Goal: Task Accomplishment & Management: Complete application form

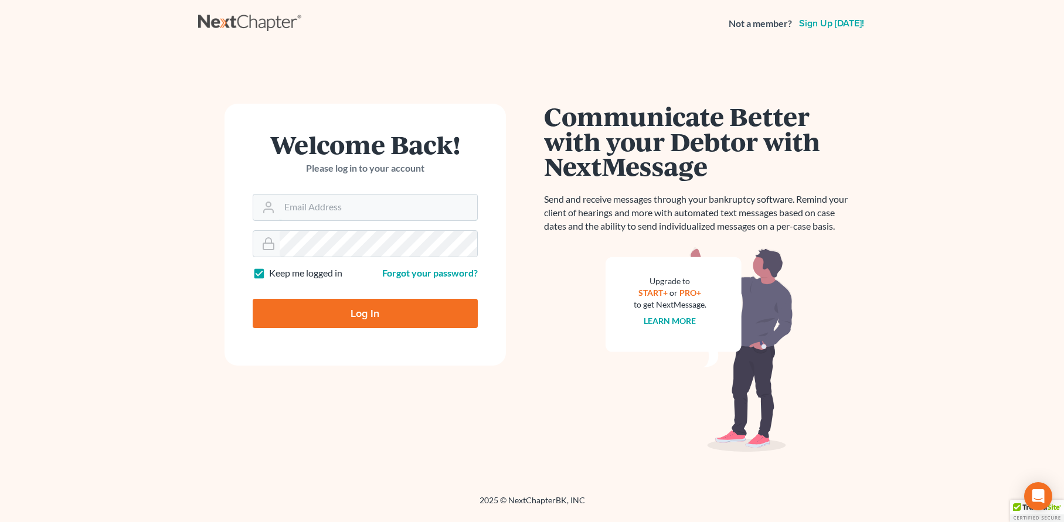
type input "jtrunkett@trunkettlaw.com"
click at [371, 316] on input "Log In" at bounding box center [365, 313] width 225 height 29
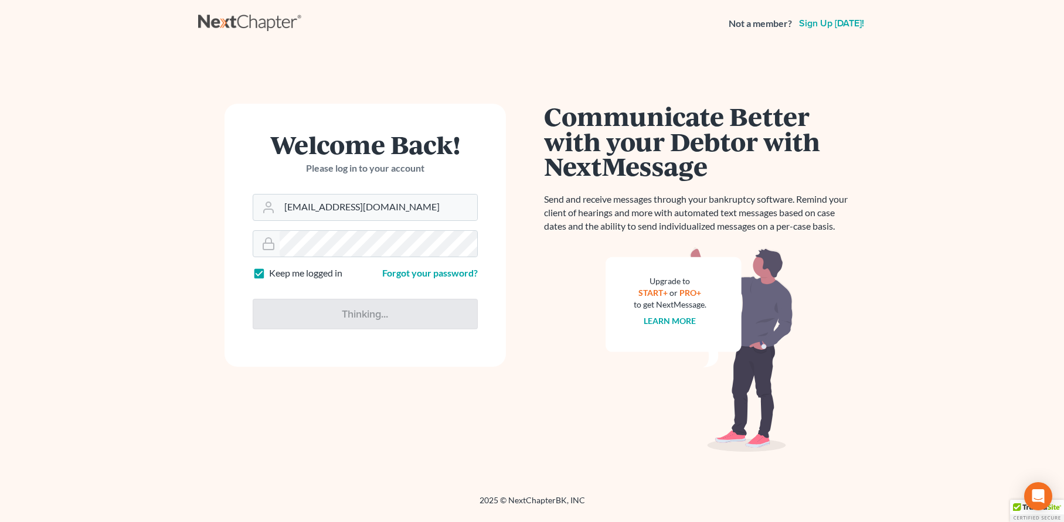
type input "Thinking..."
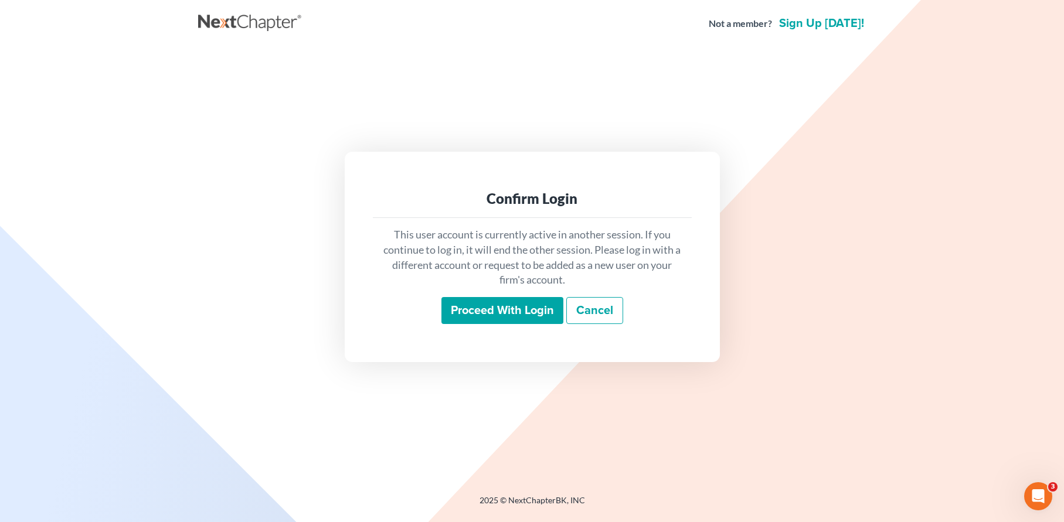
click at [478, 310] on input "Proceed with login" at bounding box center [503, 310] width 122 height 27
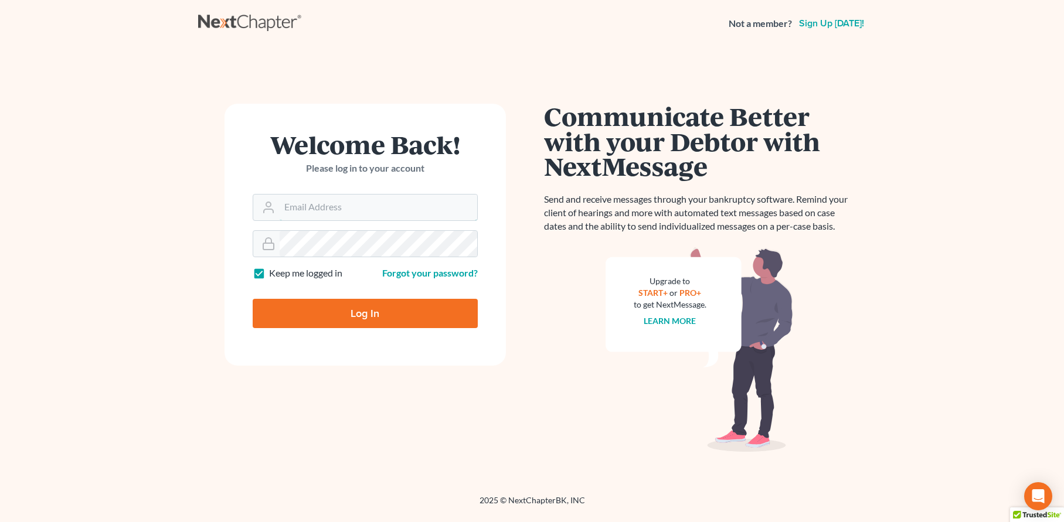
type input "jtrunkett@trunkettlaw.com"
click at [371, 311] on input "Log In" at bounding box center [365, 313] width 225 height 29
type input "Thinking..."
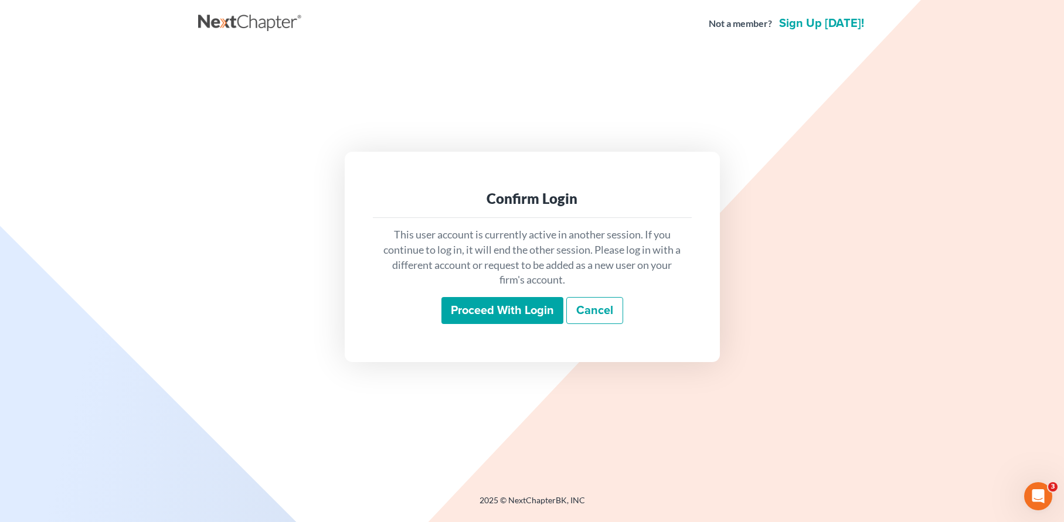
click at [508, 308] on input "Proceed with login" at bounding box center [503, 310] width 122 height 27
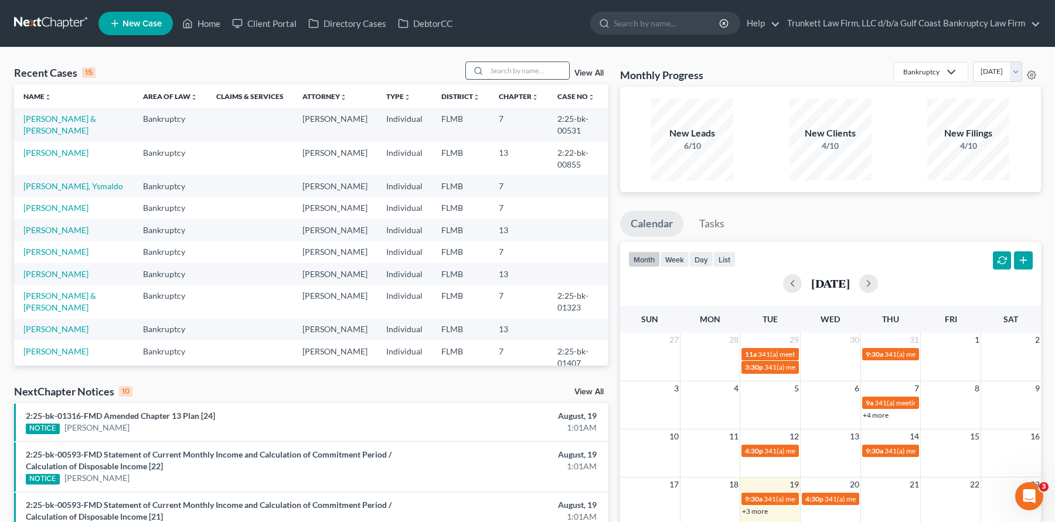
click at [501, 66] on input "search" at bounding box center [528, 70] width 82 height 17
click at [530, 72] on input "search" at bounding box center [528, 70] width 82 height 17
type input "phillips"
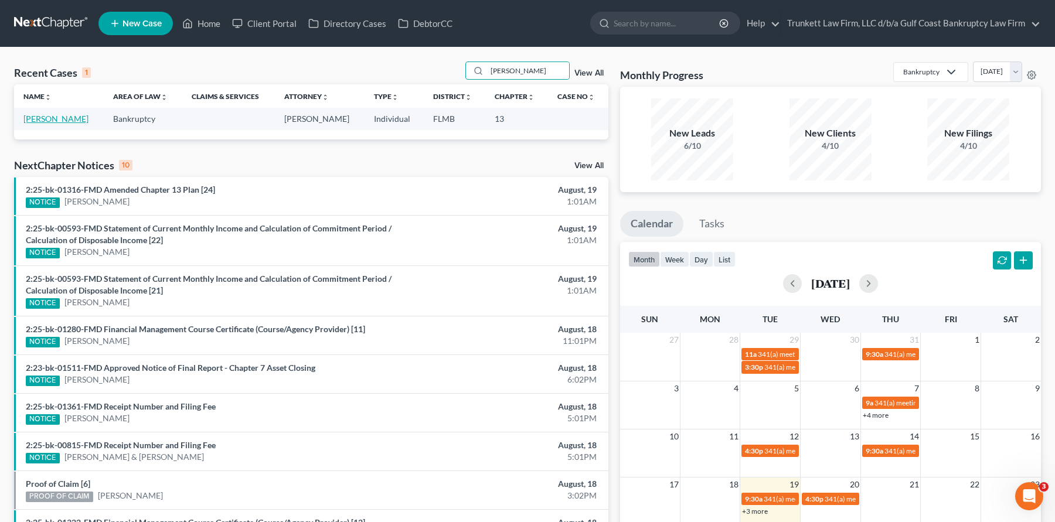
click at [63, 119] on link "[PERSON_NAME]" at bounding box center [55, 119] width 65 height 10
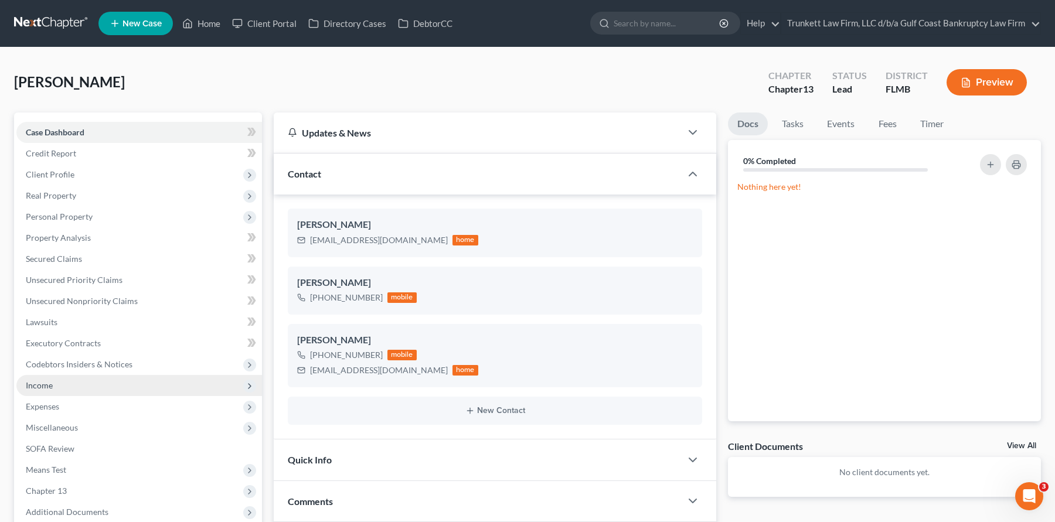
click at [58, 387] on span "Income" at bounding box center [139, 385] width 246 height 21
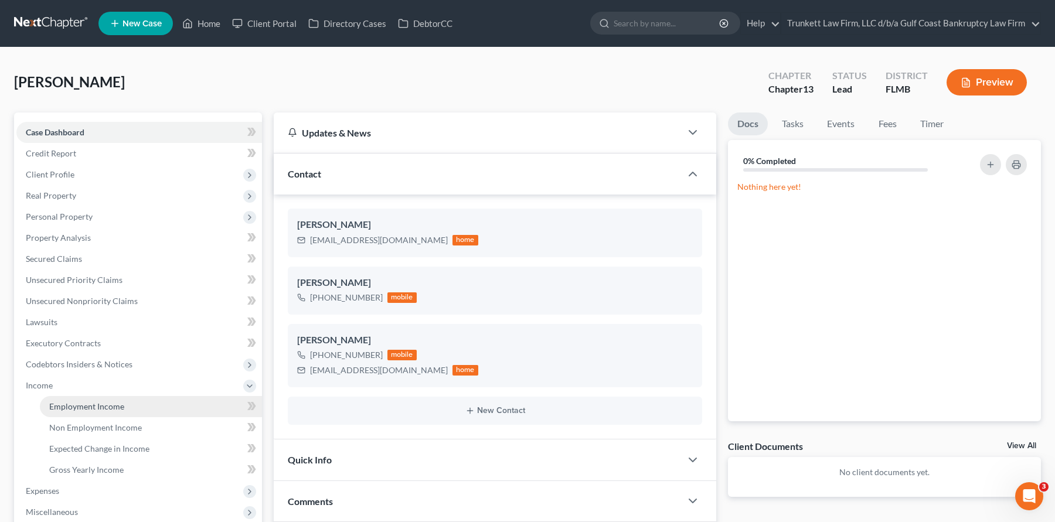
click at [99, 408] on span "Employment Income" at bounding box center [86, 407] width 75 height 10
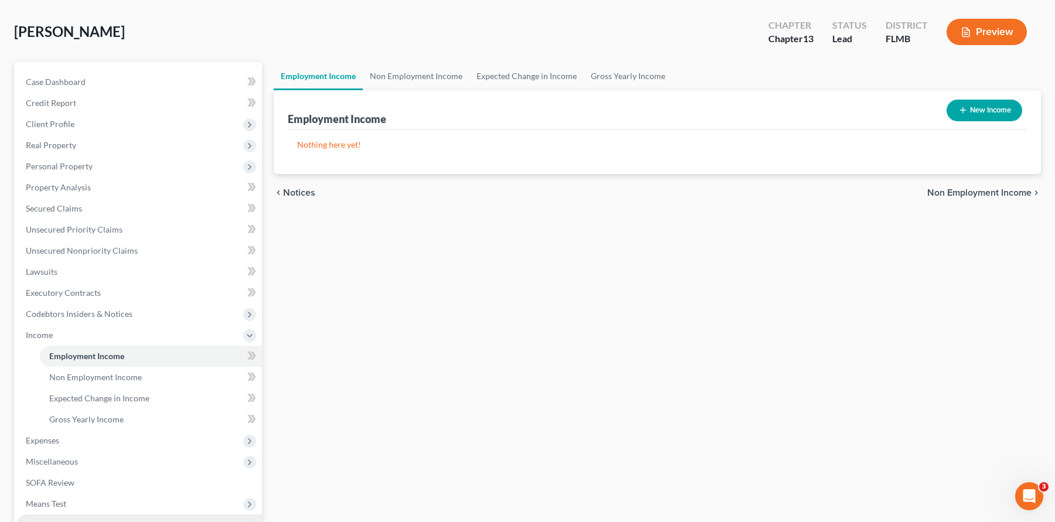
scroll to position [117, 0]
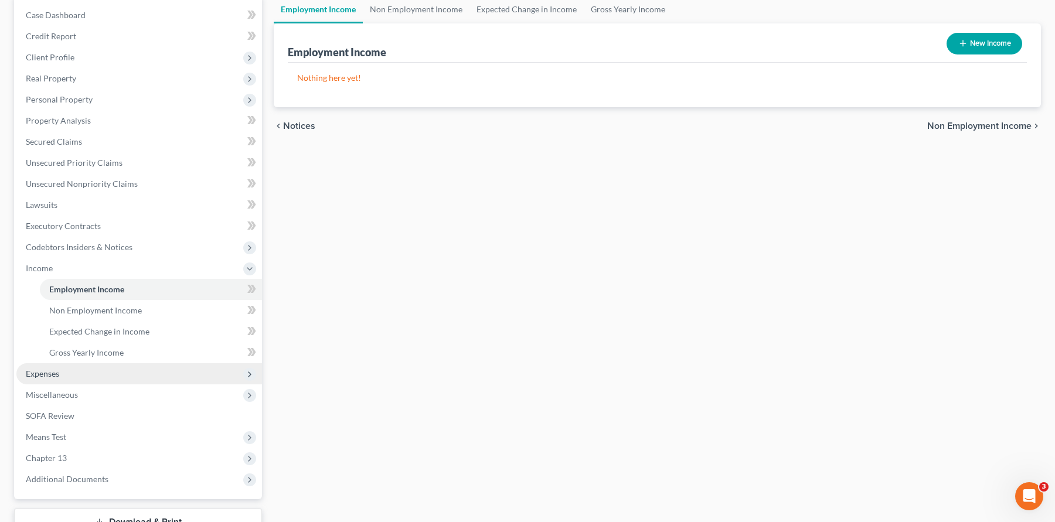
click at [72, 376] on span "Expenses" at bounding box center [139, 374] width 246 height 21
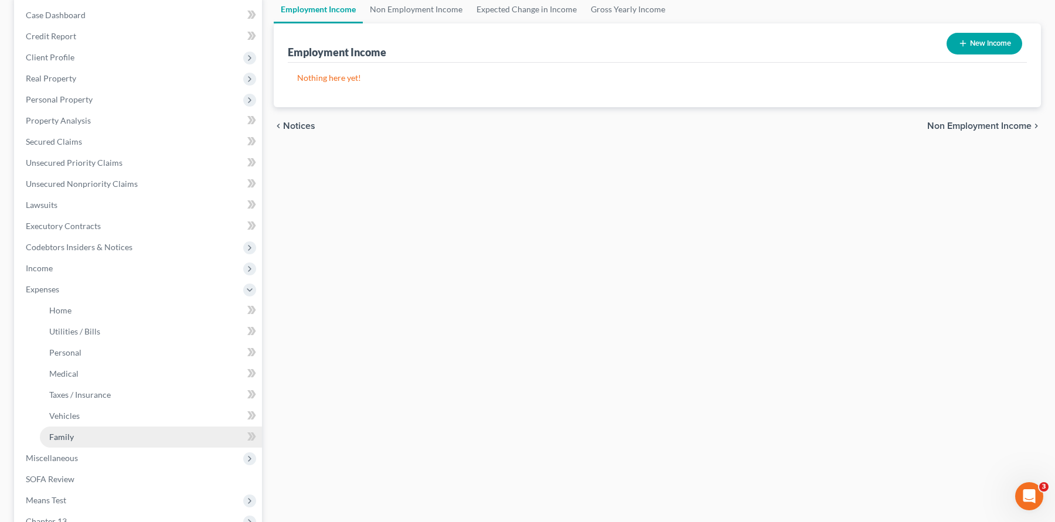
click at [72, 436] on span "Family" at bounding box center [61, 437] width 25 height 10
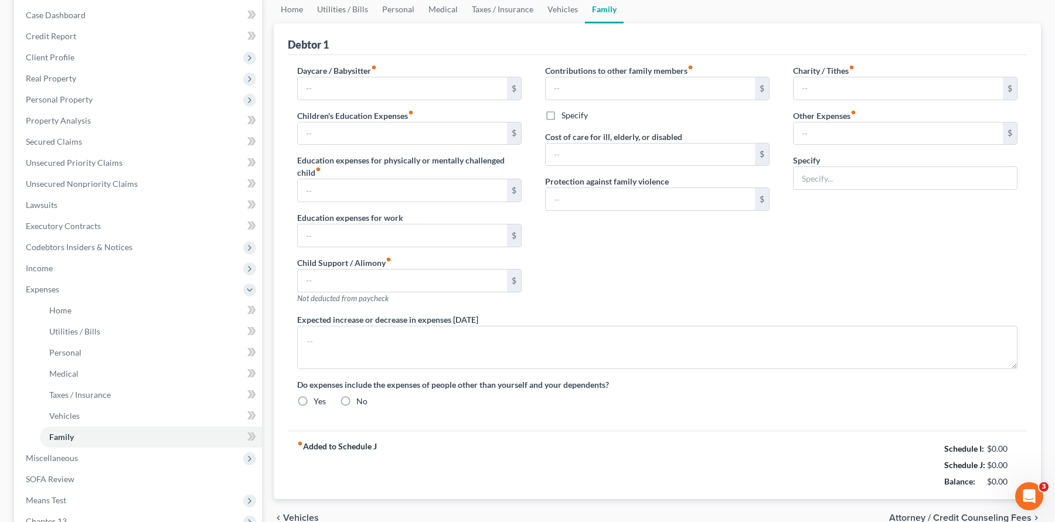
scroll to position [11, 0]
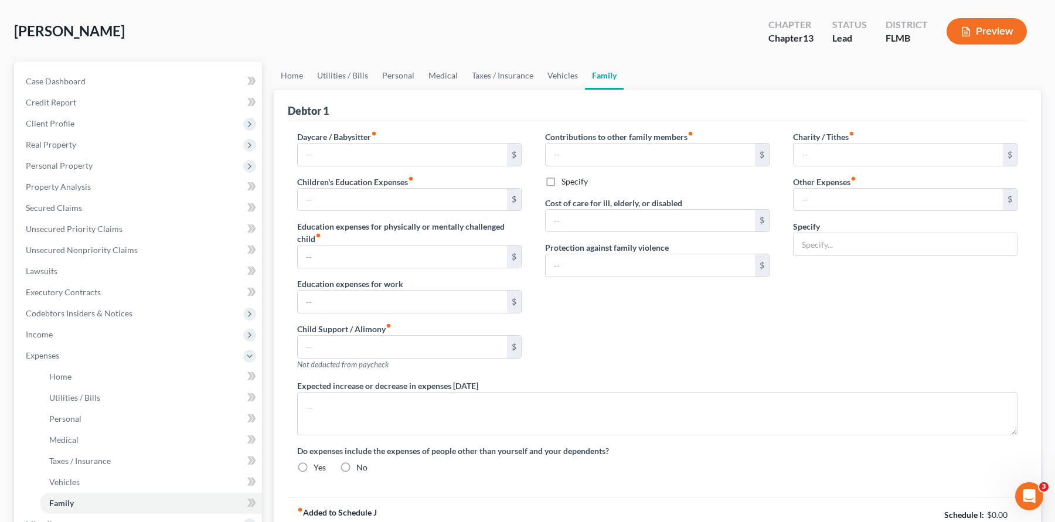
radio input "true"
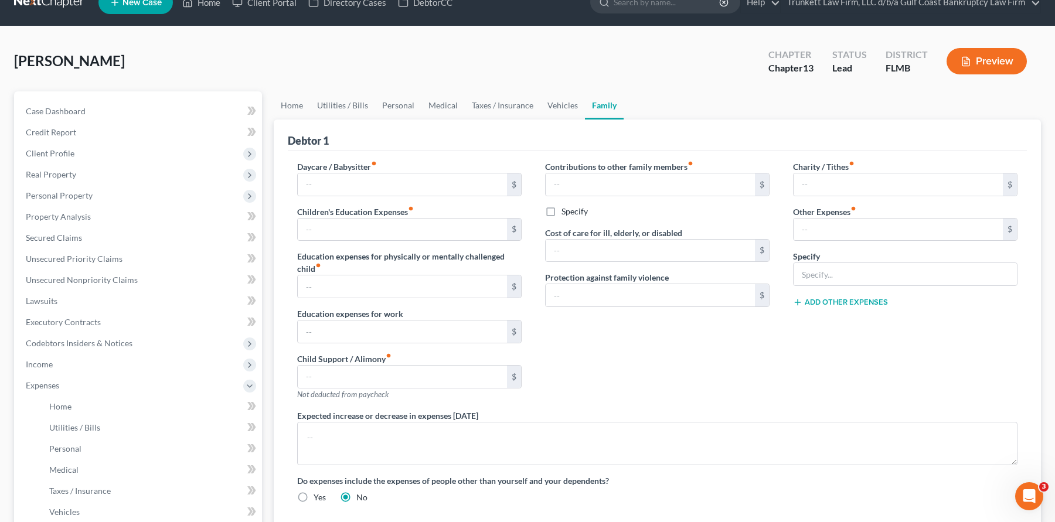
scroll to position [0, 0]
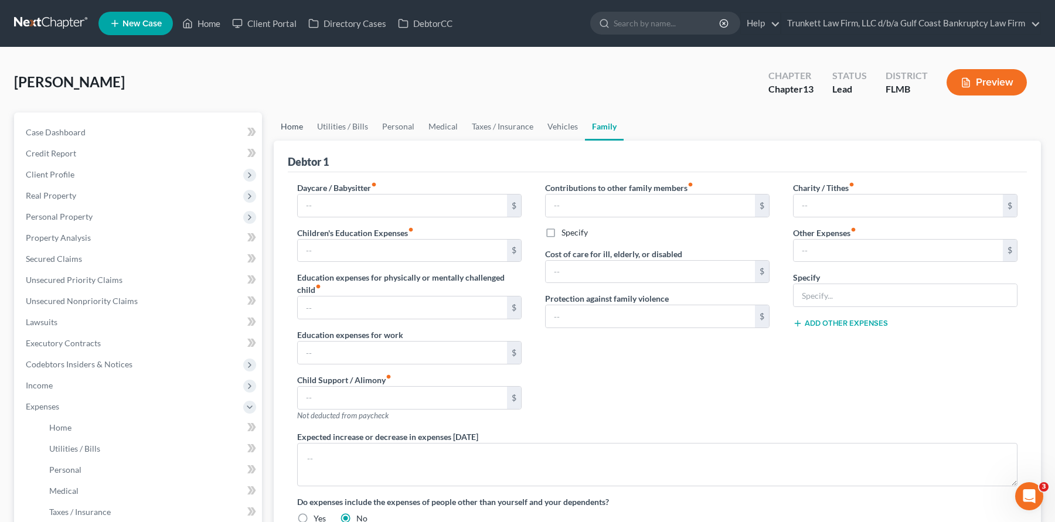
click at [291, 128] on link "Home" at bounding box center [292, 127] width 36 height 28
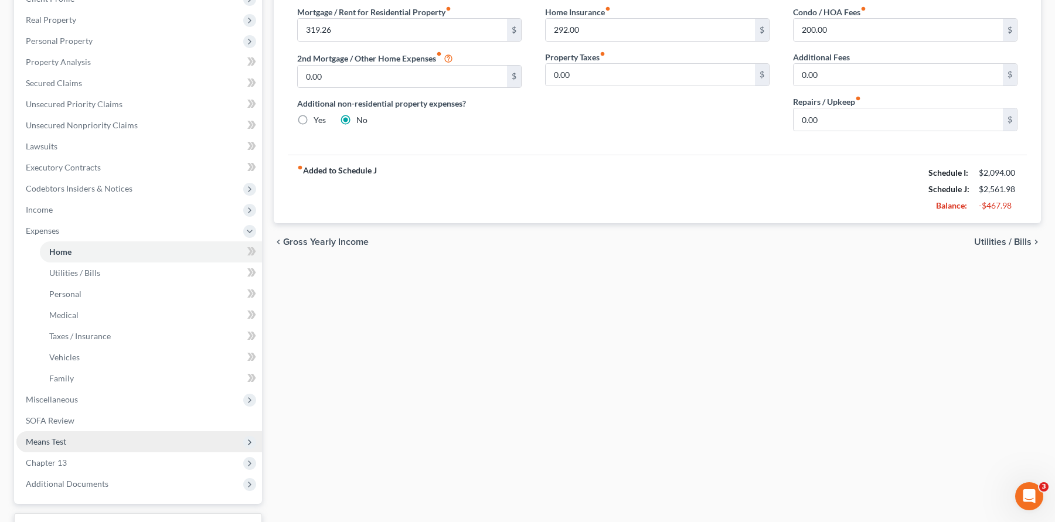
scroll to position [117, 0]
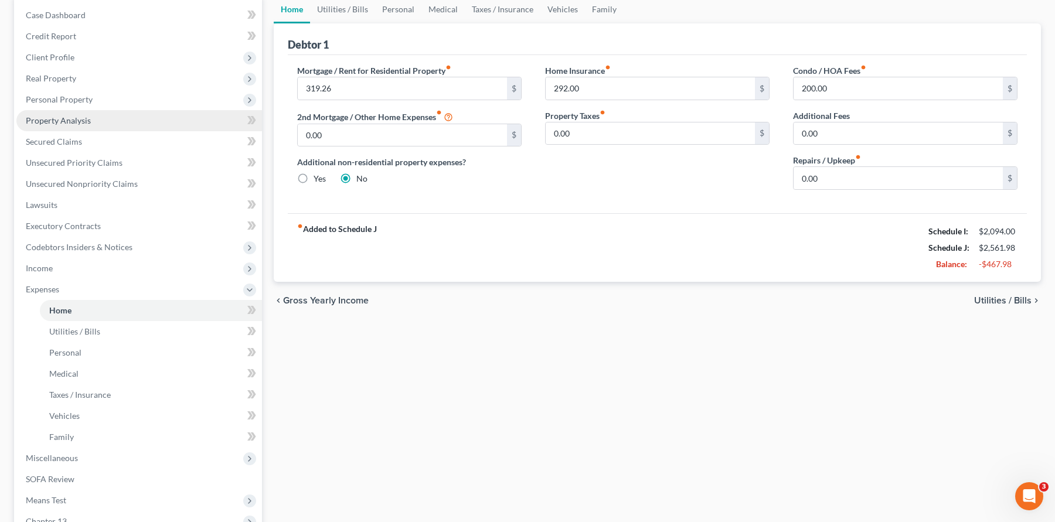
click at [67, 121] on span "Property Analysis" at bounding box center [58, 121] width 65 height 10
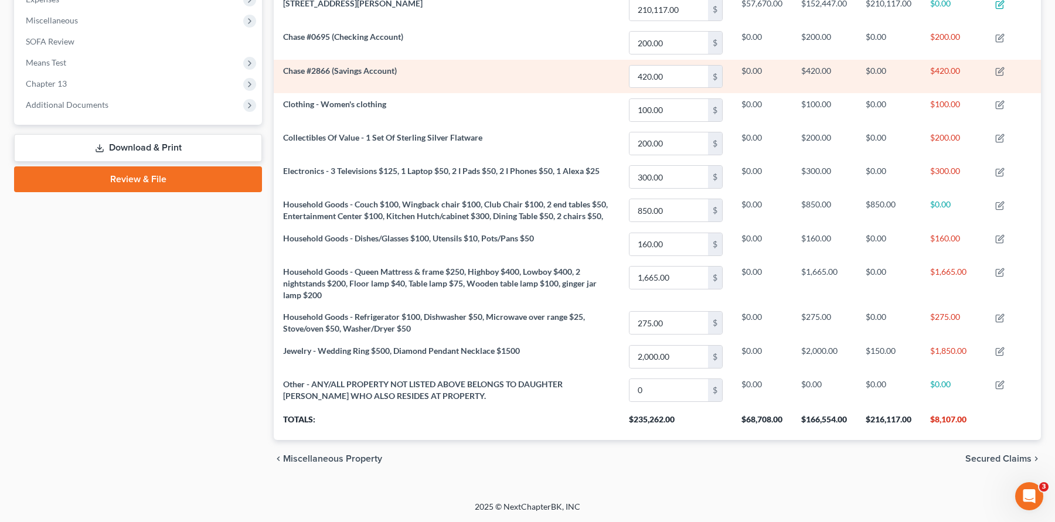
scroll to position [114, 0]
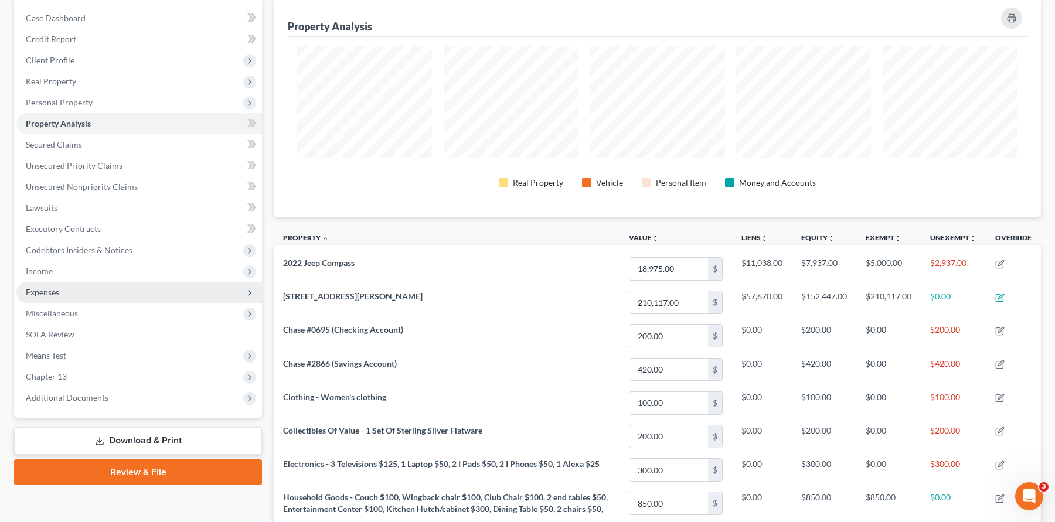
click at [68, 293] on span "Expenses" at bounding box center [139, 292] width 246 height 21
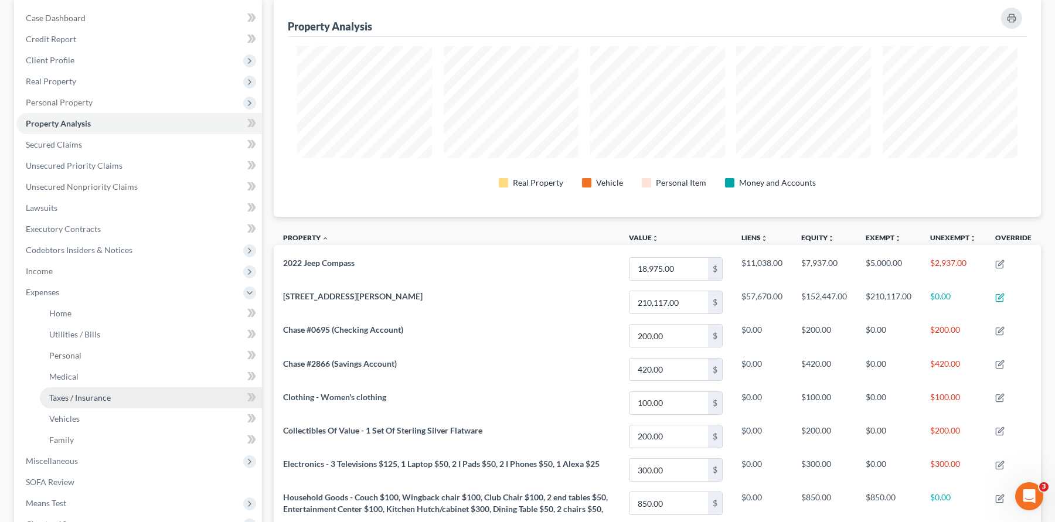
click at [101, 398] on span "Taxes / Insurance" at bounding box center [80, 398] width 62 height 10
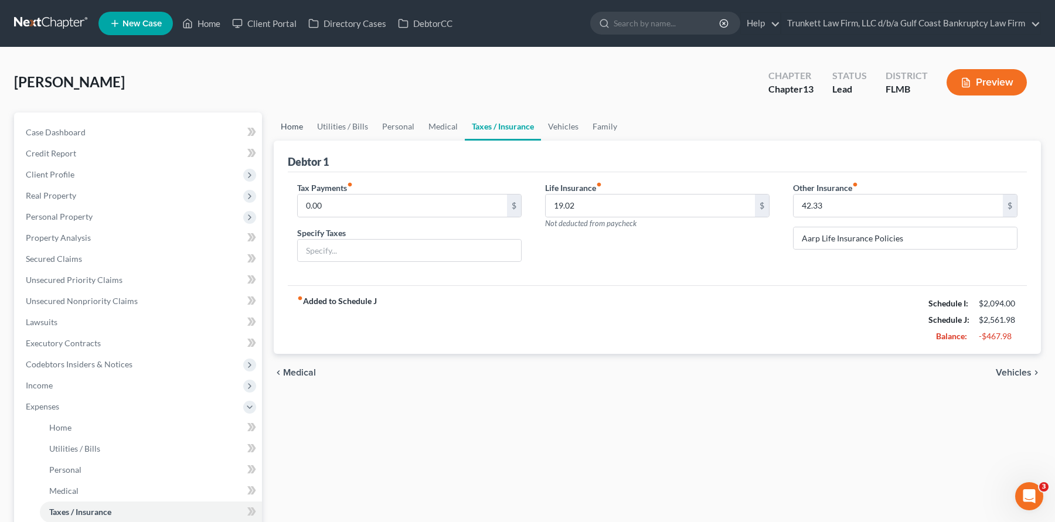
click at [295, 127] on link "Home" at bounding box center [292, 127] width 36 height 28
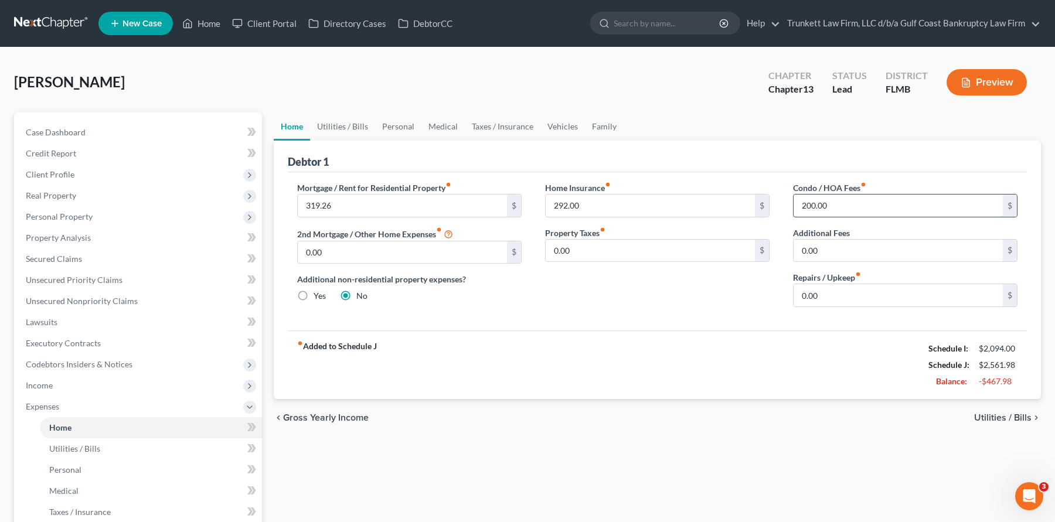
click at [830, 205] on input "200.00" at bounding box center [898, 206] width 209 height 22
click at [591, 253] on input "0.00" at bounding box center [650, 251] width 209 height 22
type input "200"
click at [833, 210] on input "200.00" at bounding box center [898, 206] width 209 height 22
type input "503"
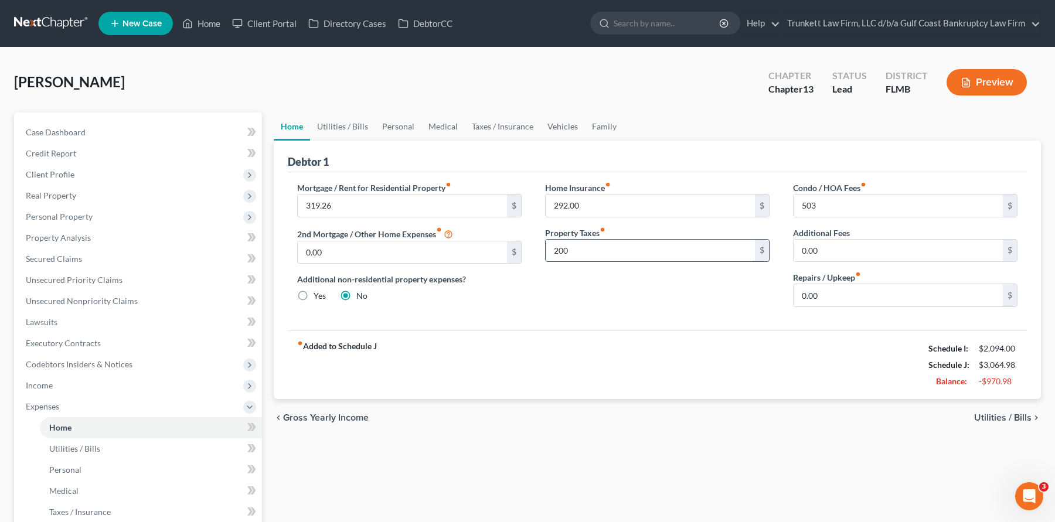
click at [595, 245] on input "200" at bounding box center [650, 251] width 209 height 22
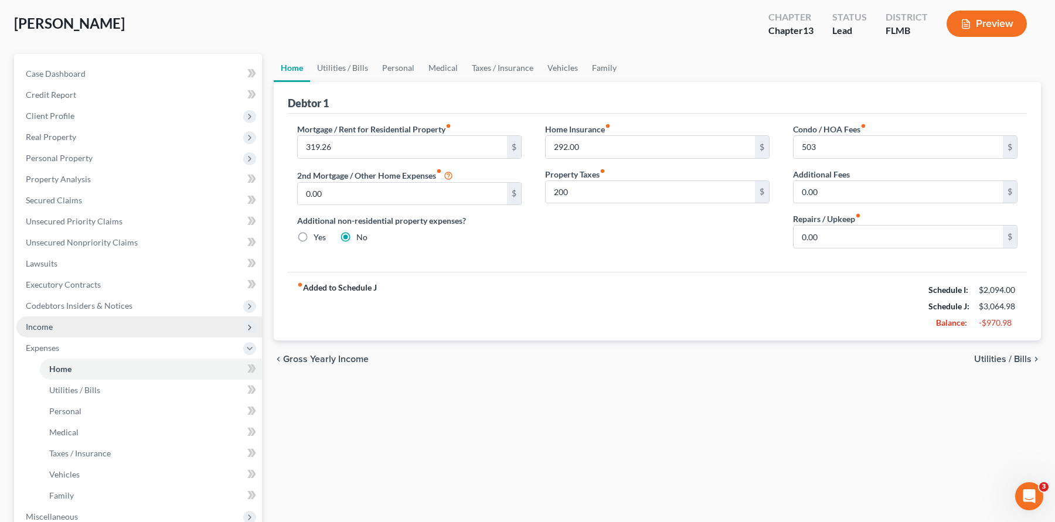
click at [49, 325] on span "Income" at bounding box center [39, 327] width 27 height 10
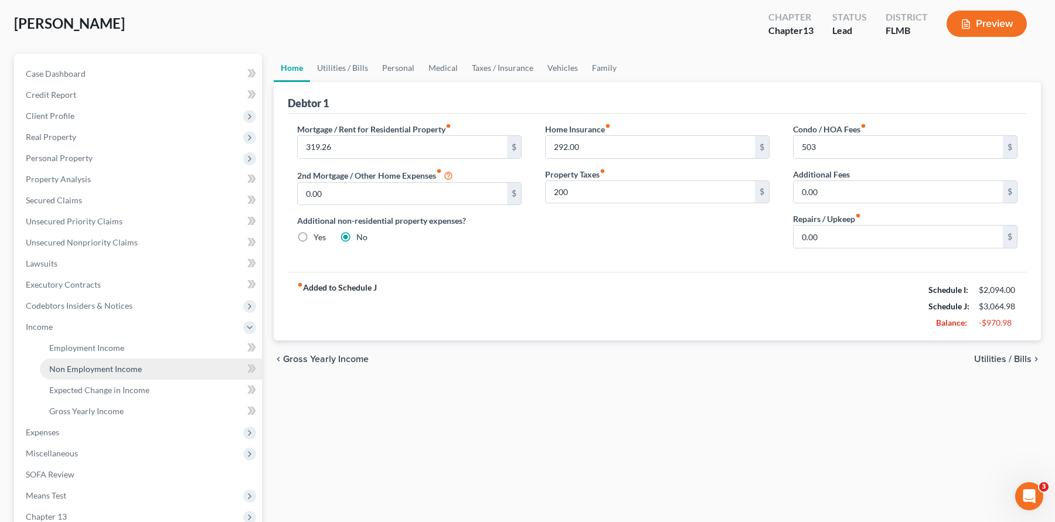
click at [106, 364] on span "Non Employment Income" at bounding box center [95, 369] width 93 height 10
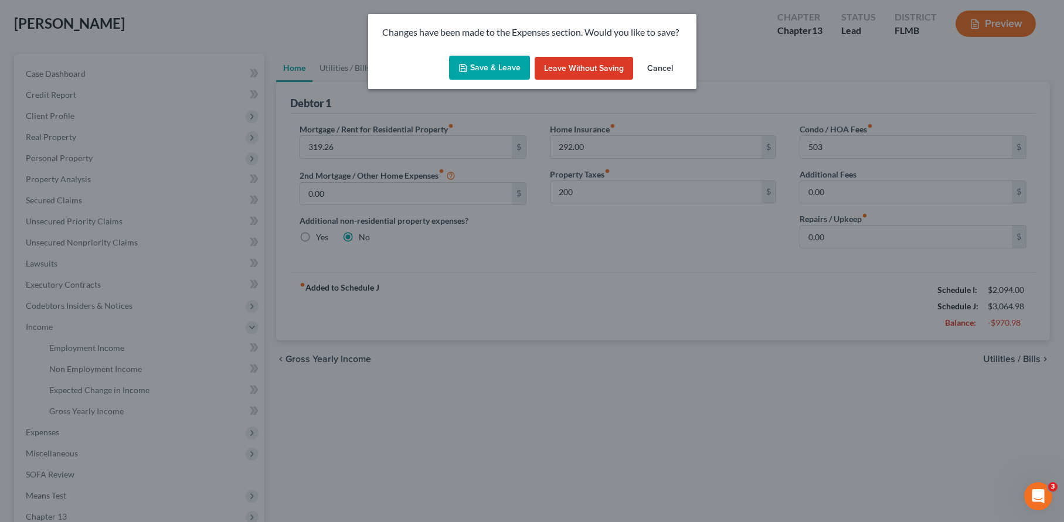
click at [498, 74] on button "Save & Leave" at bounding box center [489, 68] width 81 height 25
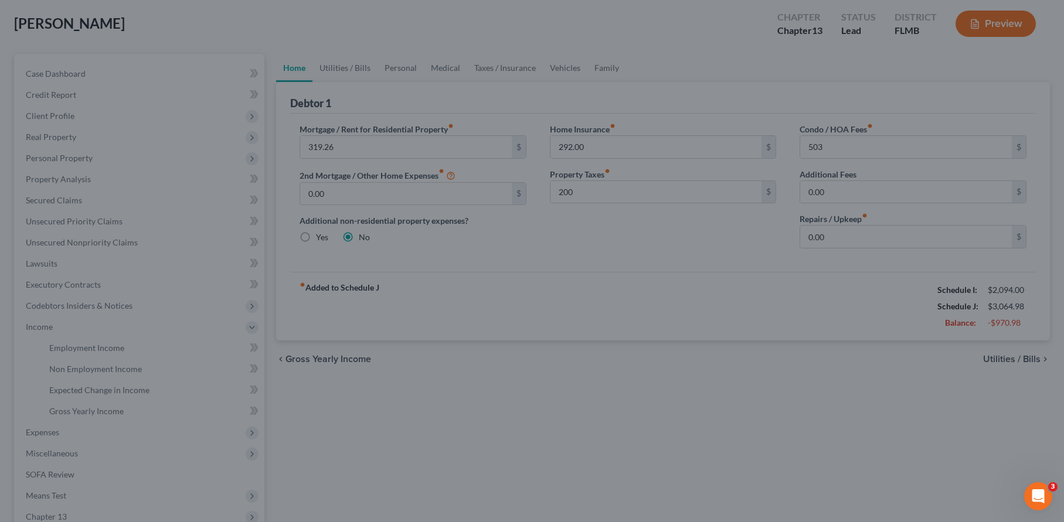
type input "200.00"
type input "503.00"
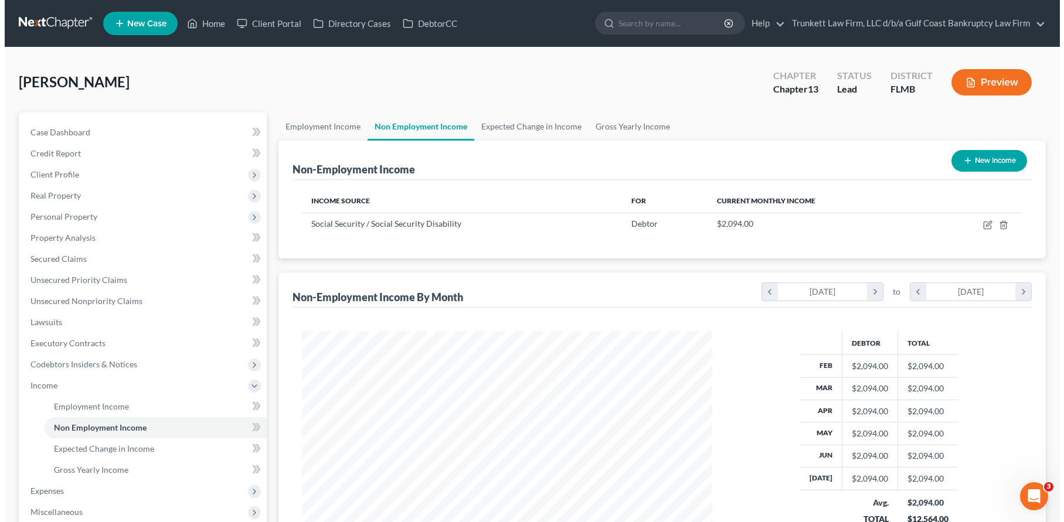
scroll to position [211, 434]
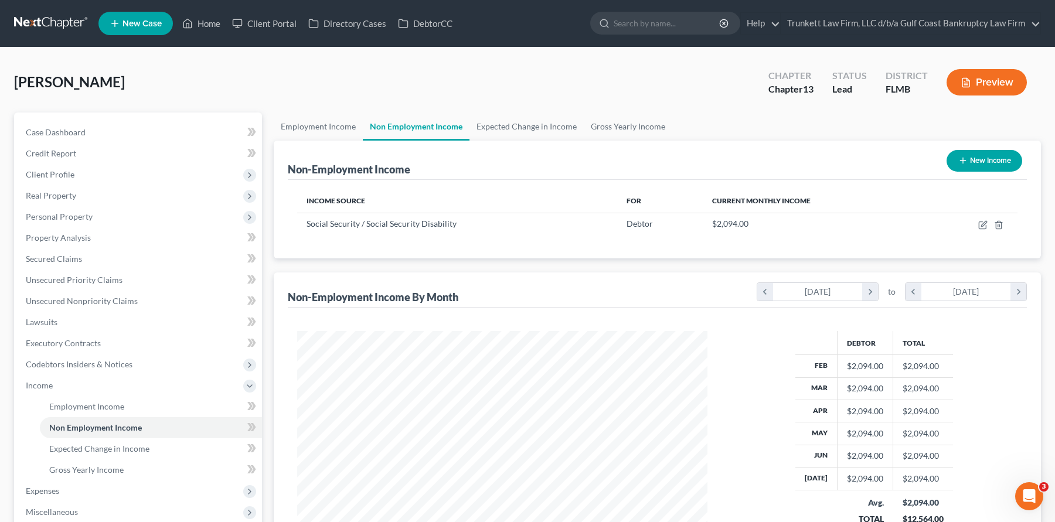
click at [982, 158] on button "New Income" at bounding box center [985, 161] width 76 height 22
select select "0"
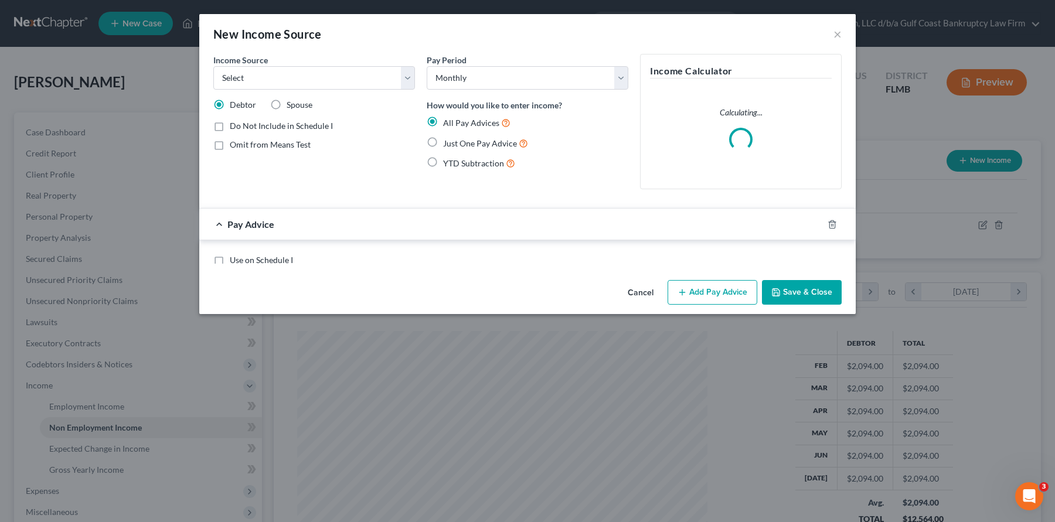
scroll to position [211, 438]
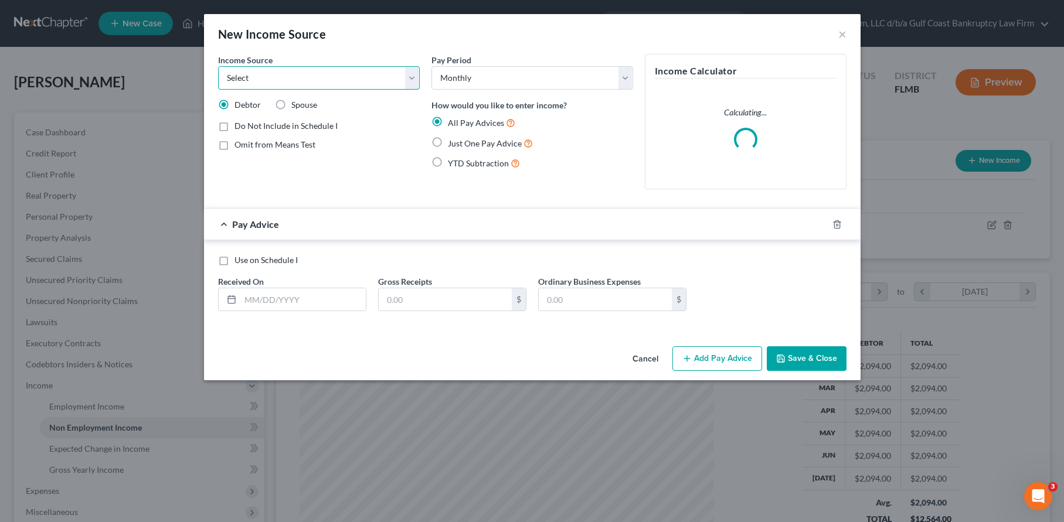
click at [300, 76] on select "Select Unemployment Disability (from employer) Pension Retirement Social Securi…" at bounding box center [319, 77] width 202 height 23
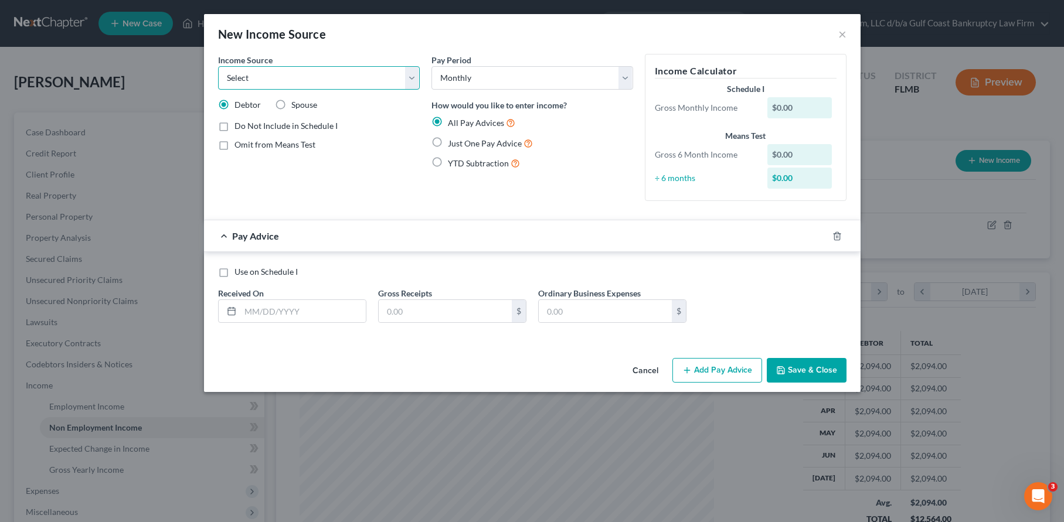
select select "7"
click at [218, 66] on select "Select Unemployment Disability (from employer) Pension Retirement Social Securi…" at bounding box center [319, 77] width 202 height 23
click at [301, 315] on input "text" at bounding box center [302, 311] width 125 height 22
click at [448, 143] on label "Just One Pay Advice" at bounding box center [490, 143] width 85 height 13
click at [453, 143] on input "Just One Pay Advice" at bounding box center [457, 141] width 8 height 8
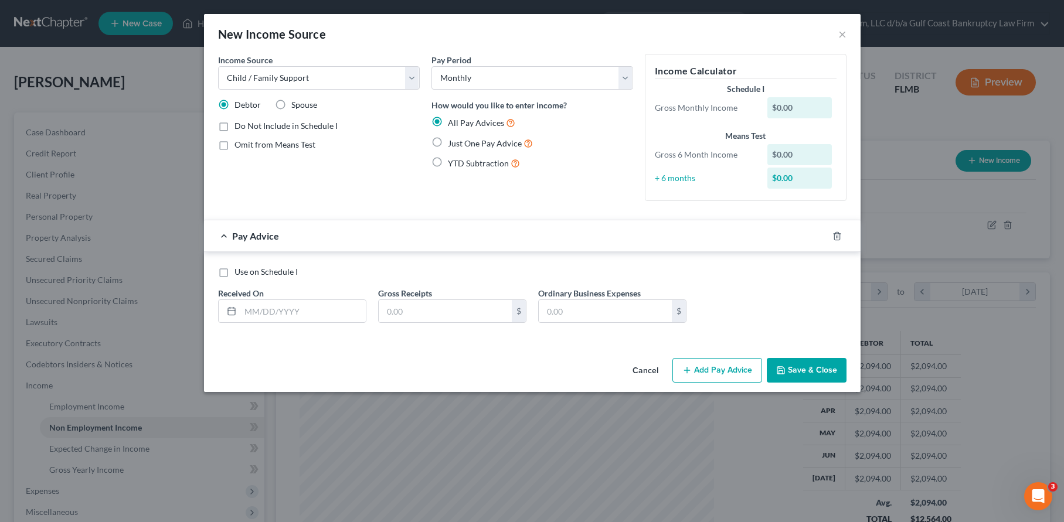
radio input "true"
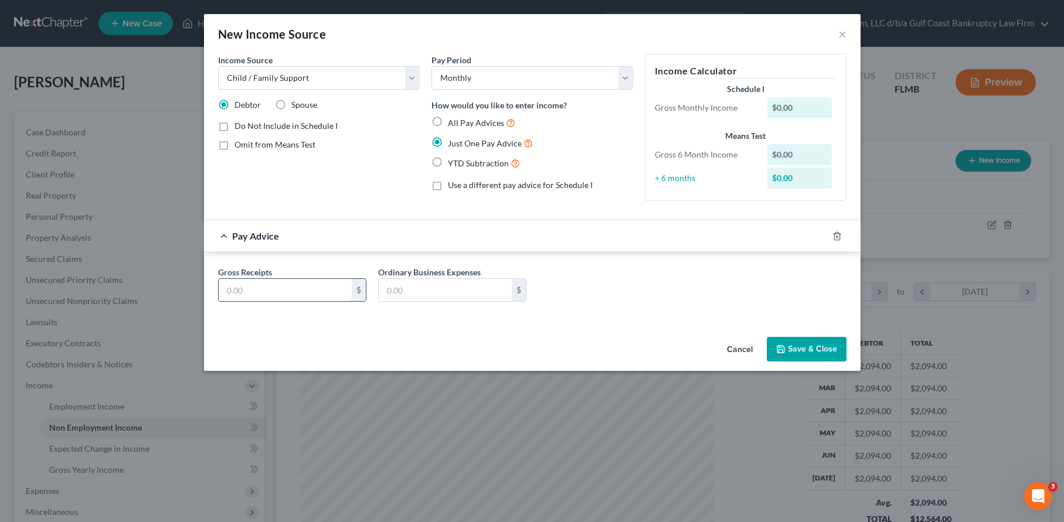
click at [298, 293] on input "text" at bounding box center [285, 290] width 133 height 22
type input "1,500"
click at [812, 345] on button "Save & Close" at bounding box center [807, 349] width 80 height 25
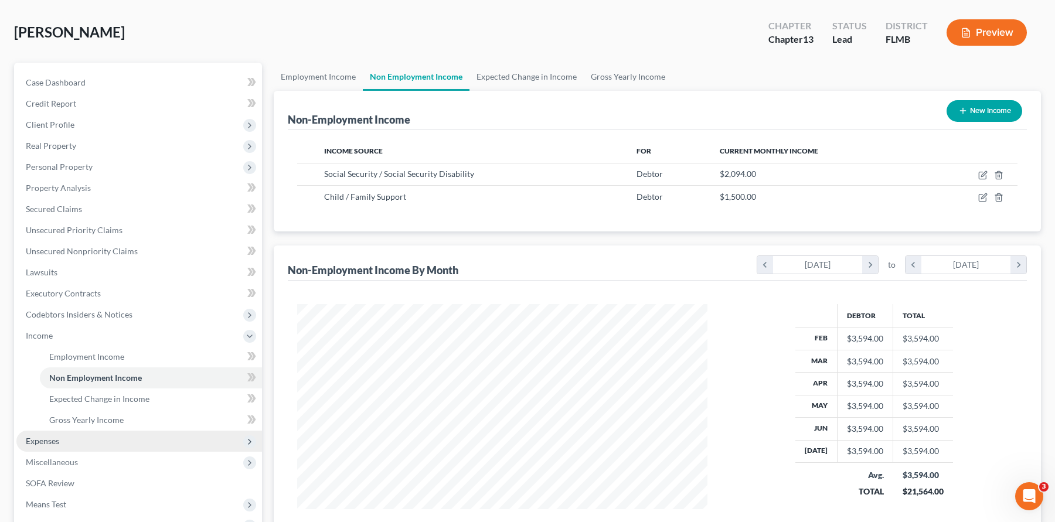
scroll to position [117, 0]
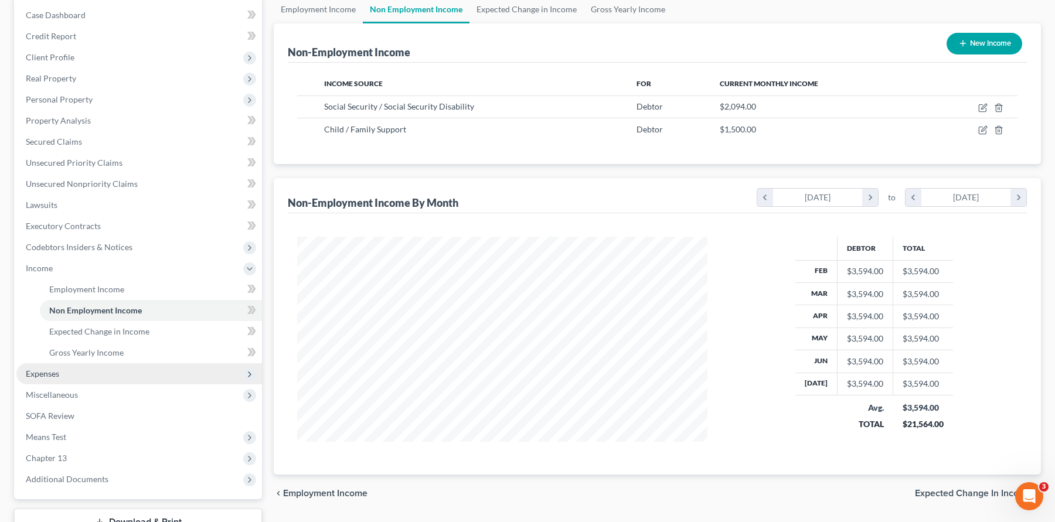
click at [57, 374] on span "Expenses" at bounding box center [42, 374] width 33 height 10
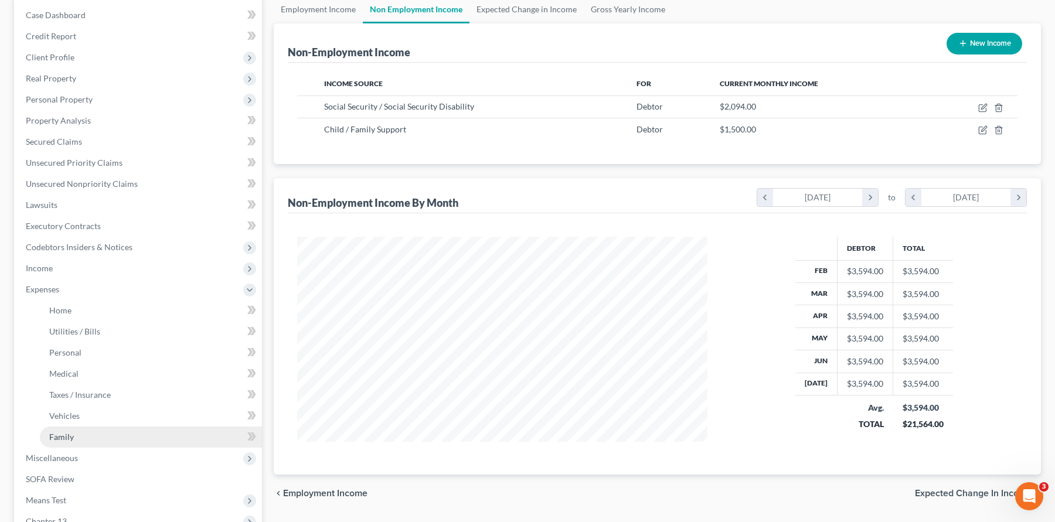
click at [71, 433] on span "Family" at bounding box center [61, 437] width 25 height 10
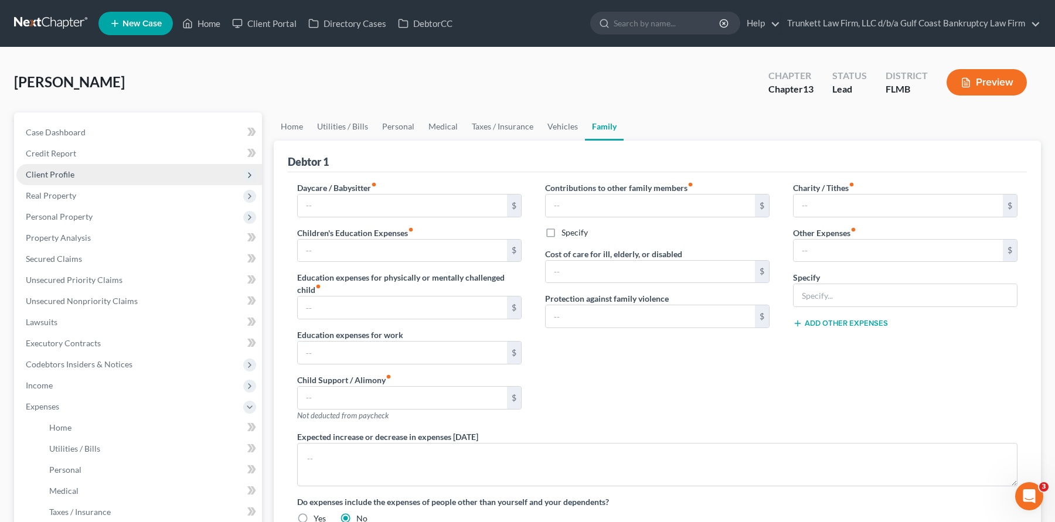
click at [67, 172] on span "Client Profile" at bounding box center [50, 174] width 49 height 10
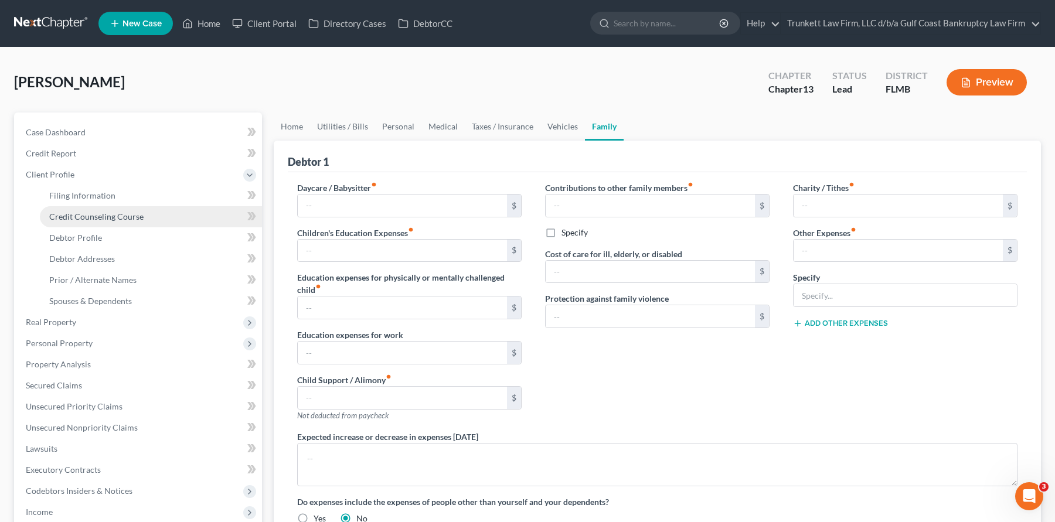
click at [118, 215] on span "Credit Counseling Course" at bounding box center [96, 217] width 94 height 10
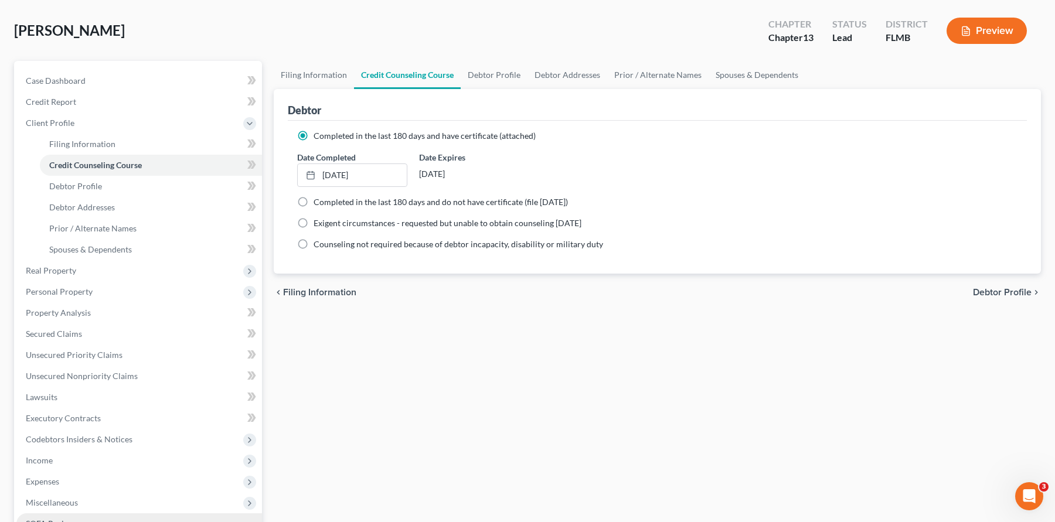
scroll to position [117, 0]
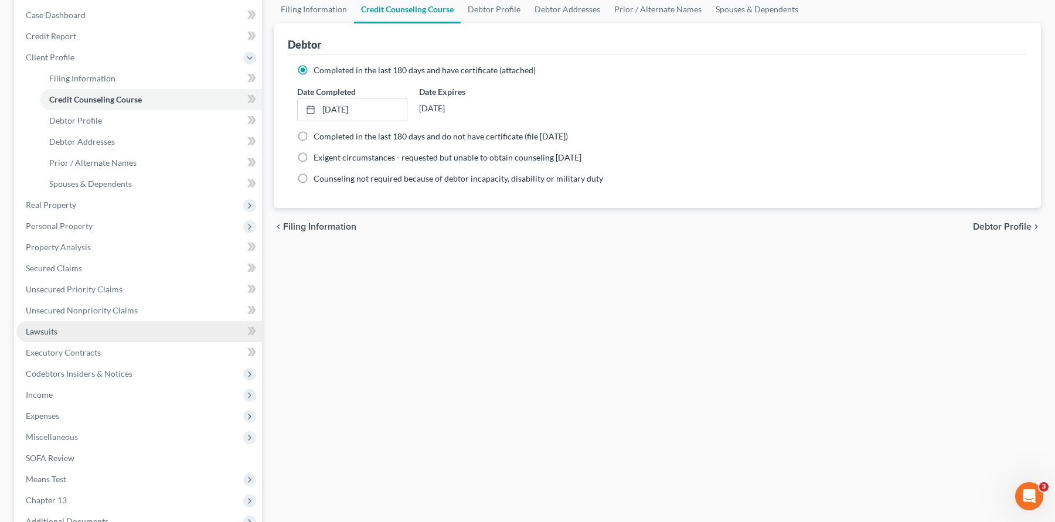
click at [55, 330] on span "Lawsuits" at bounding box center [42, 332] width 32 height 10
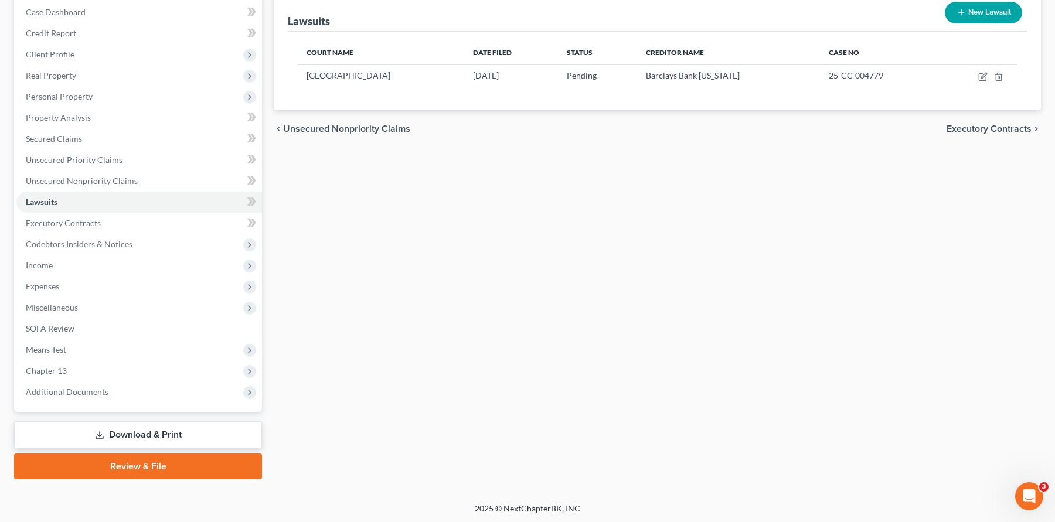
scroll to position [122, 0]
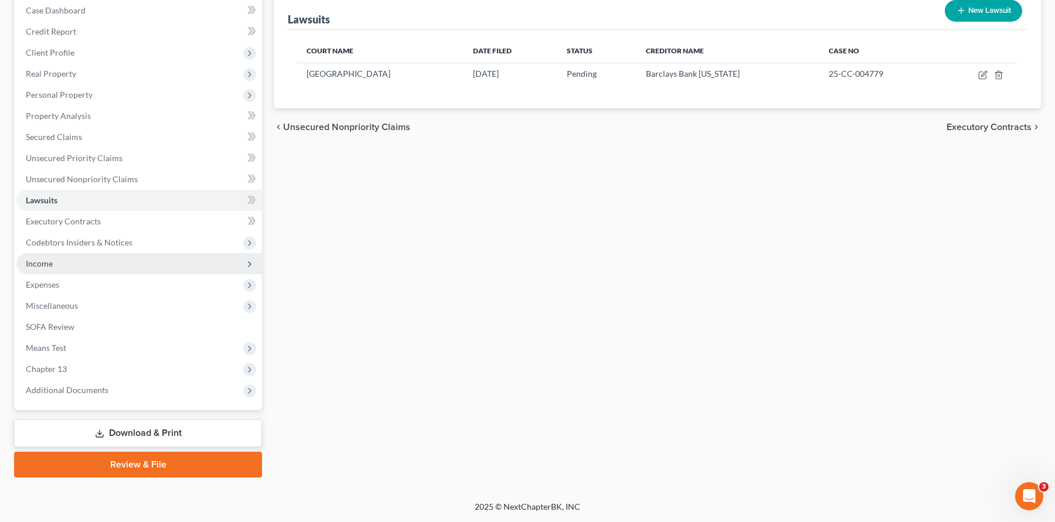
click at [55, 264] on span "Income" at bounding box center [139, 263] width 246 height 21
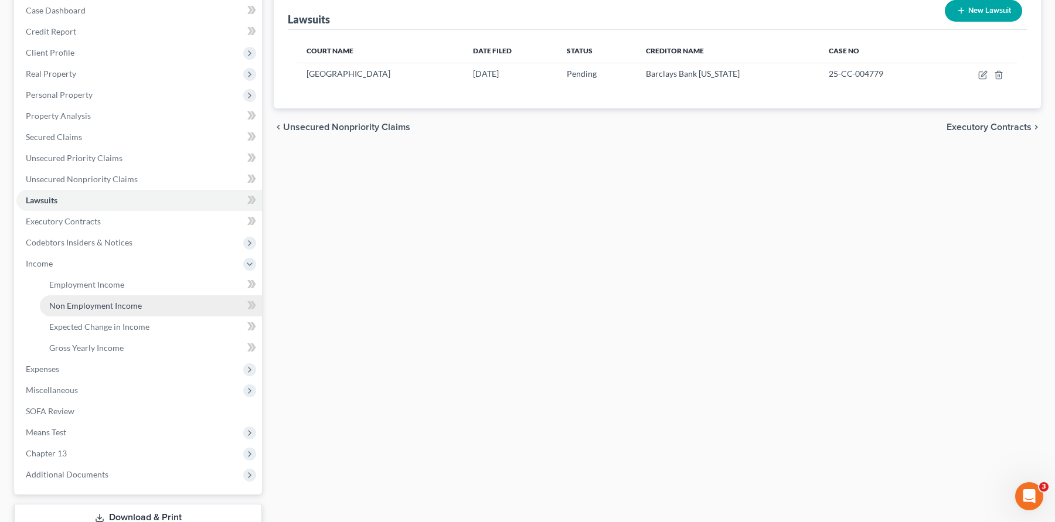
click at [103, 304] on span "Non Employment Income" at bounding box center [95, 306] width 93 height 10
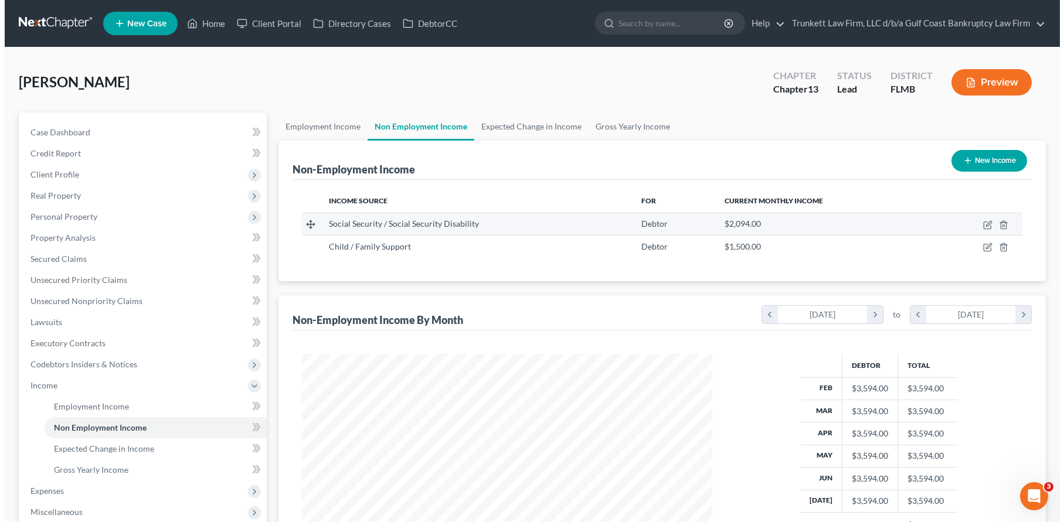
scroll to position [211, 434]
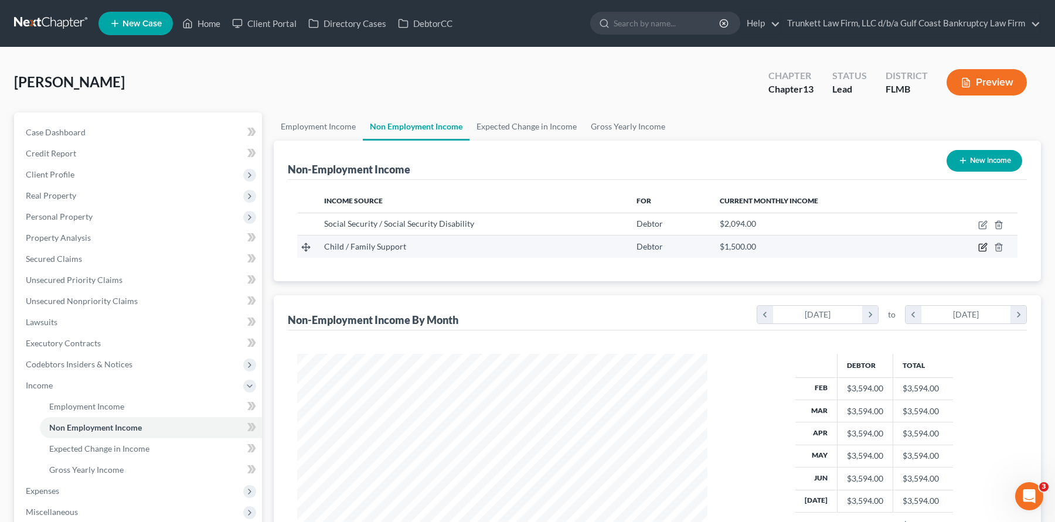
click at [983, 247] on icon "button" at bounding box center [984, 246] width 5 height 5
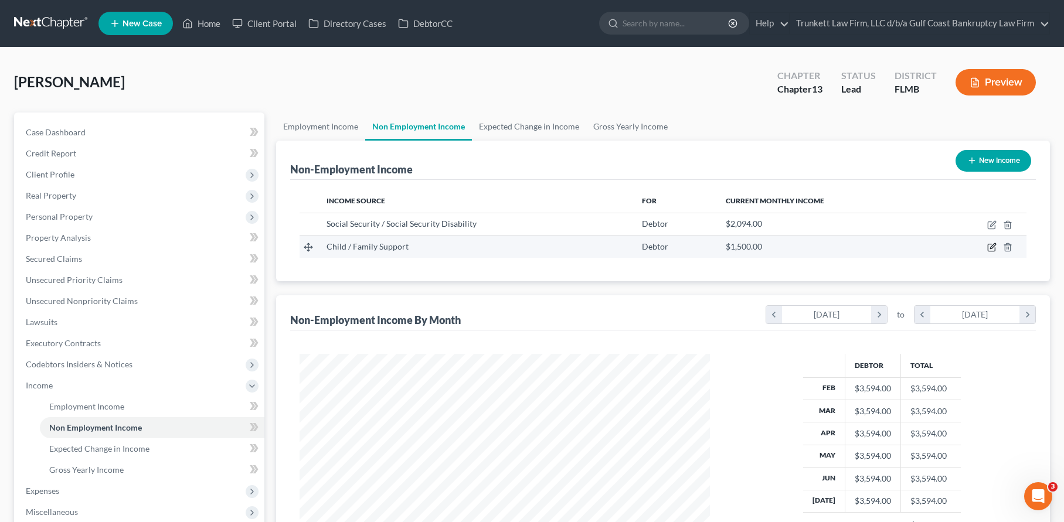
select select "7"
select select "0"
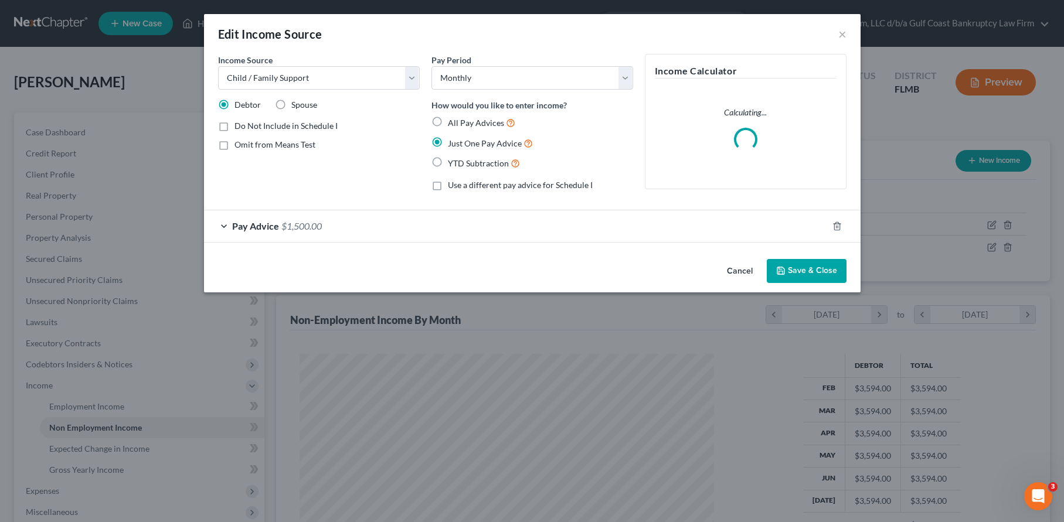
click at [337, 225] on div "Pay Advice $1,500.00" at bounding box center [516, 226] width 624 height 31
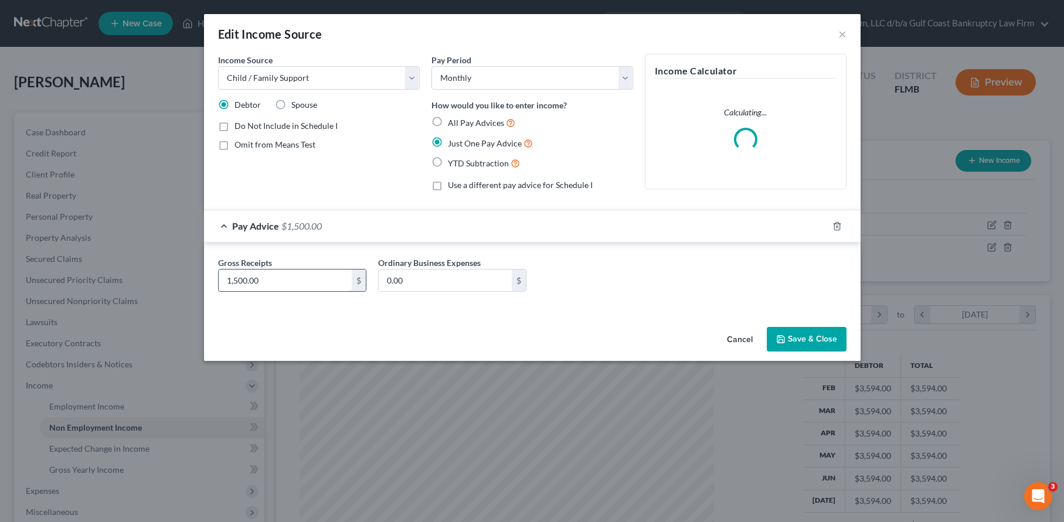
click at [276, 282] on input "1,500.00" at bounding box center [285, 281] width 133 height 22
type input "1300.00"
click at [809, 333] on button "Save & Close" at bounding box center [807, 339] width 80 height 25
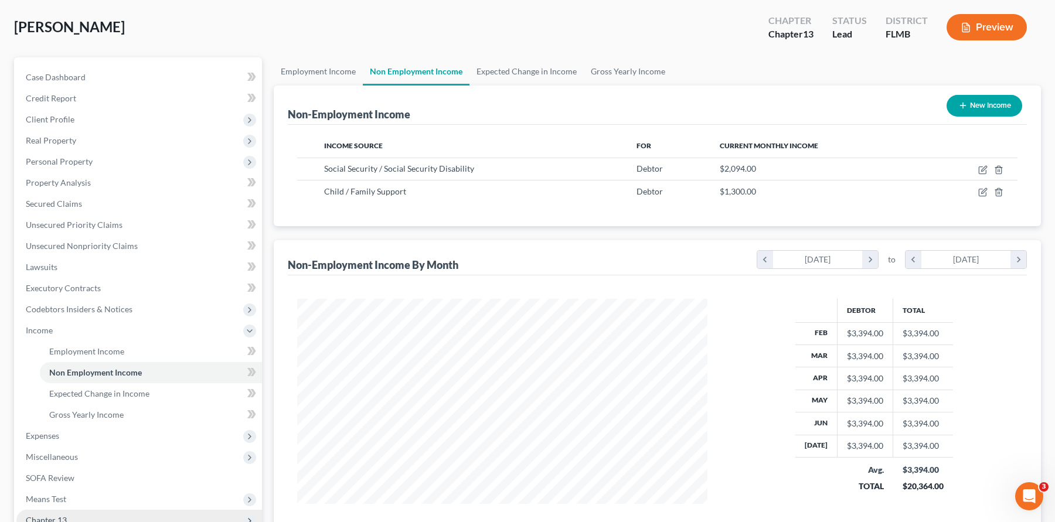
scroll to position [176, 0]
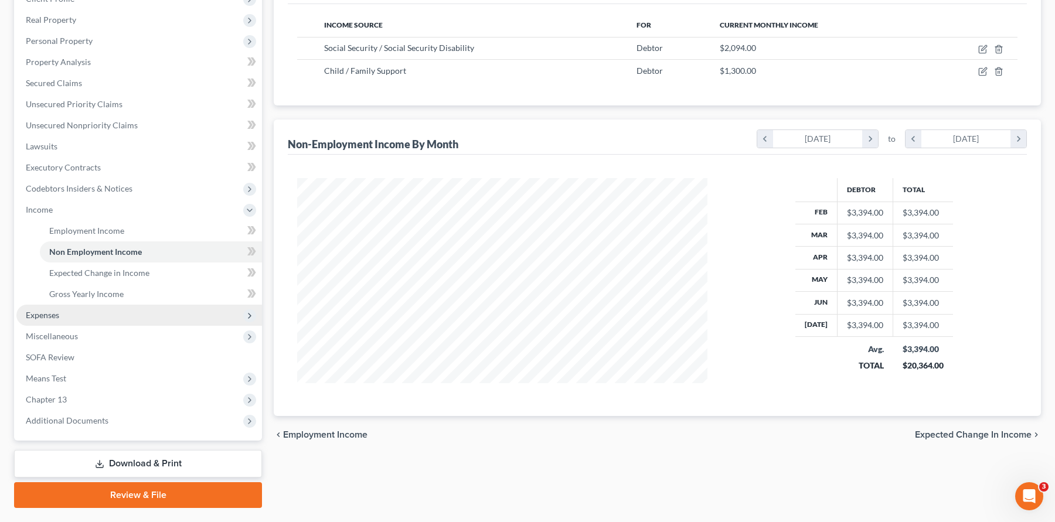
click at [60, 305] on span "Expenses" at bounding box center [139, 315] width 246 height 21
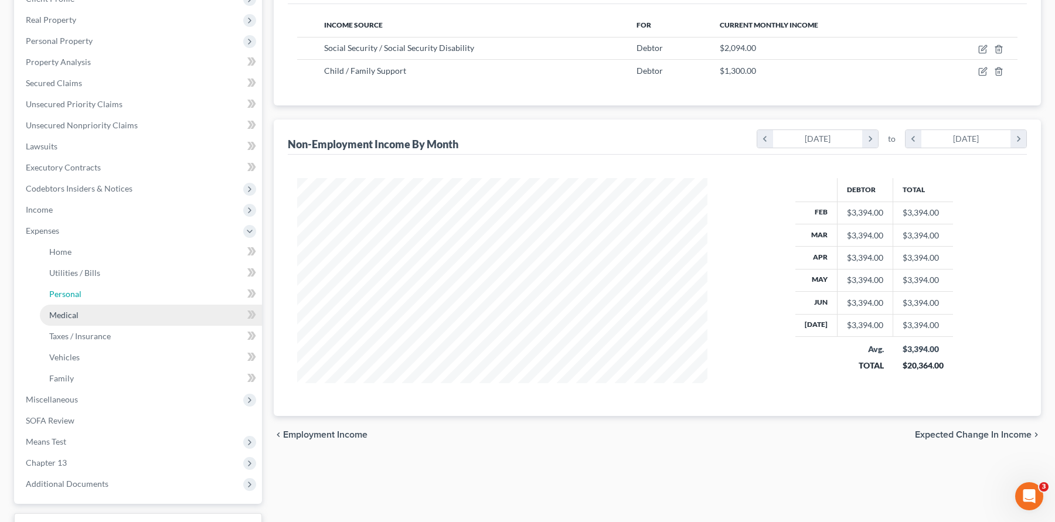
click at [63, 314] on ul "Home Utilities / Bills Personal Medical" at bounding box center [139, 316] width 246 height 148
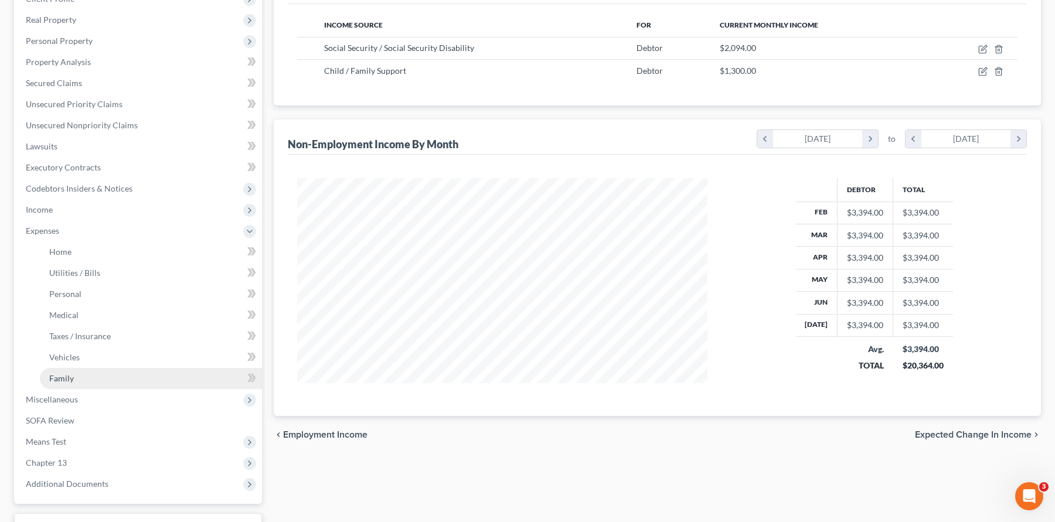
click at [64, 381] on span "Family" at bounding box center [61, 379] width 25 height 10
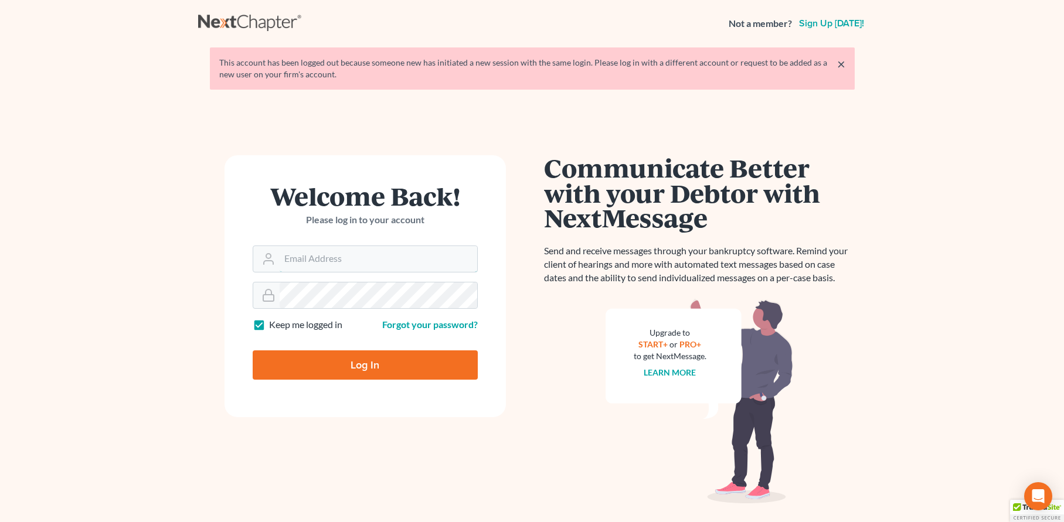
type input "jtrunkett@trunkettlaw.com"
click at [368, 359] on input "Log In" at bounding box center [365, 365] width 225 height 29
type input "Thinking..."
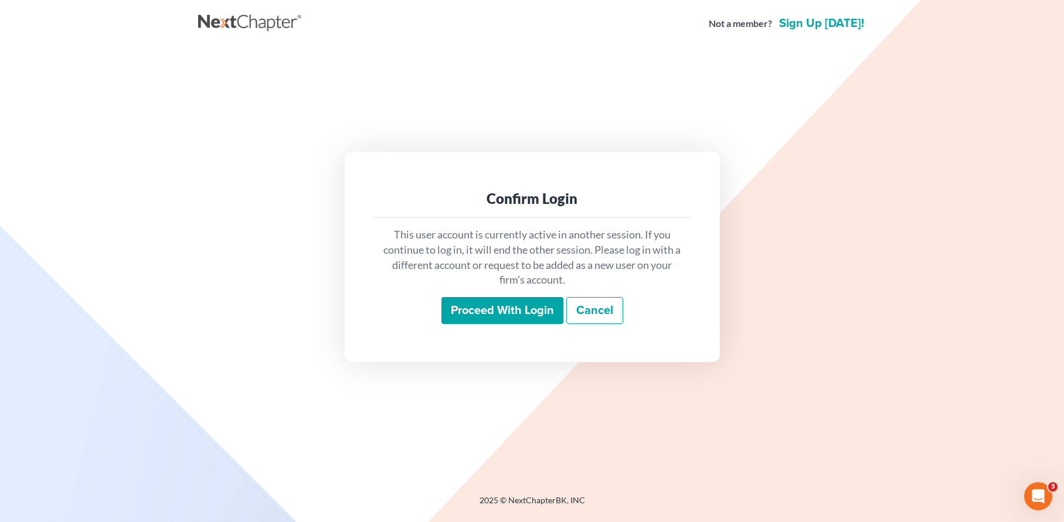
click at [501, 308] on input "Proceed with login" at bounding box center [503, 310] width 122 height 27
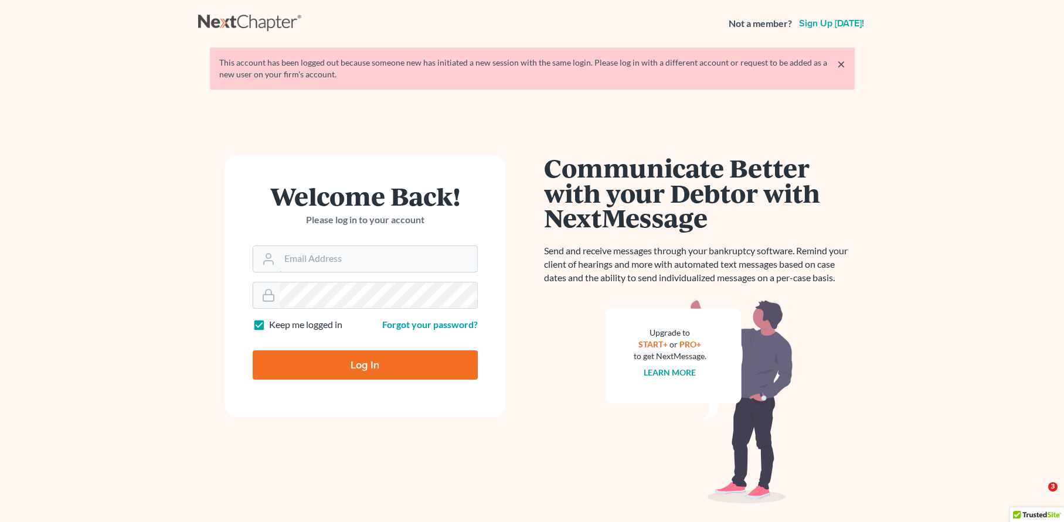
type input "jtrunkett@trunkettlaw.com"
click at [375, 357] on input "Log In" at bounding box center [365, 365] width 225 height 29
type input "Thinking..."
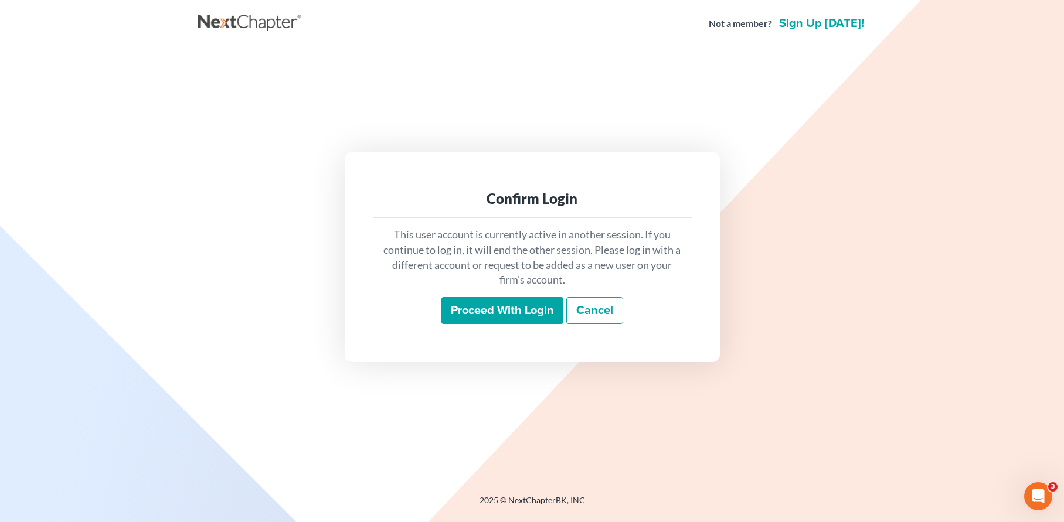
click at [486, 307] on input "Proceed with login" at bounding box center [503, 310] width 122 height 27
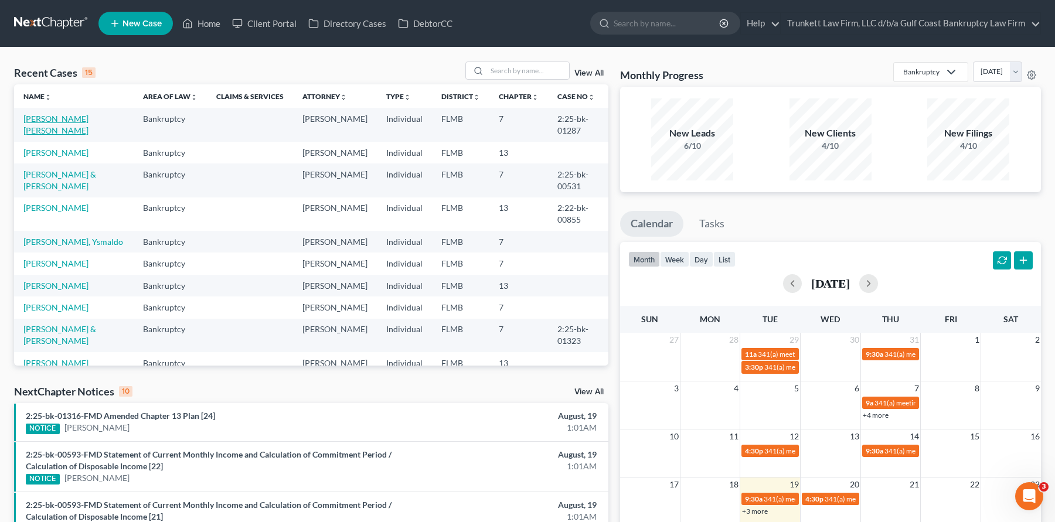
click at [87, 119] on link "[PERSON_NAME] [PERSON_NAME]" at bounding box center [55, 125] width 65 height 22
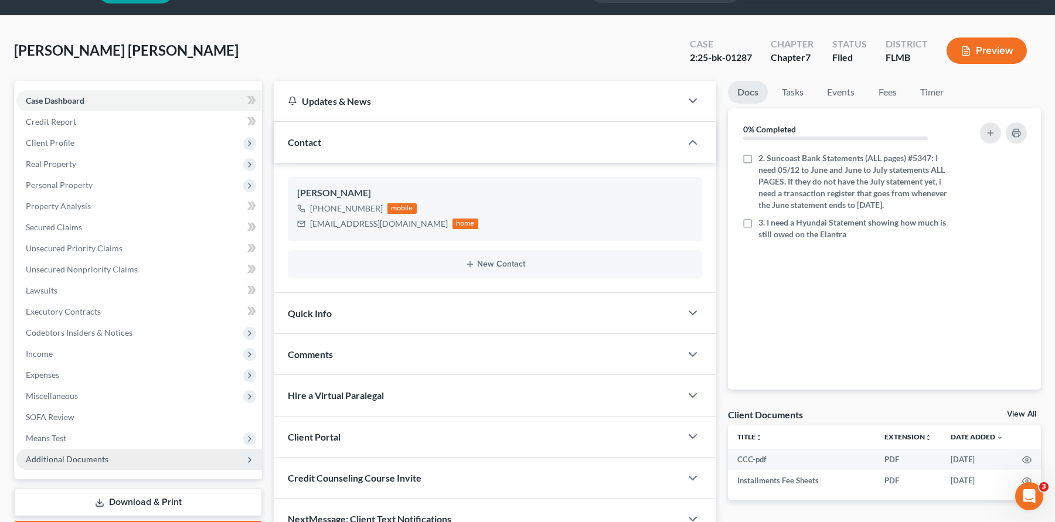
scroll to position [101, 0]
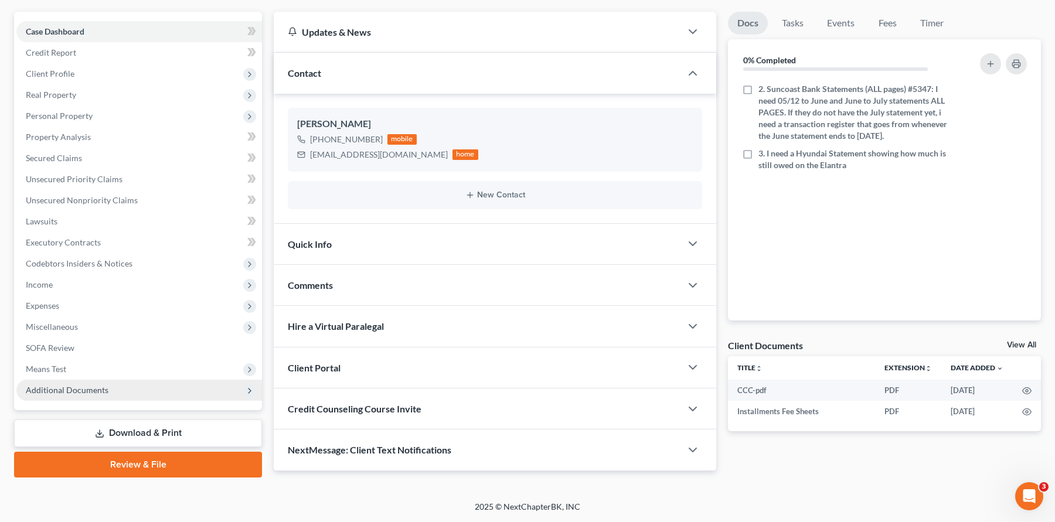
click at [94, 389] on span "Additional Documents" at bounding box center [67, 390] width 83 height 10
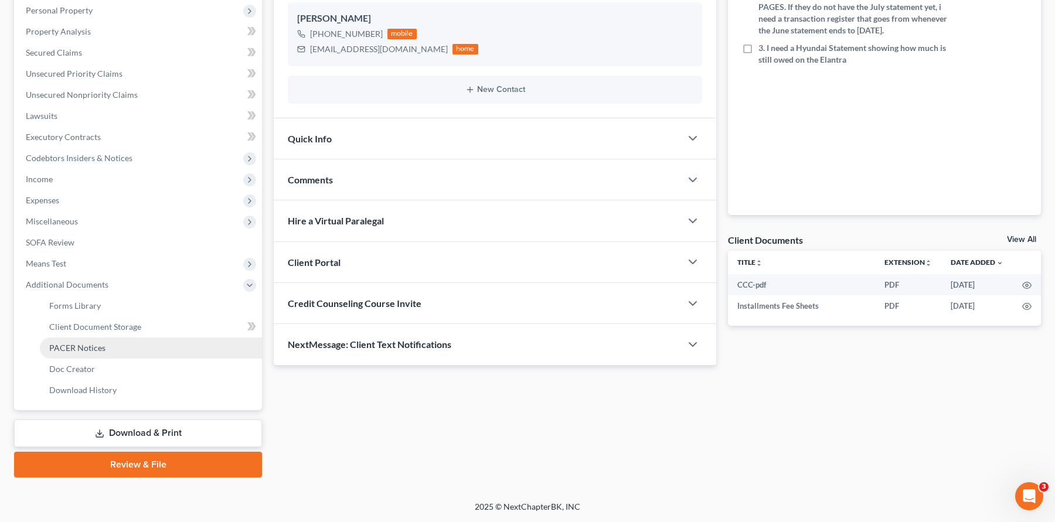
click at [96, 351] on span "PACER Notices" at bounding box center [77, 348] width 56 height 10
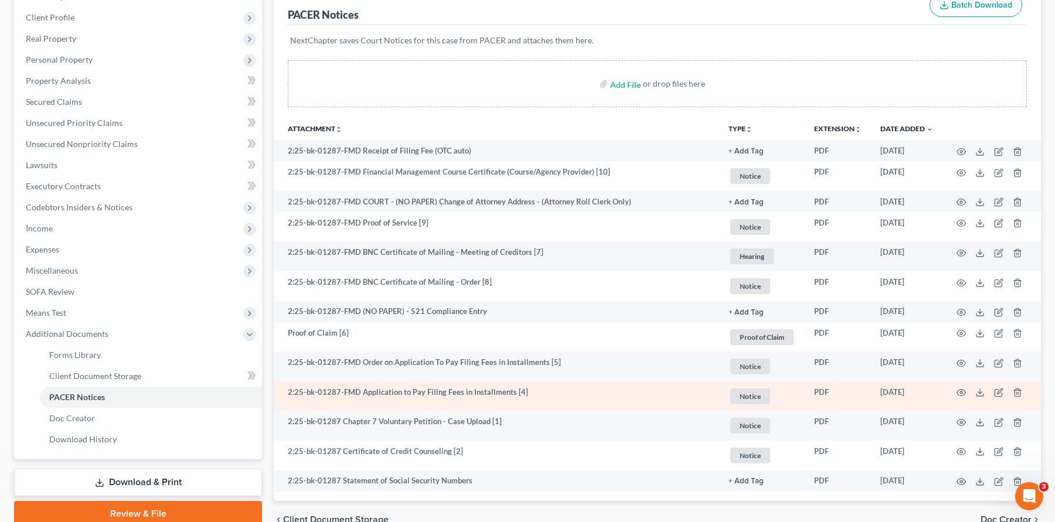
scroll to position [218, 0]
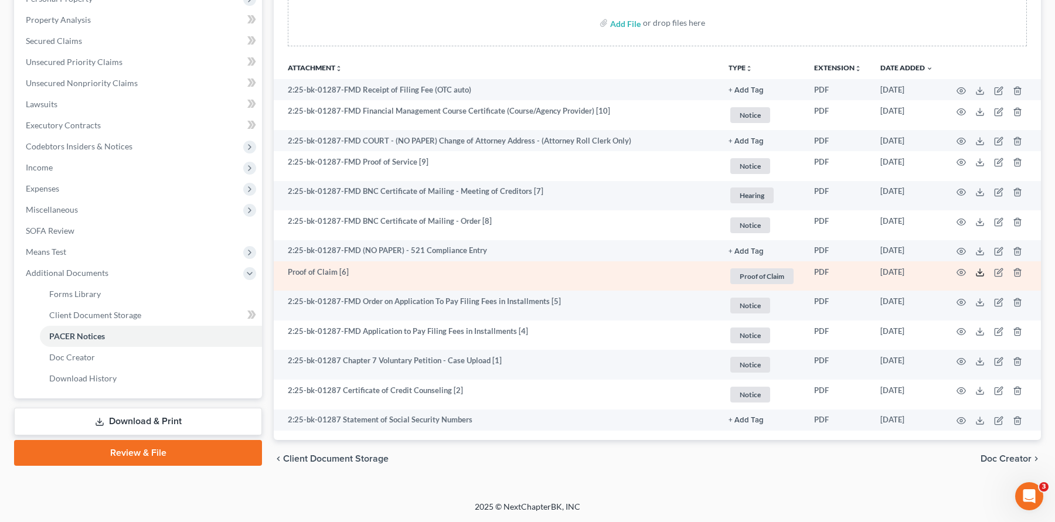
click at [980, 273] on icon at bounding box center [980, 272] width 9 height 9
click at [980, 271] on icon at bounding box center [980, 272] width 9 height 9
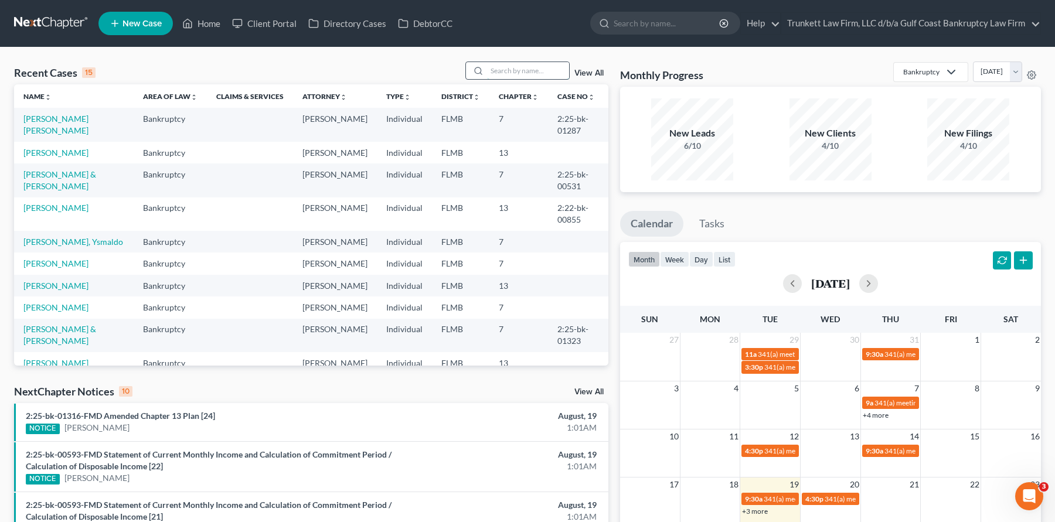
click at [501, 72] on input "search" at bounding box center [528, 70] width 82 height 17
type input "j"
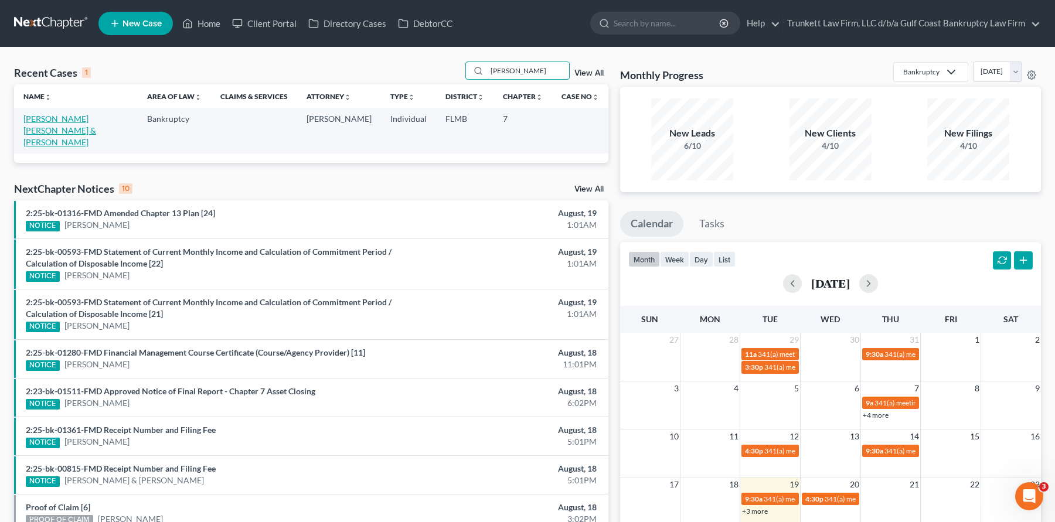
type input "[PERSON_NAME]"
click at [61, 127] on link "[PERSON_NAME] [PERSON_NAME] & [PERSON_NAME]" at bounding box center [59, 130] width 73 height 33
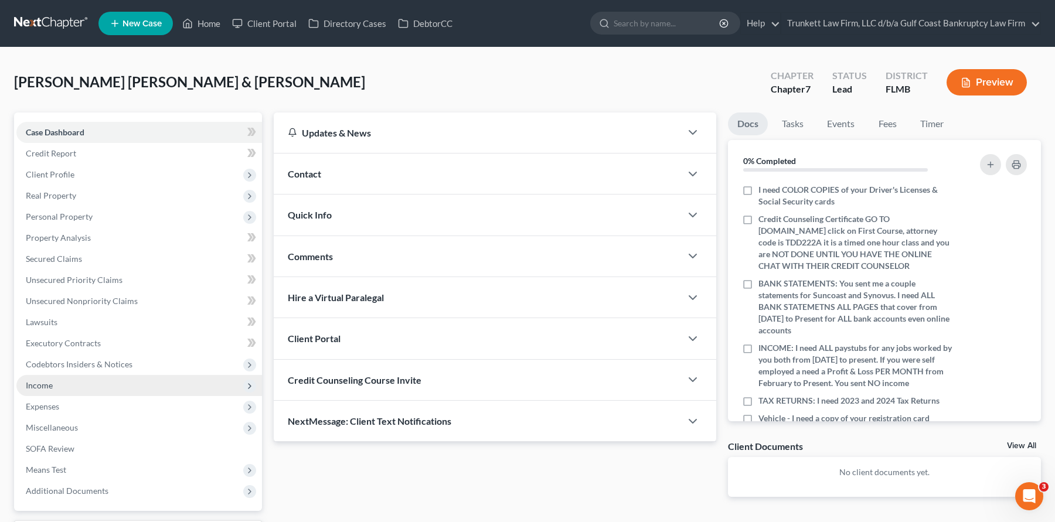
click at [62, 384] on span "Income" at bounding box center [139, 385] width 246 height 21
click at [43, 382] on span "Income" at bounding box center [39, 386] width 27 height 10
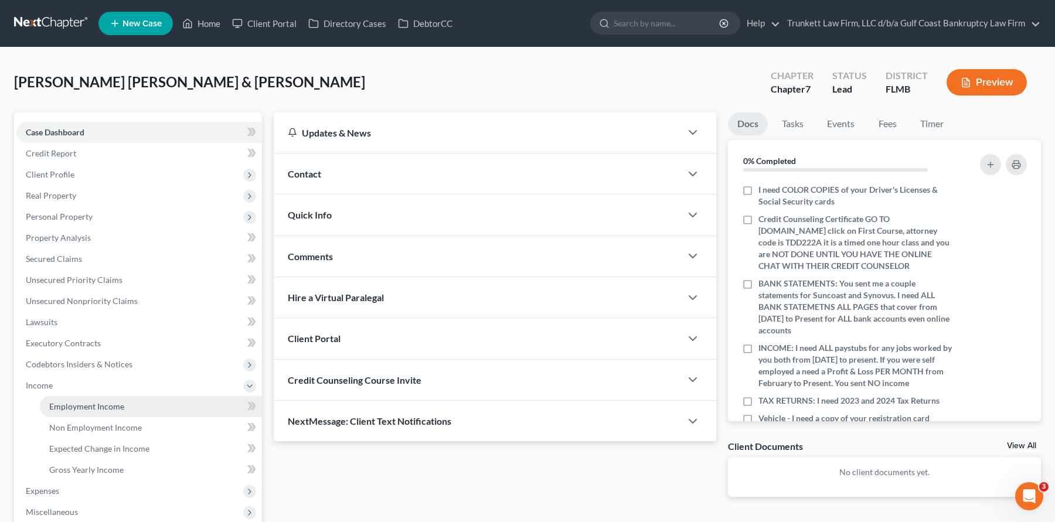
click at [114, 408] on span "Employment Income" at bounding box center [86, 407] width 75 height 10
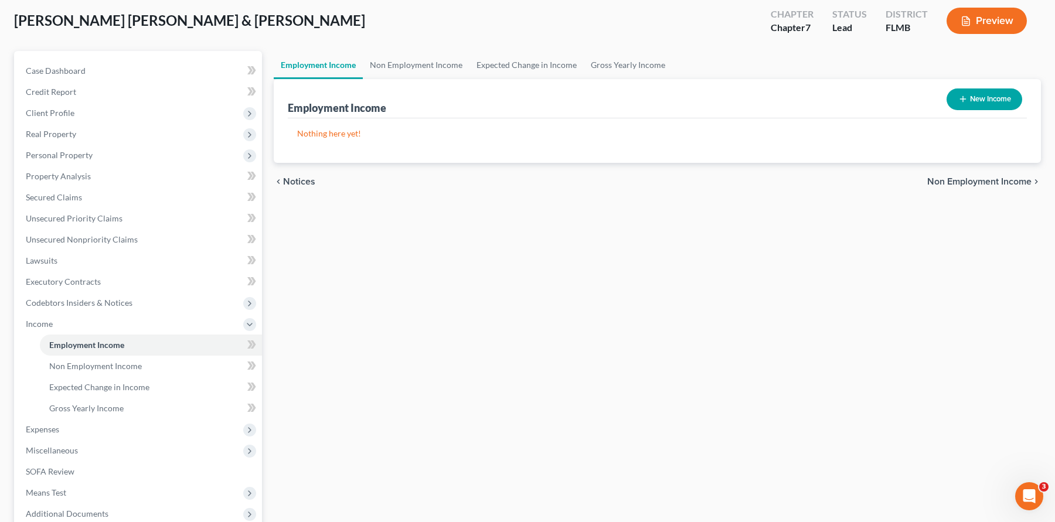
scroll to position [176, 0]
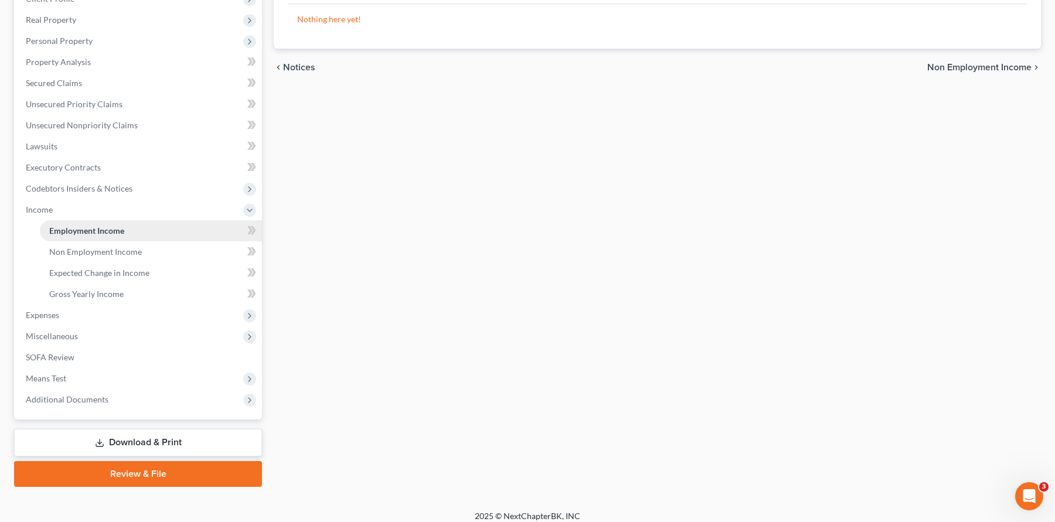
click at [109, 229] on span "Employment Income" at bounding box center [86, 231] width 75 height 10
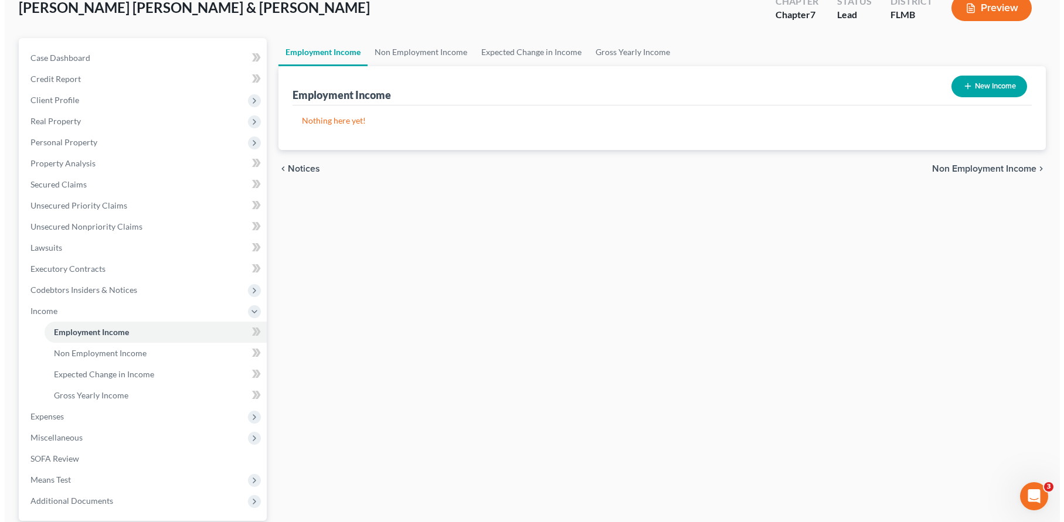
scroll to position [0, 0]
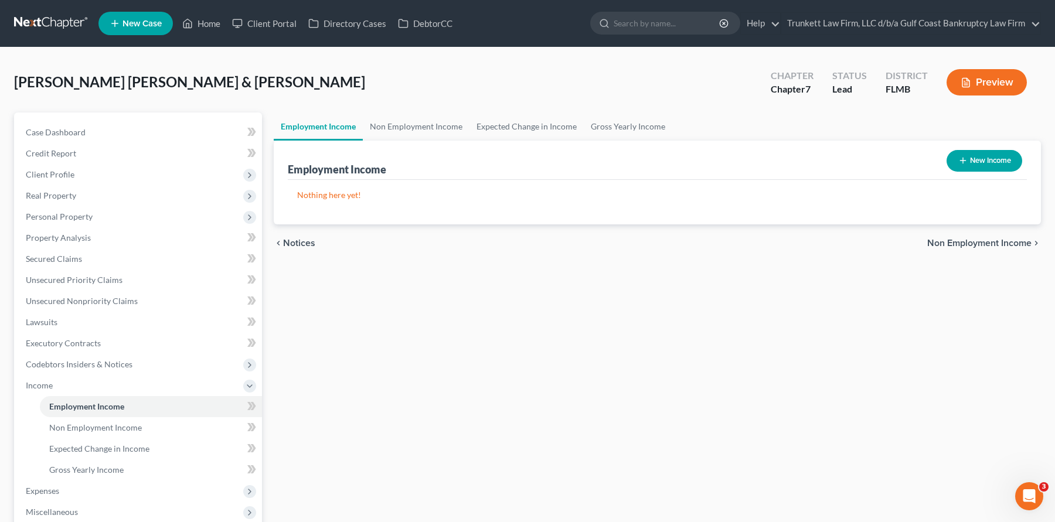
click at [970, 158] on button "New Income" at bounding box center [985, 161] width 76 height 22
select select "0"
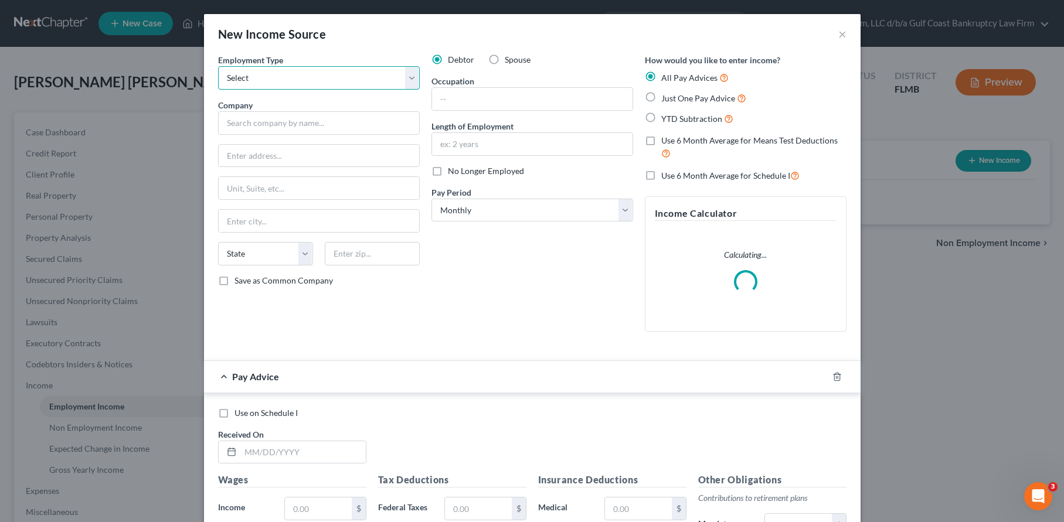
click at [325, 81] on select "Select Full or [DEMOGRAPHIC_DATA] Employment Self Employment" at bounding box center [319, 77] width 202 height 23
select select "1"
click at [218, 66] on select "Select Full or [DEMOGRAPHIC_DATA] Employment Self Employment" at bounding box center [319, 77] width 202 height 23
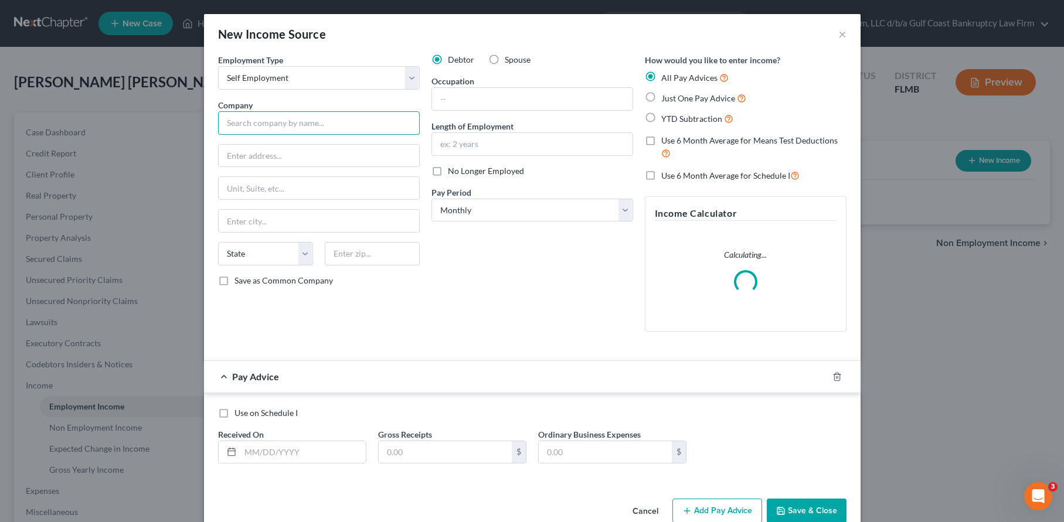
click at [277, 122] on input "text" at bounding box center [319, 122] width 202 height 23
type input "C"
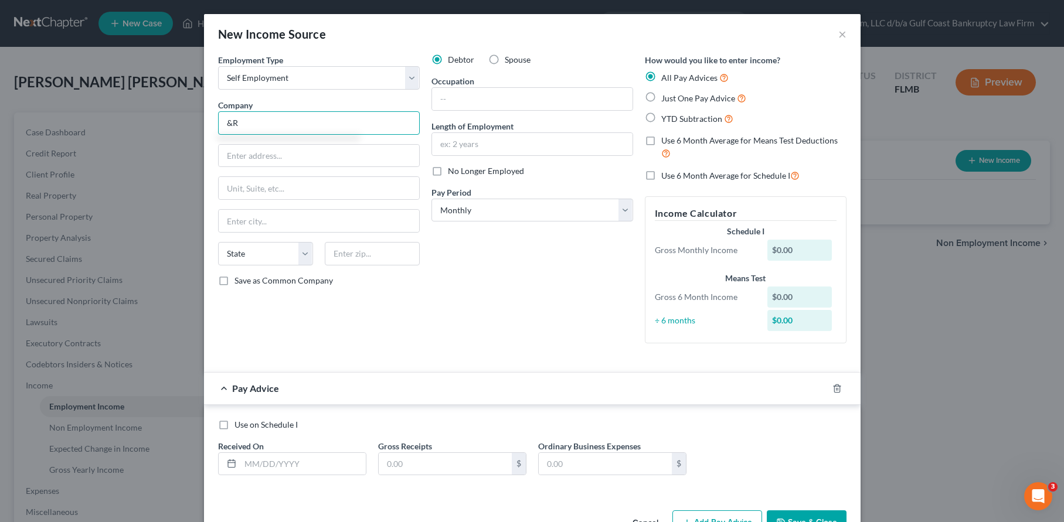
type input "&"
type input "C&R Trucking of Lehigh LLC"
click at [260, 145] on input "text" at bounding box center [319, 156] width 201 height 22
click at [260, 152] on input "text" at bounding box center [319, 156] width 201 height 22
click at [297, 162] on input "text" at bounding box center [319, 156] width 201 height 22
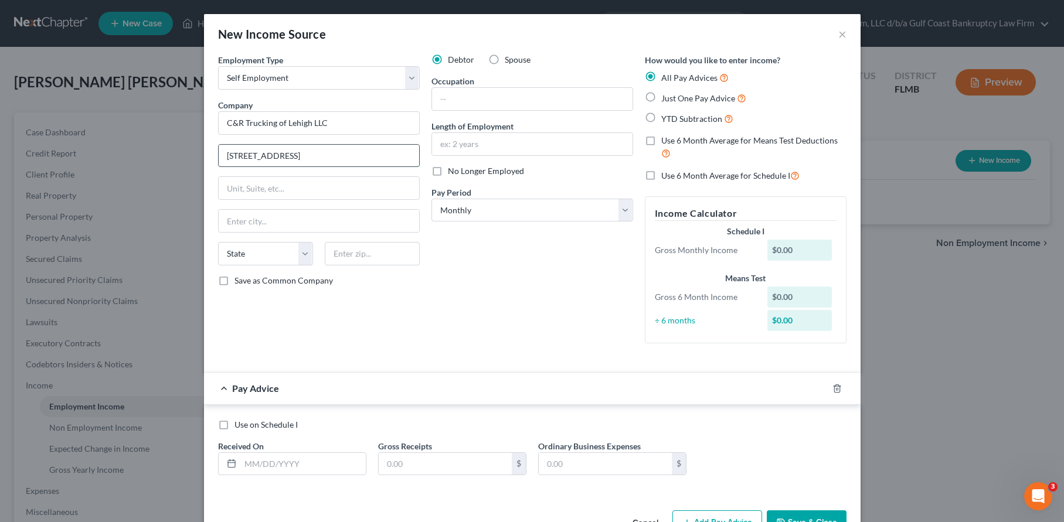
type input "[STREET_ADDRESS]"
type input "33936"
click at [511, 90] on input "text" at bounding box center [532, 99] width 201 height 22
type input "Lehigh Acres"
select select "9"
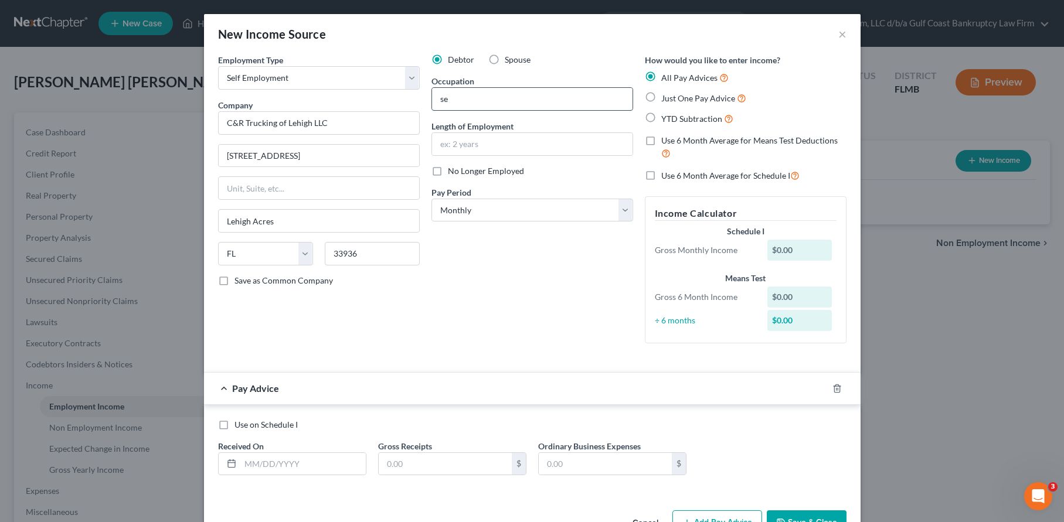
type input "s"
type input "truck driver"
click at [473, 148] on input "text" at bounding box center [532, 144] width 201 height 22
type input "6 months"
click at [580, 294] on div "Debtor Spouse Occupation truck driver Length of Employment 6 months No Longer E…" at bounding box center [532, 203] width 213 height 299
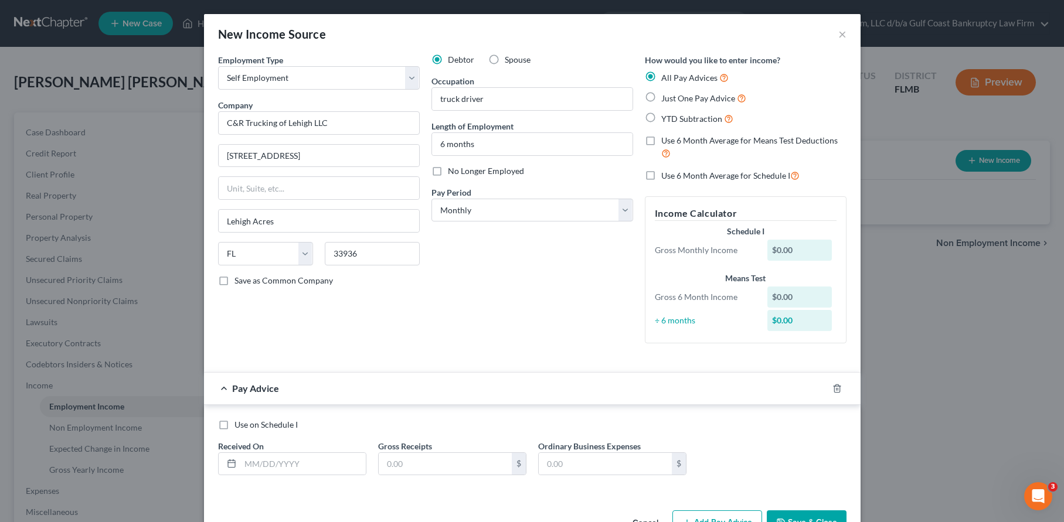
click at [448, 169] on label "No Longer Employed" at bounding box center [486, 171] width 76 height 12
click at [453, 169] on input "No Longer Employed" at bounding box center [457, 169] width 8 height 8
checkbox input "true"
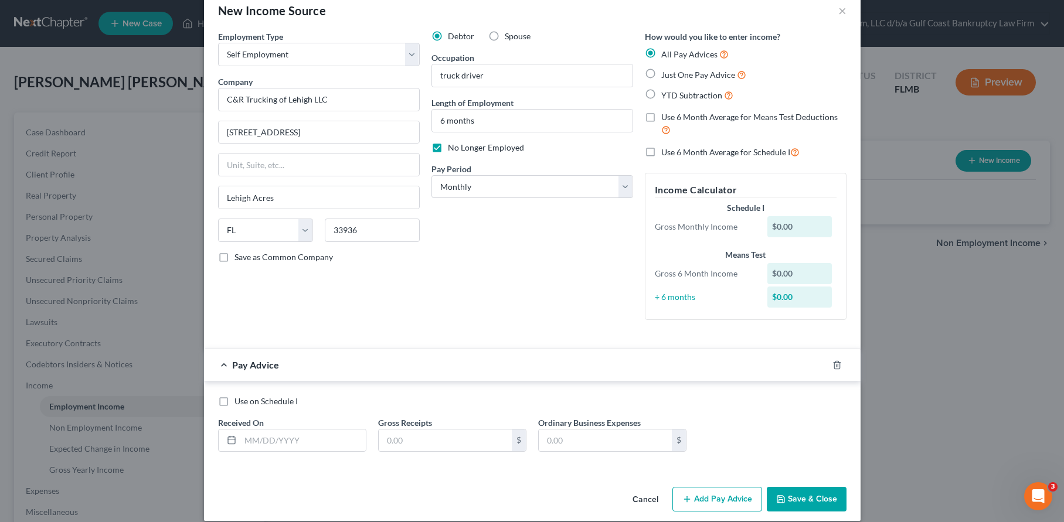
scroll to position [36, 0]
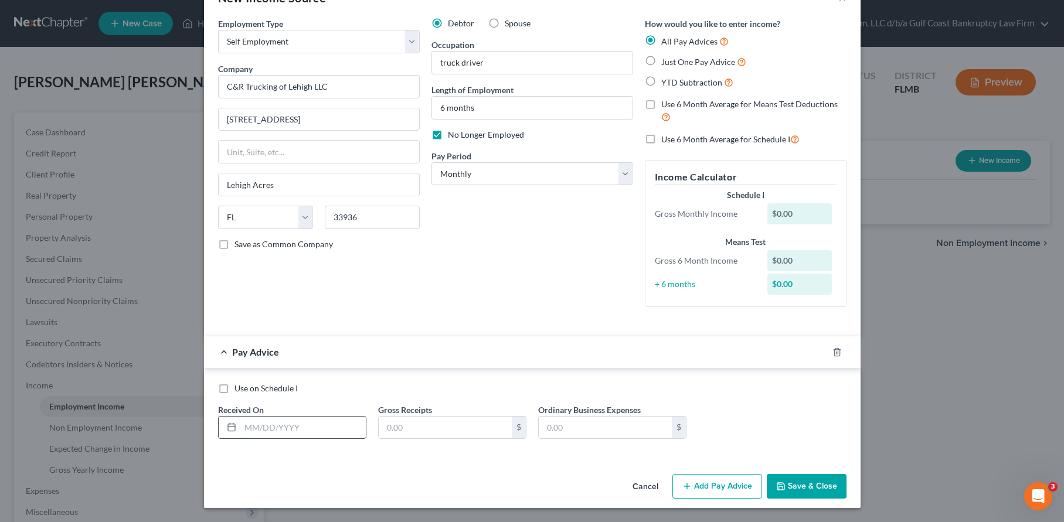
click at [272, 430] on input "text" at bounding box center [302, 428] width 125 height 22
type input "[DATE]"
click at [420, 427] on input "text" at bounding box center [445, 428] width 133 height 22
type input "0.00"
click at [820, 352] on icon "button" at bounding box center [823, 352] width 9 height 9
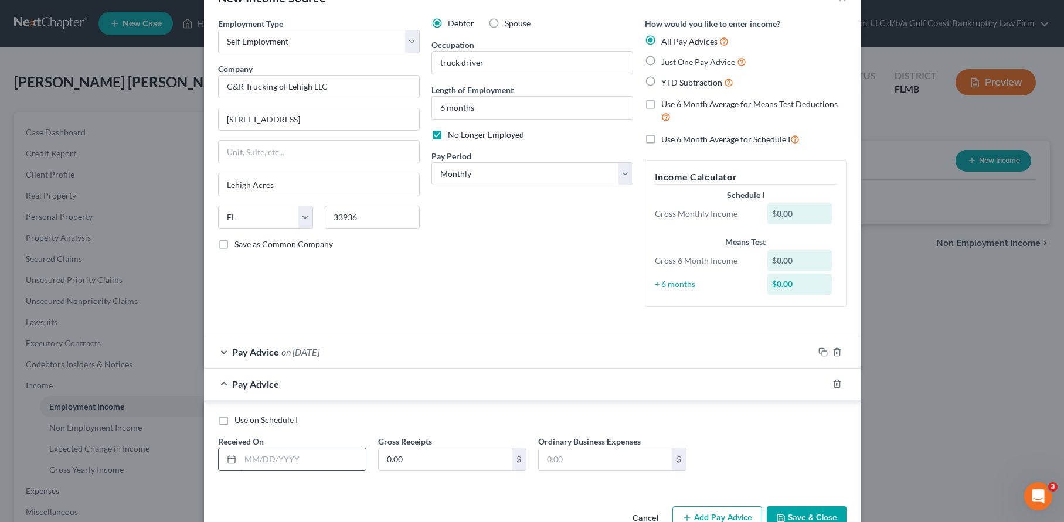
click at [285, 461] on input "text" at bounding box center [302, 460] width 125 height 22
type input "[DATE]"
click at [443, 463] on input "0.00" at bounding box center [445, 460] width 133 height 22
type input "1"
type input "470"
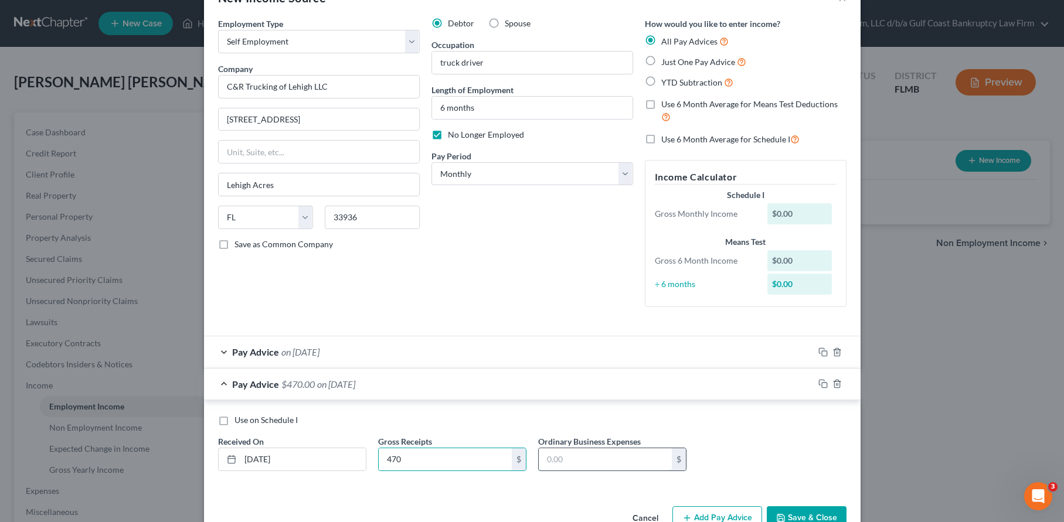
click at [570, 458] on input "text" at bounding box center [605, 460] width 133 height 22
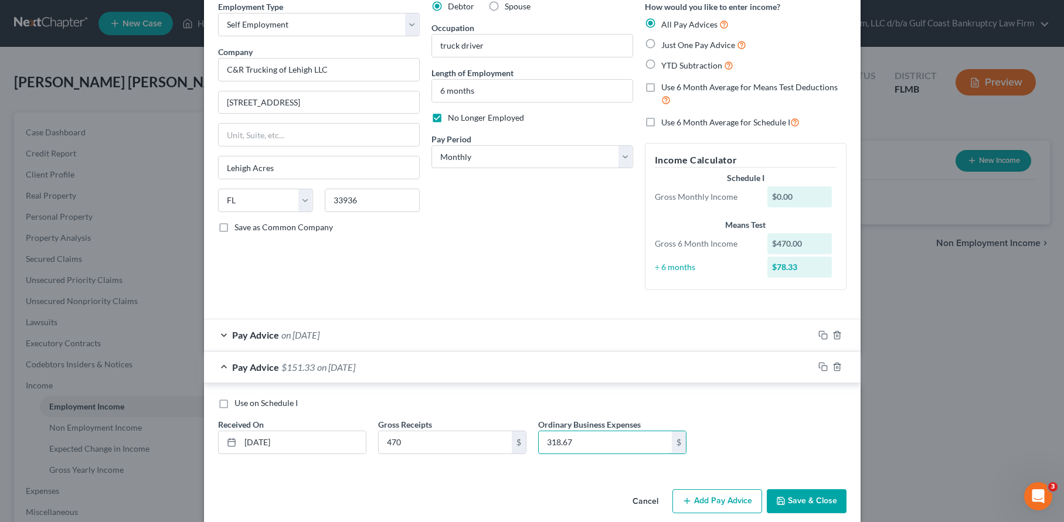
scroll to position [68, 0]
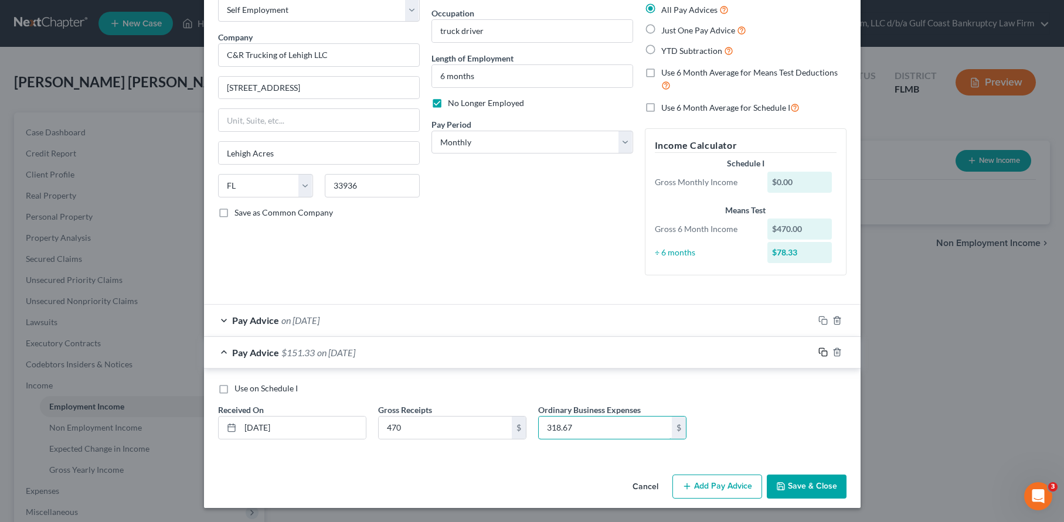
type input "318.67"
click at [823, 349] on icon "button" at bounding box center [823, 352] width 9 height 9
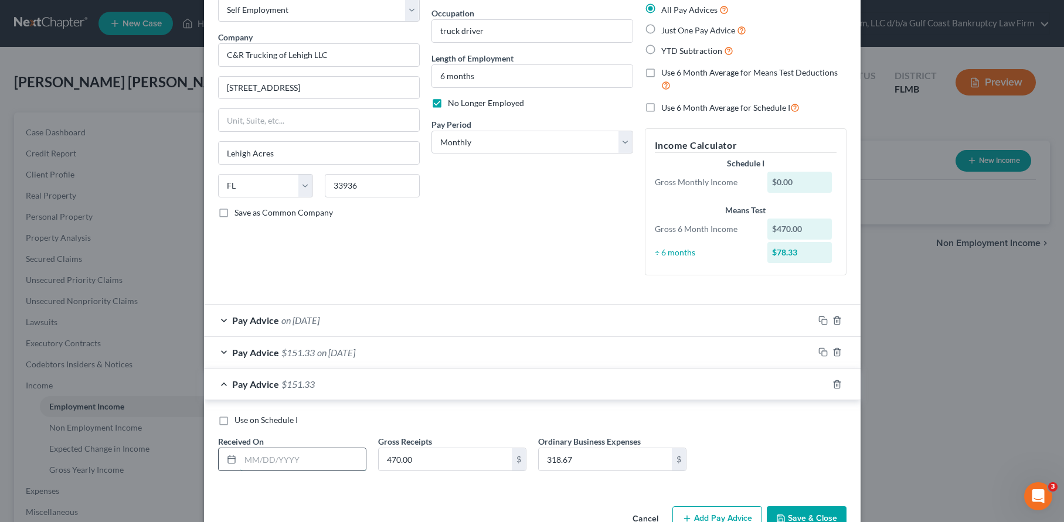
click at [291, 456] on input "text" at bounding box center [302, 460] width 125 height 22
type input "[DATE]"
click at [437, 457] on input "470.00" at bounding box center [445, 460] width 133 height 22
type input "68.57"
click at [584, 450] on input "318.67" at bounding box center [605, 460] width 133 height 22
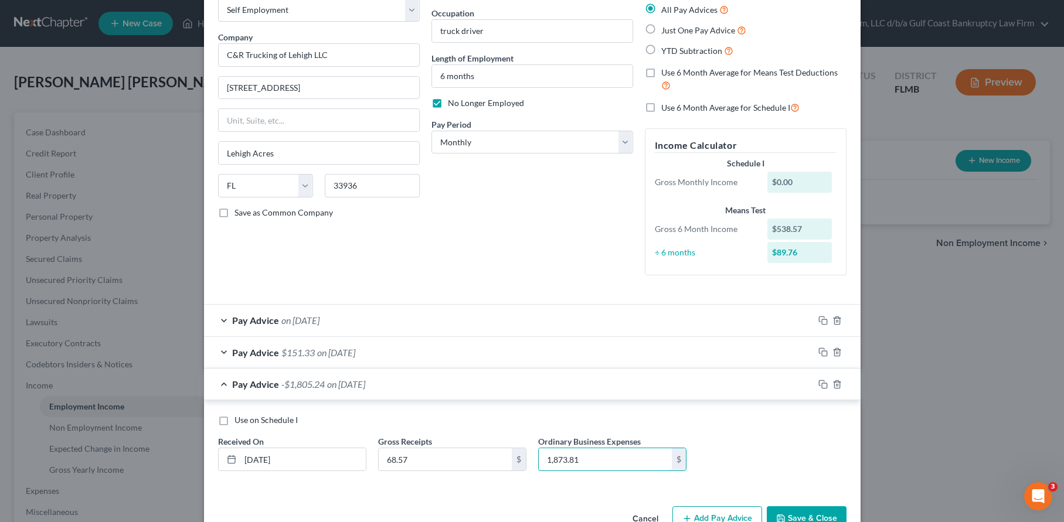
scroll to position [100, 0]
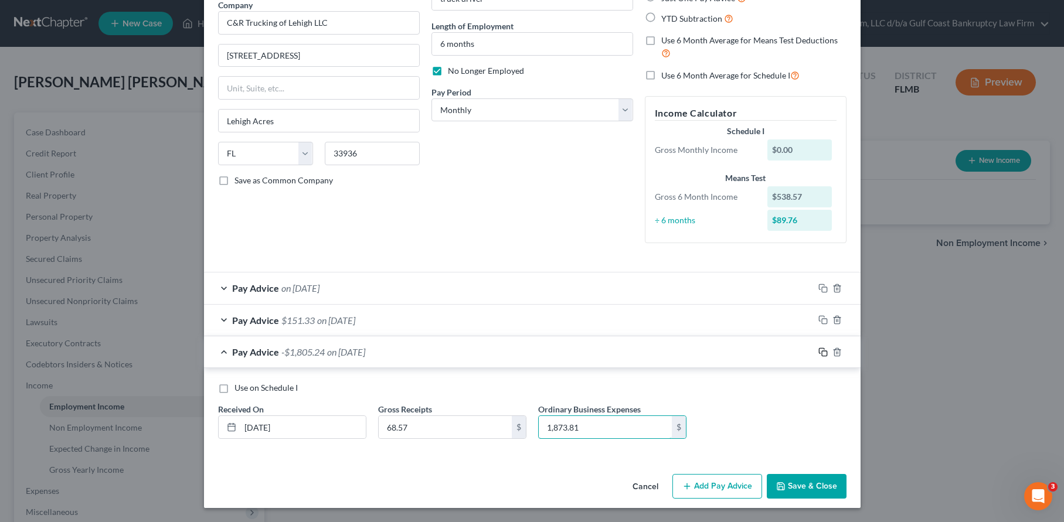
type input "1,873.81"
click at [819, 349] on icon "button" at bounding box center [821, 350] width 5 height 5
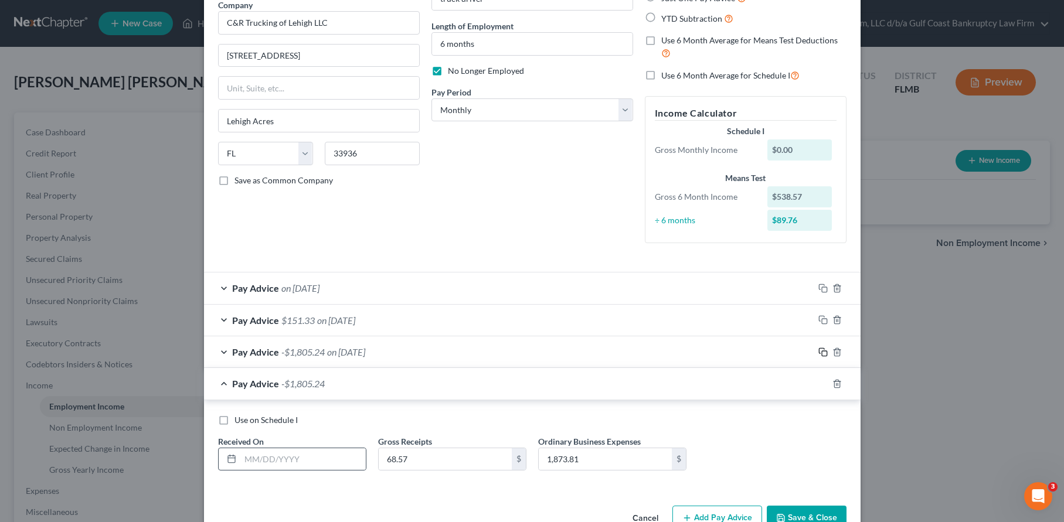
scroll to position [132, 0]
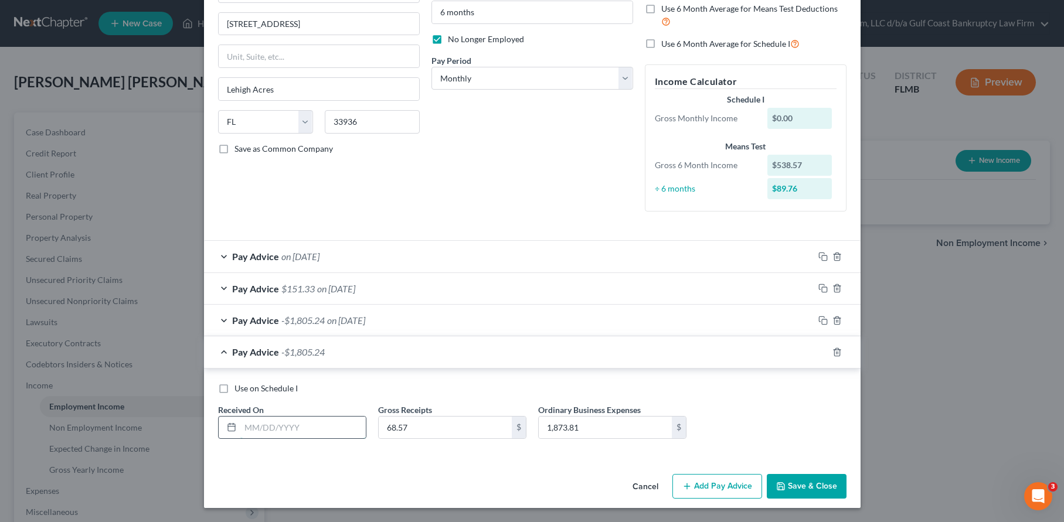
click at [279, 427] on input "text" at bounding box center [302, 428] width 125 height 22
type input "[DATE]"
click at [427, 427] on input "68.57" at bounding box center [445, 428] width 133 height 22
type input "5,068.21"
click at [579, 420] on input "1,873.81" at bounding box center [605, 428] width 133 height 22
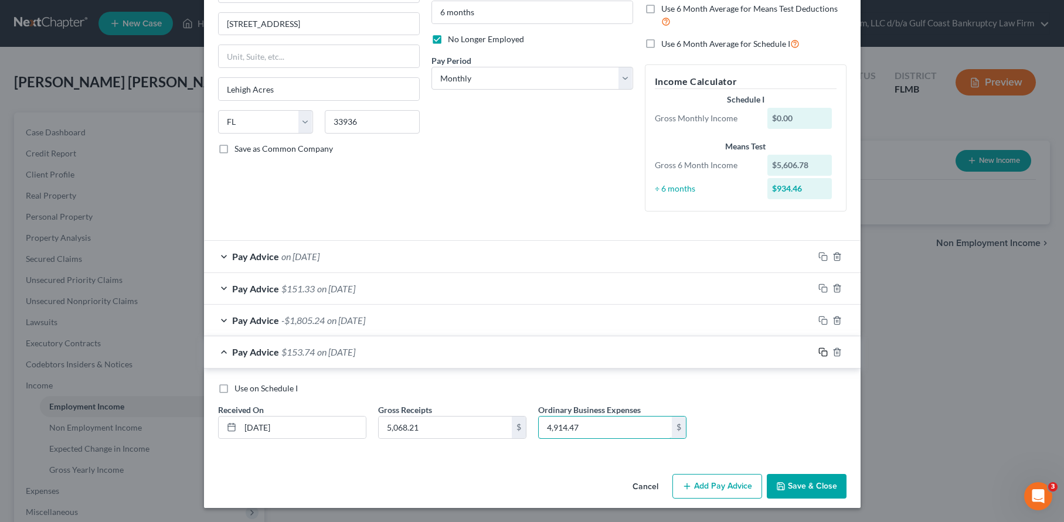
type input "4,914.47"
click at [822, 351] on rect "button" at bounding box center [824, 353] width 5 height 5
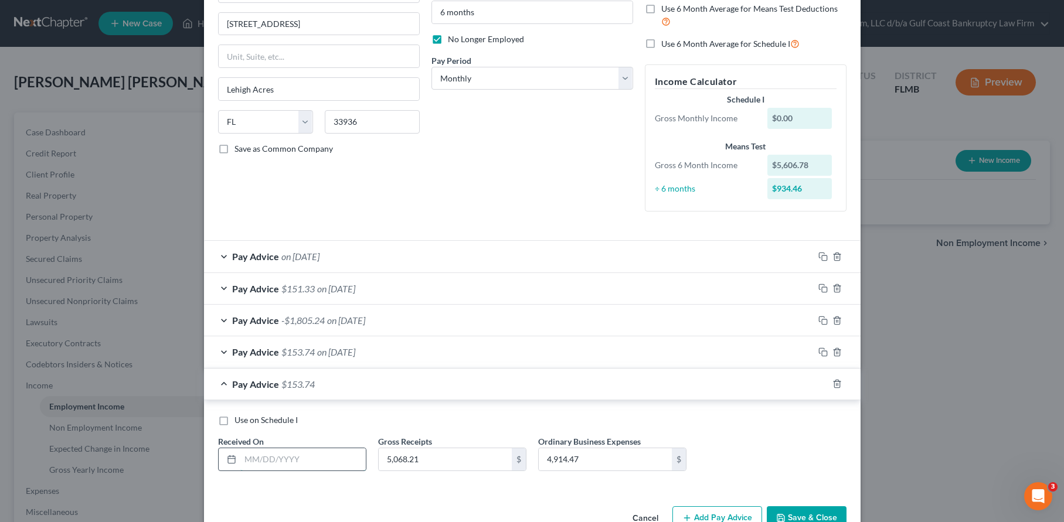
click at [288, 462] on input "text" at bounding box center [302, 460] width 125 height 22
type input "[DATE]"
click at [420, 464] on input "5,068.21" at bounding box center [445, 460] width 133 height 22
type input "4"
type input "5,533"
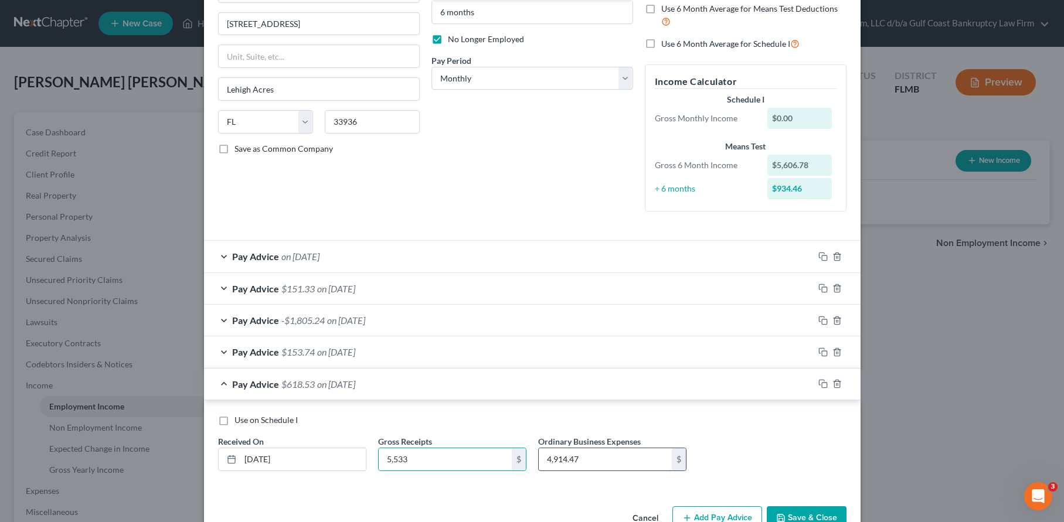
click at [575, 459] on input "4,914.47" at bounding box center [605, 460] width 133 height 22
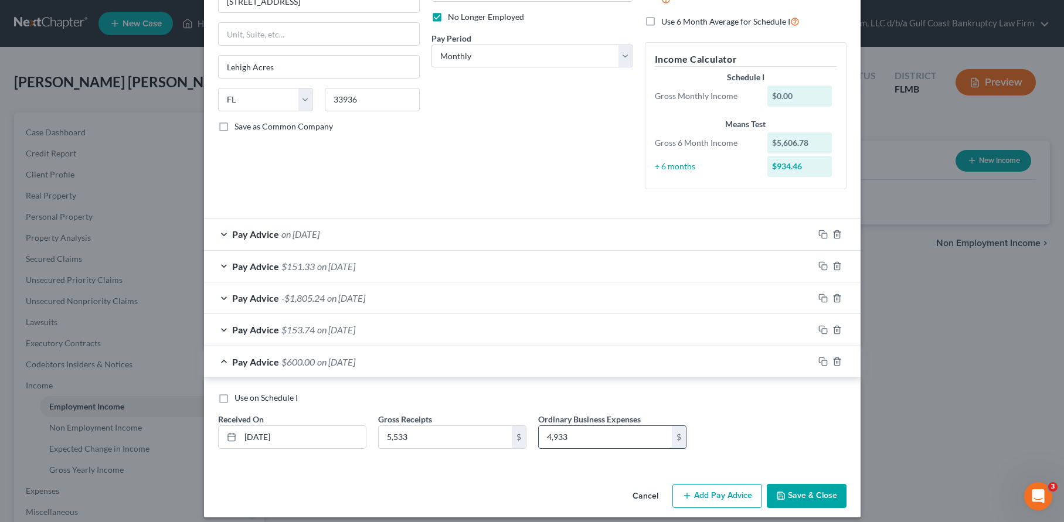
scroll to position [164, 0]
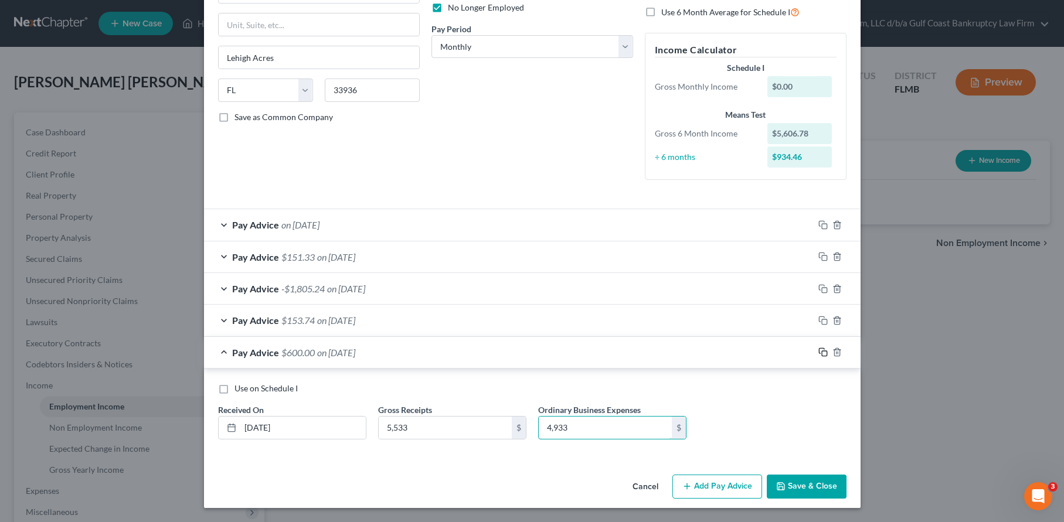
type input "4,933"
click at [819, 350] on icon "button" at bounding box center [823, 352] width 9 height 9
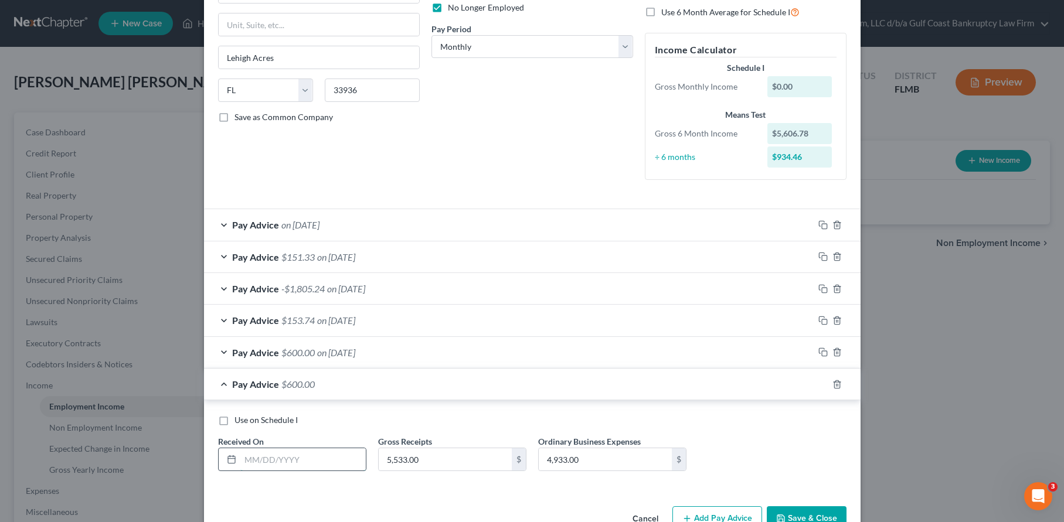
click at [279, 454] on input "text" at bounding box center [302, 460] width 125 height 22
type input "[DATE]"
click at [429, 469] on input "5,533.00" at bounding box center [445, 460] width 133 height 22
type input "2,665"
click at [620, 459] on input "4,933.00" at bounding box center [605, 460] width 133 height 22
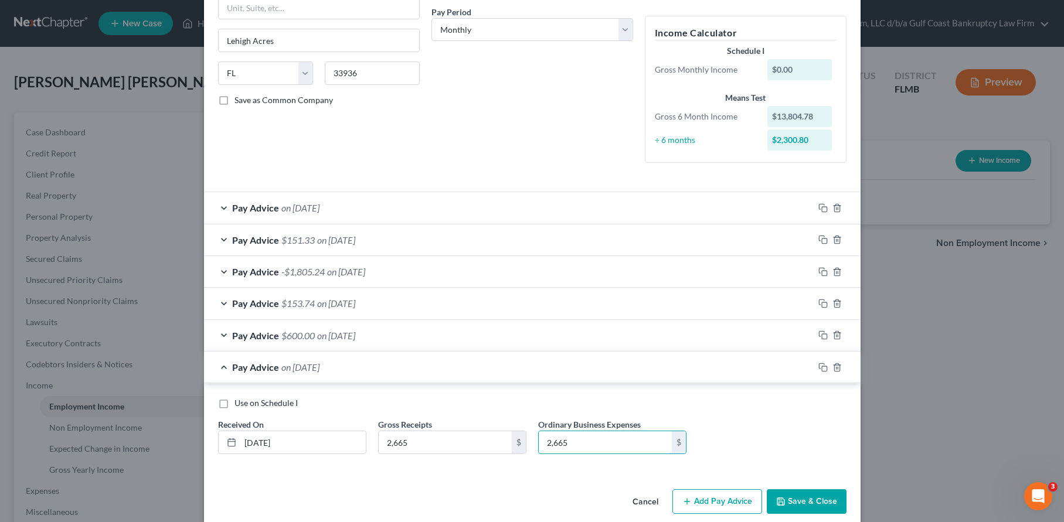
scroll to position [196, 0]
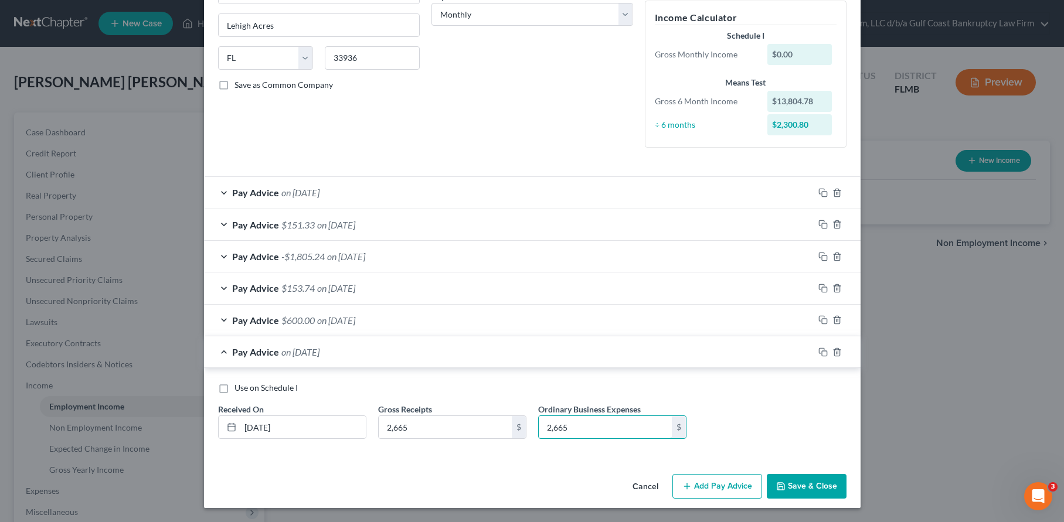
type input "2,665"
click at [803, 487] on button "Save & Close" at bounding box center [807, 486] width 80 height 25
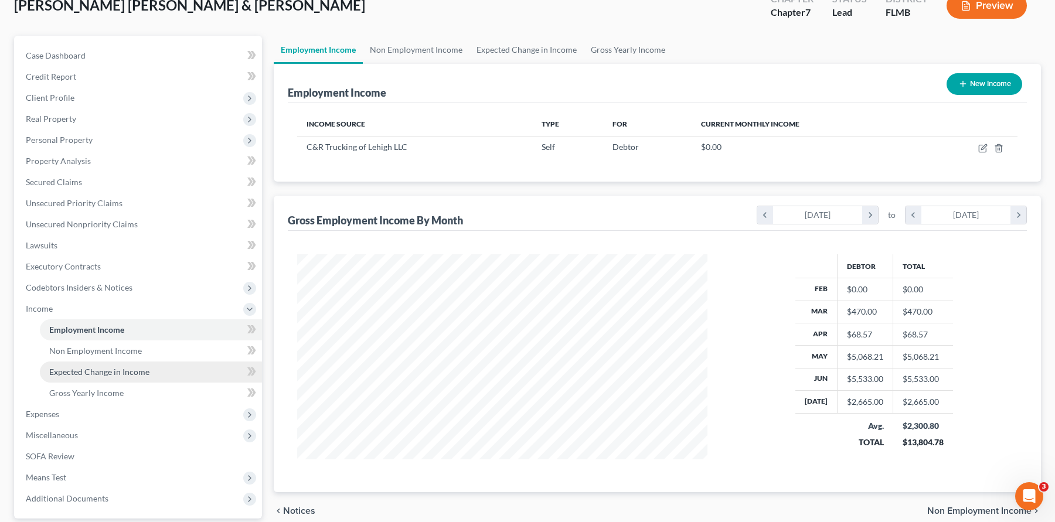
scroll to position [185, 0]
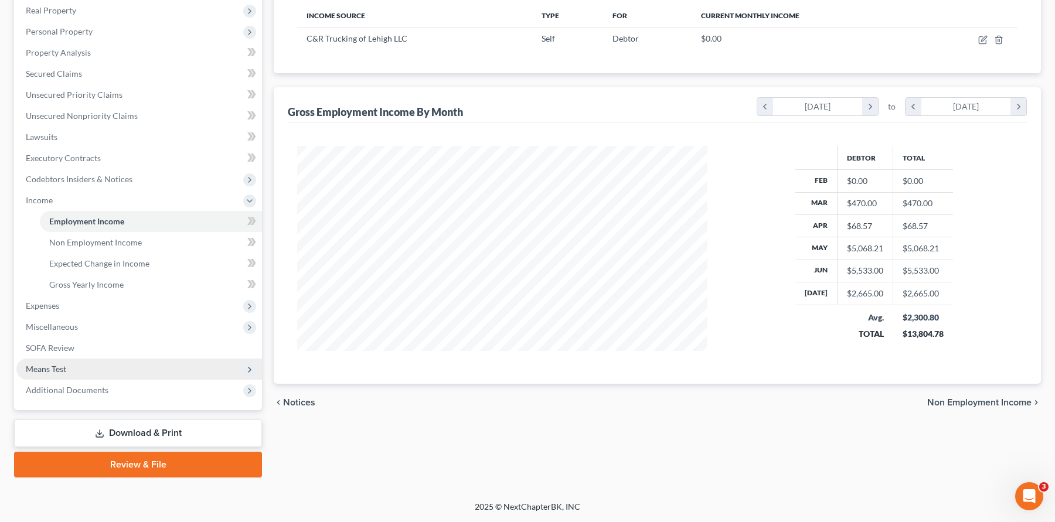
click at [73, 368] on span "Means Test" at bounding box center [139, 369] width 246 height 21
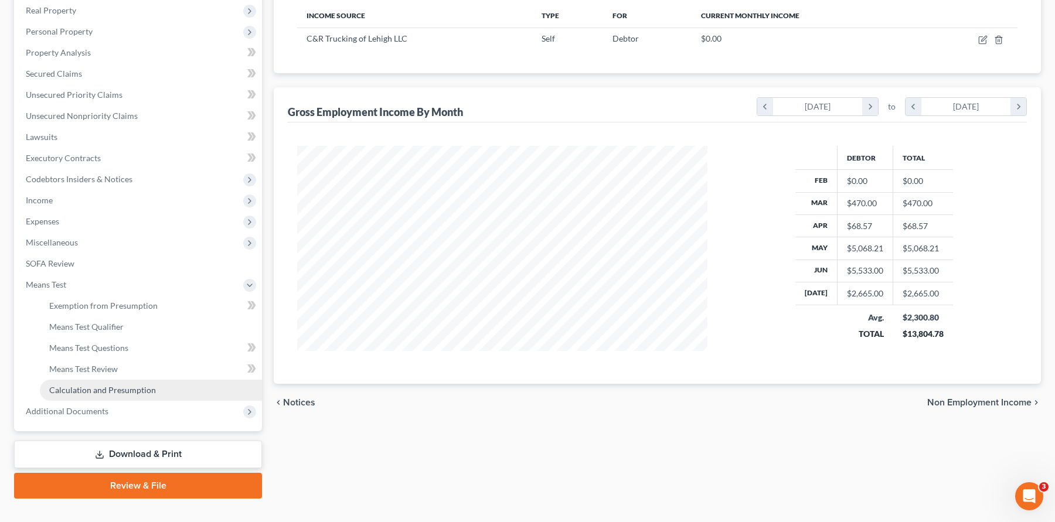
click at [123, 392] on span "Calculation and Presumption" at bounding box center [102, 390] width 107 height 10
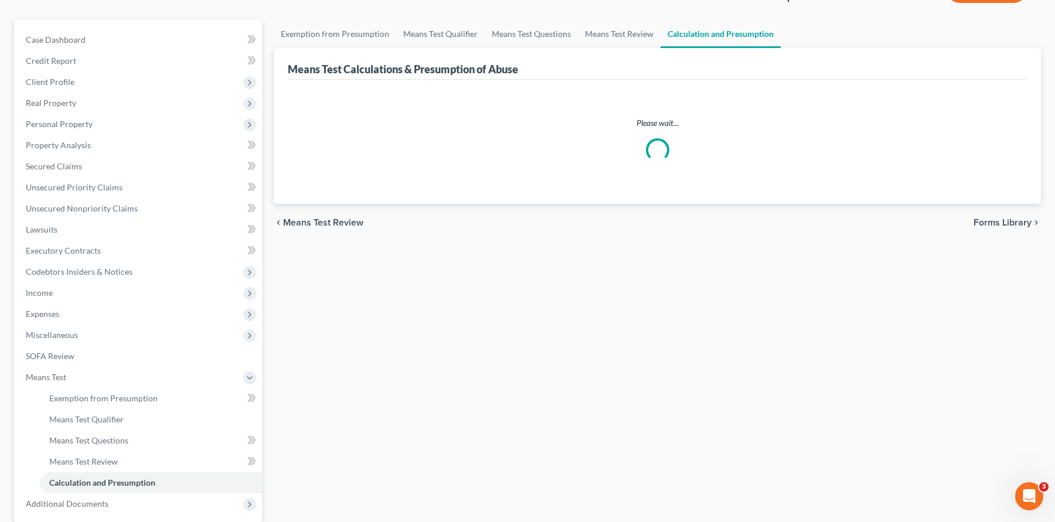
scroll to position [206, 0]
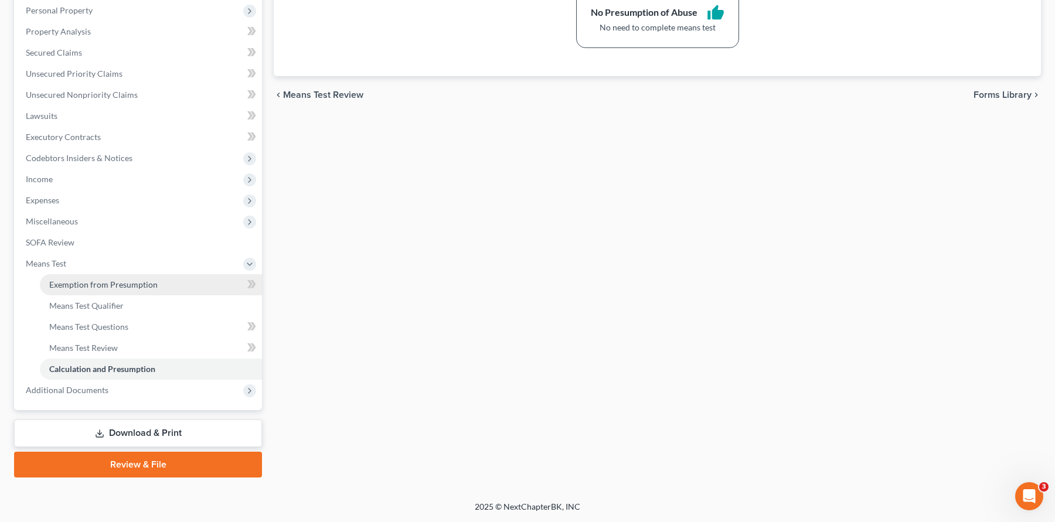
click at [124, 287] on span "Exemption from Presumption" at bounding box center [103, 285] width 108 height 10
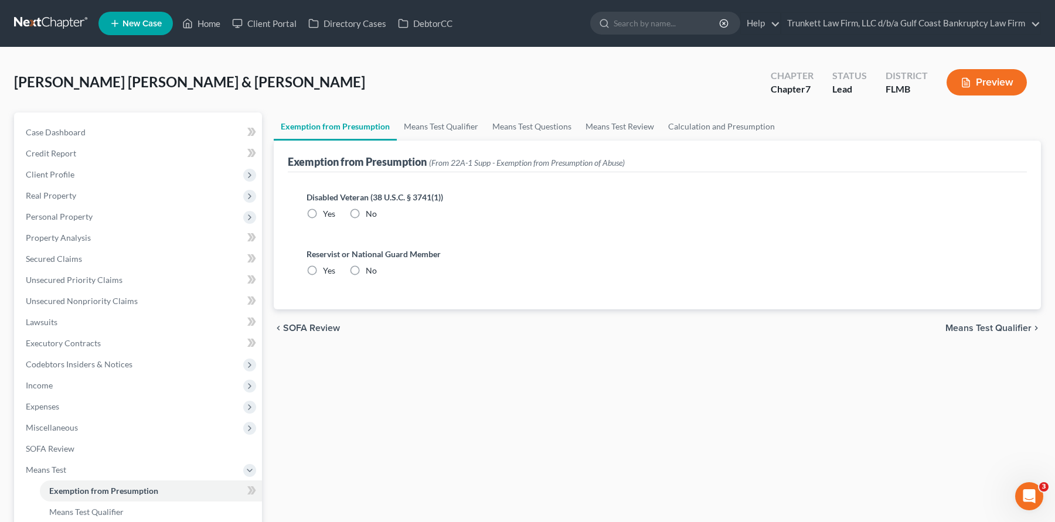
click at [366, 212] on label "No" at bounding box center [371, 214] width 11 height 12
click at [371, 212] on input "No" at bounding box center [375, 212] width 8 height 8
radio input "true"
click at [366, 268] on label "No" at bounding box center [371, 271] width 11 height 12
click at [371, 268] on input "No" at bounding box center [375, 269] width 8 height 8
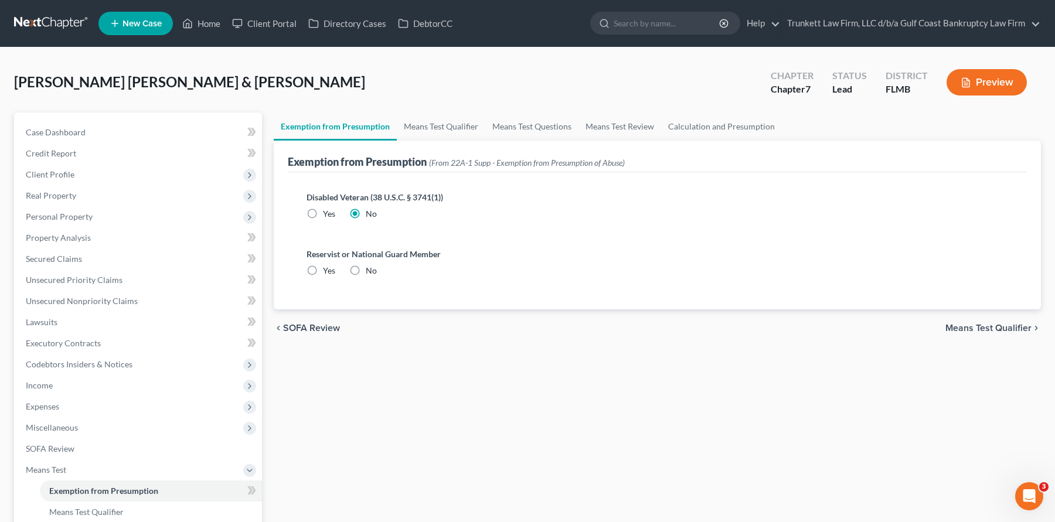
radio input "true"
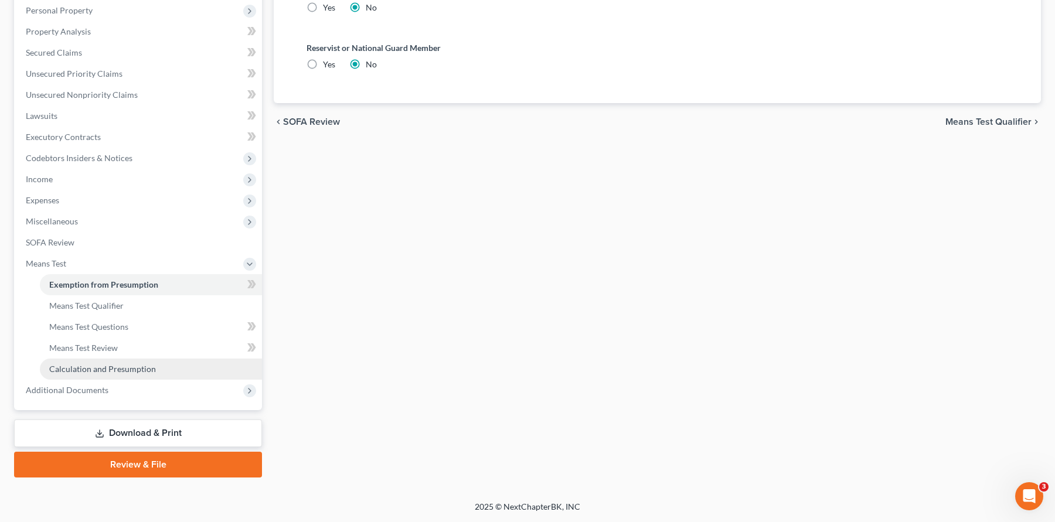
click at [110, 365] on span "Calculation and Presumption" at bounding box center [102, 369] width 107 height 10
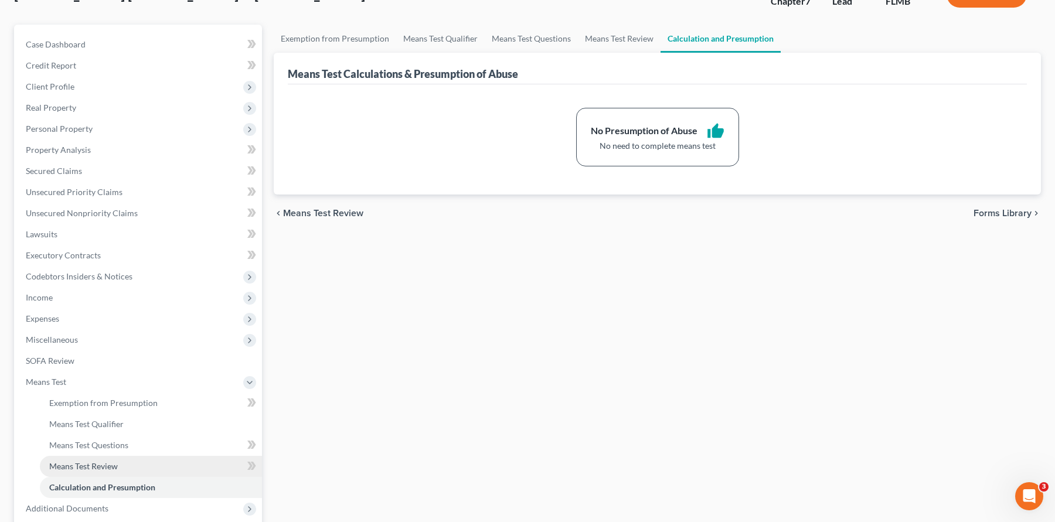
scroll to position [206, 0]
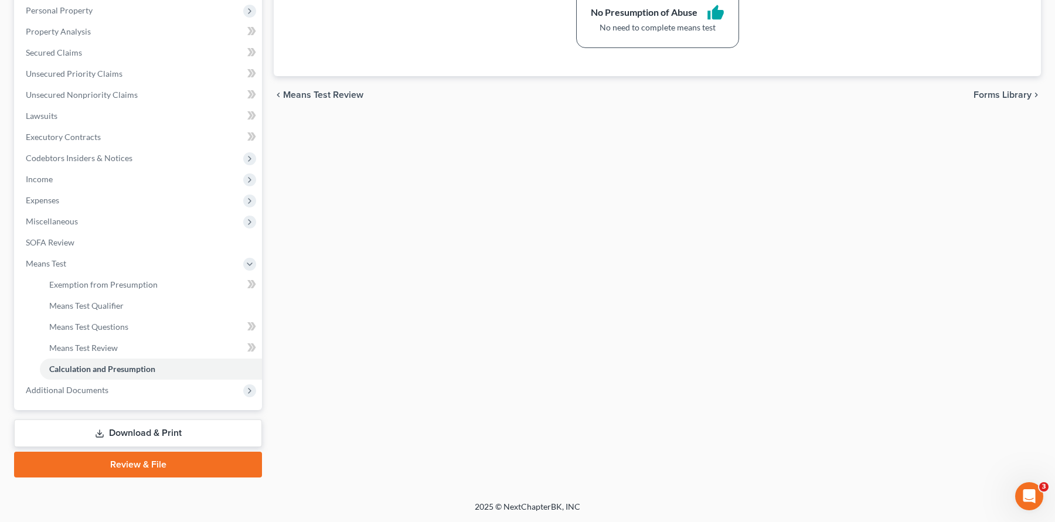
click at [159, 433] on link "Download & Print" at bounding box center [138, 434] width 248 height 28
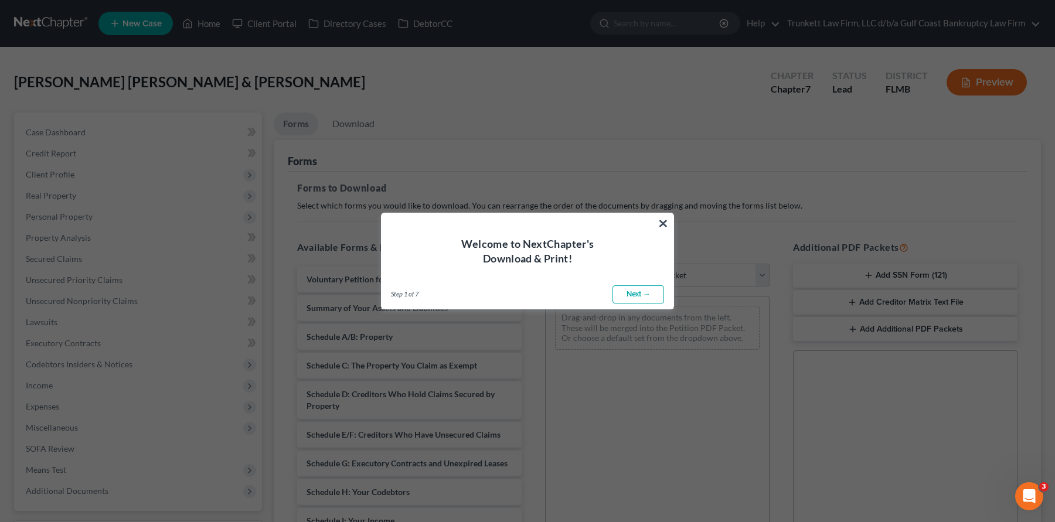
click at [660, 221] on button "×" at bounding box center [663, 223] width 11 height 19
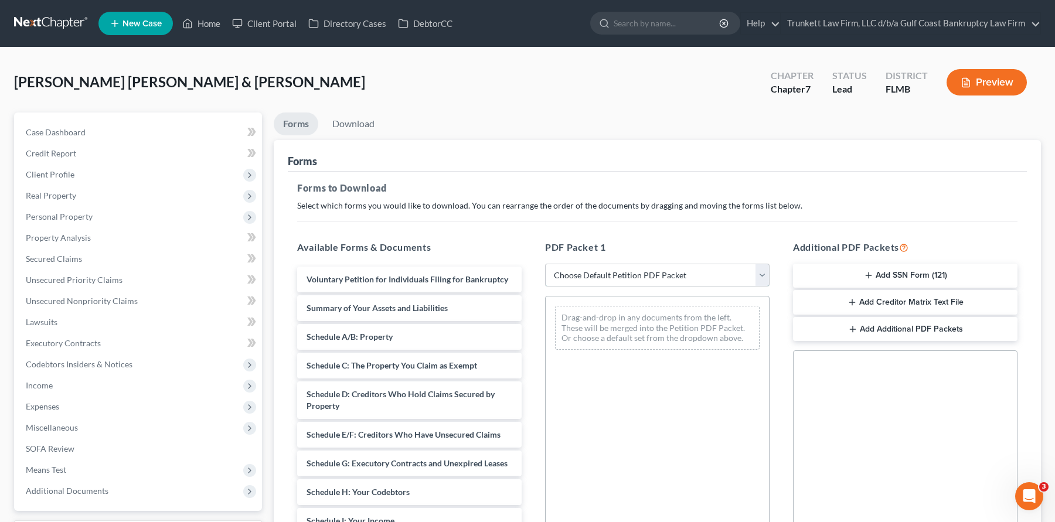
click at [632, 276] on select "Choose Default Petition PDF Packet Complete Bankruptcy Petition (all forms and …" at bounding box center [657, 275] width 225 height 23
select select "0"
click at [549, 264] on select "Choose Default Petition PDF Packet Complete Bankruptcy Petition (all forms and …" at bounding box center [657, 275] width 225 height 23
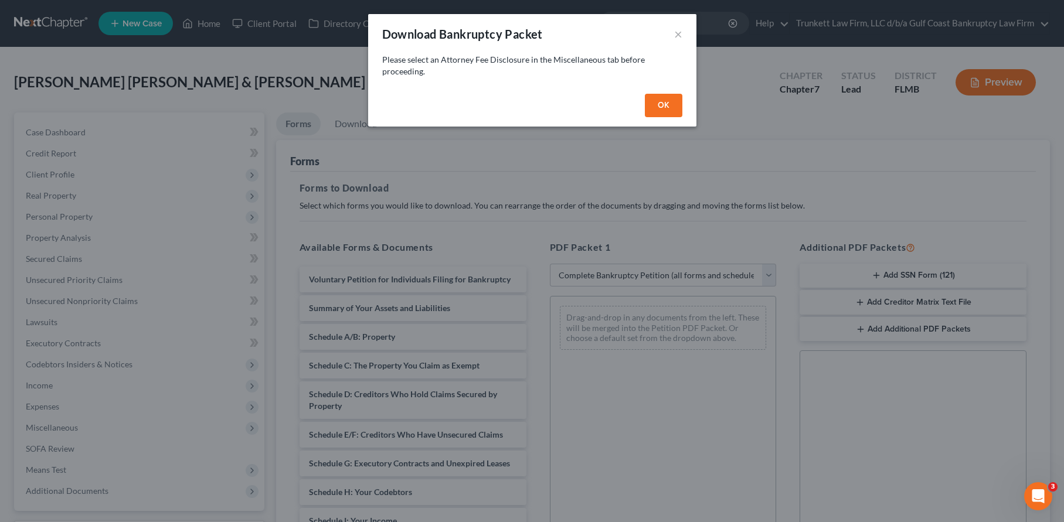
click at [664, 102] on button "OK" at bounding box center [664, 105] width 38 height 23
select select
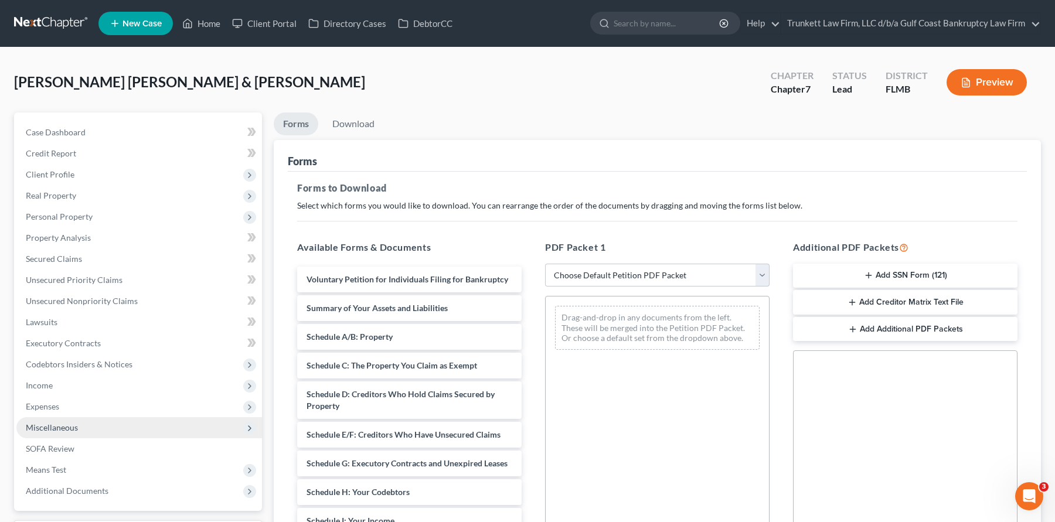
click at [73, 426] on span "Miscellaneous" at bounding box center [52, 428] width 52 height 10
click at [74, 431] on span "Miscellaneous" at bounding box center [52, 428] width 52 height 10
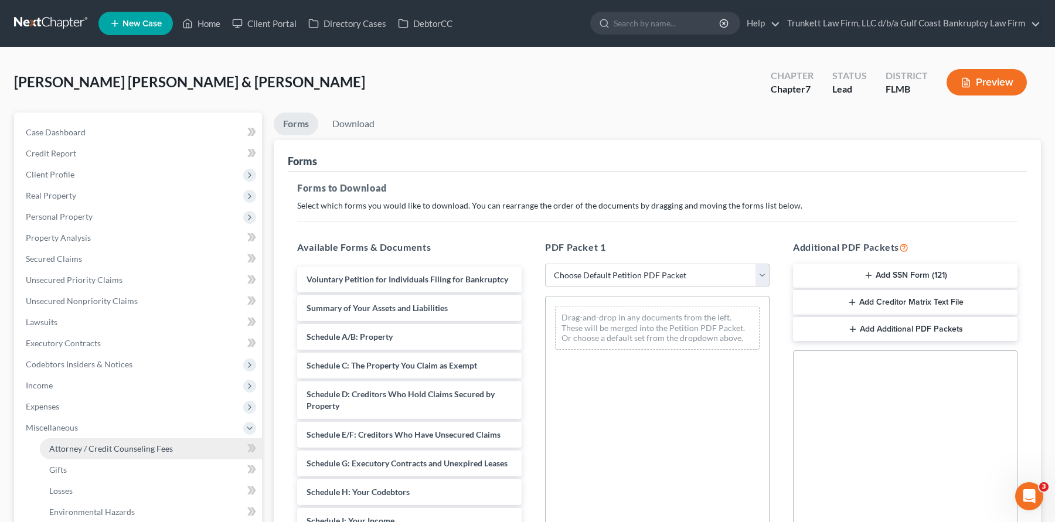
click at [113, 450] on span "Attorney / Credit Counseling Fees" at bounding box center [111, 449] width 124 height 10
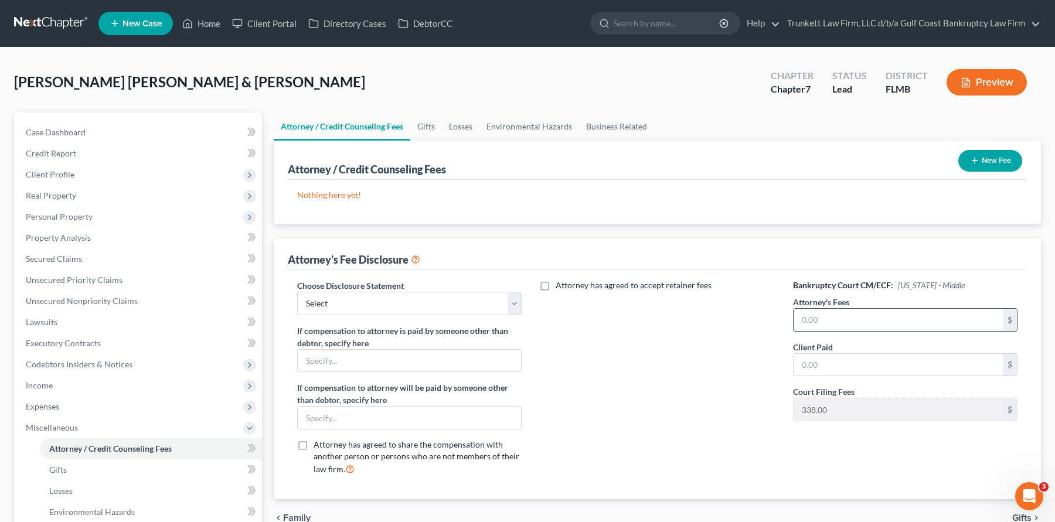
click at [829, 311] on input "text" at bounding box center [898, 320] width 209 height 22
type input "1,500"
click at [382, 307] on select "Select Attorney fee Disclosure" at bounding box center [409, 303] width 225 height 23
select select "0"
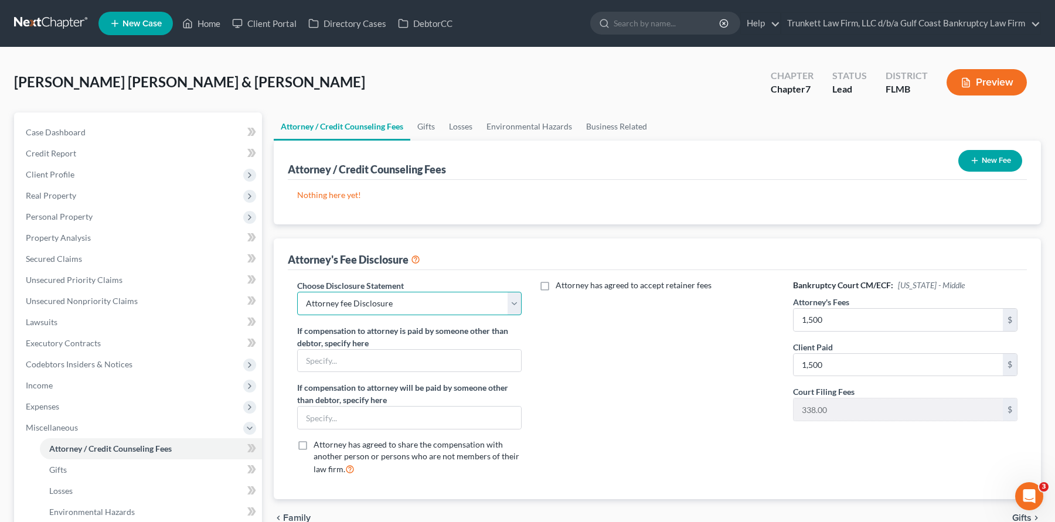
click at [297, 292] on select "Select Attorney fee Disclosure" at bounding box center [409, 303] width 225 height 23
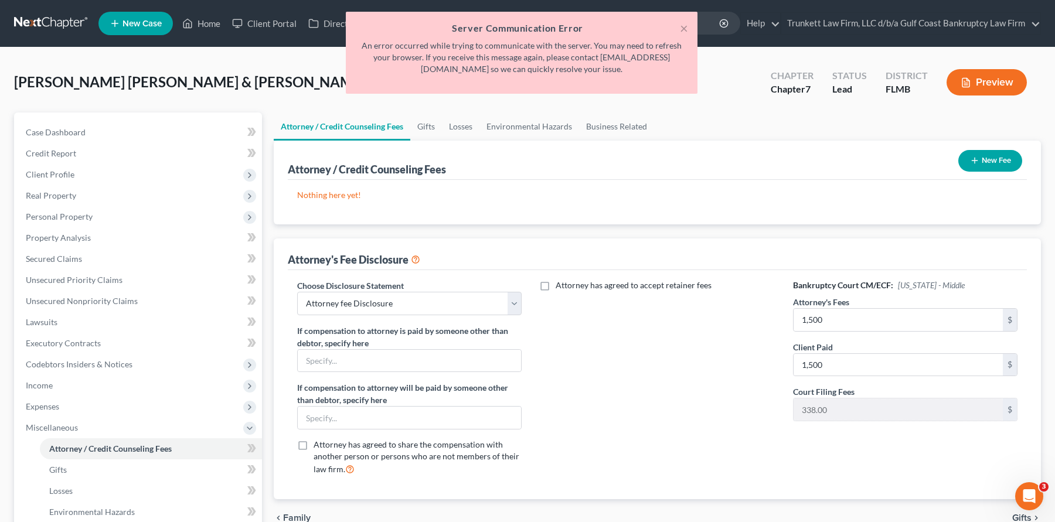
click at [982, 165] on button "New Fee" at bounding box center [991, 161] width 64 height 22
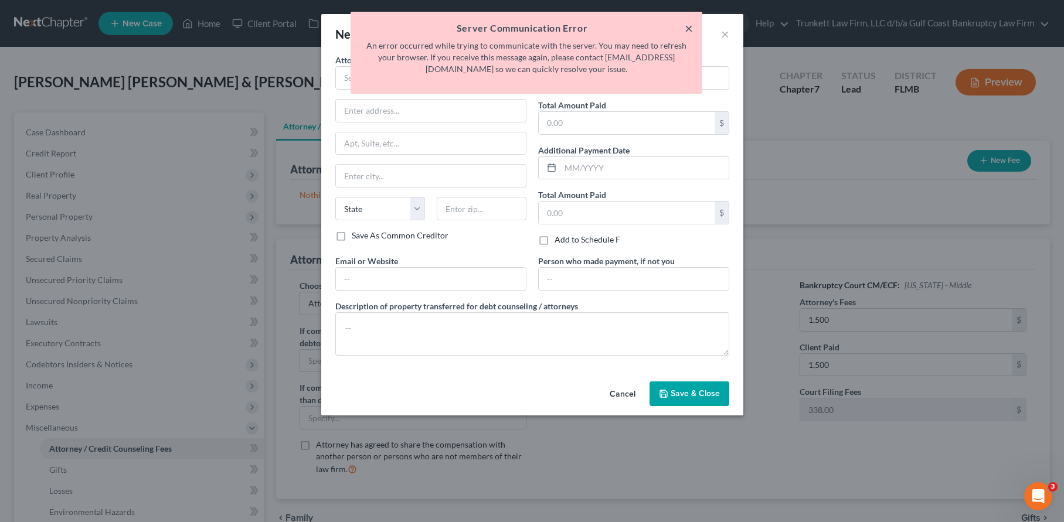
click at [688, 28] on button "×" at bounding box center [689, 28] width 8 height 14
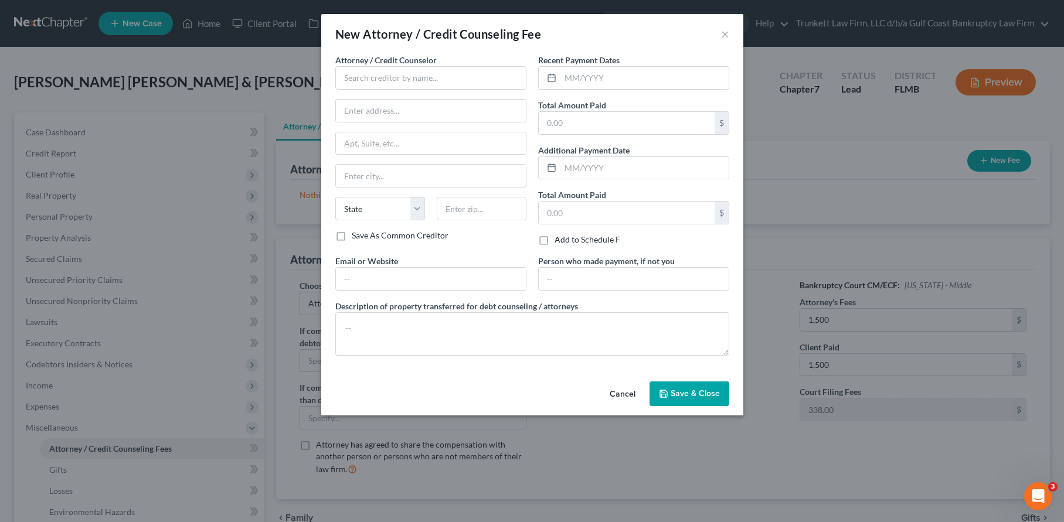
click at [376, 93] on div "Attorney / Credit Counselor * State [US_STATE] AK AR AZ CA CO [GEOGRAPHIC_DATA]…" at bounding box center [430, 142] width 191 height 176
click at [382, 76] on input "text" at bounding box center [430, 77] width 191 height 23
drag, startPoint x: 474, startPoint y: 82, endPoint x: 476, endPoint y: 108, distance: 25.9
click at [474, 82] on input "Trunkett Law Firm dba gulf Coast Bankrupcy Law Firm" at bounding box center [430, 77] width 191 height 23
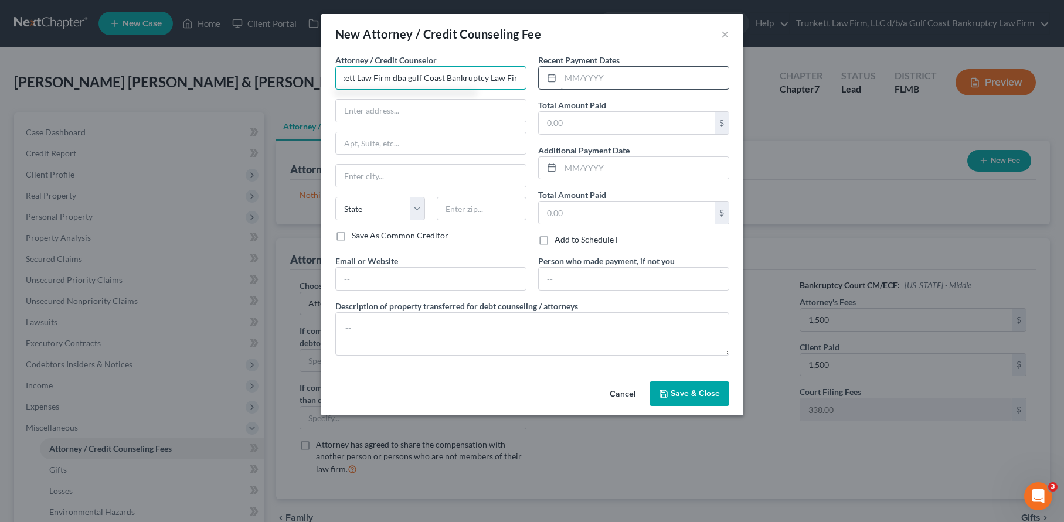
type input "Trunkett Law Firm dba gulf Coast Bankruptcy Law Firm"
click at [624, 89] on input "text" at bounding box center [645, 78] width 168 height 22
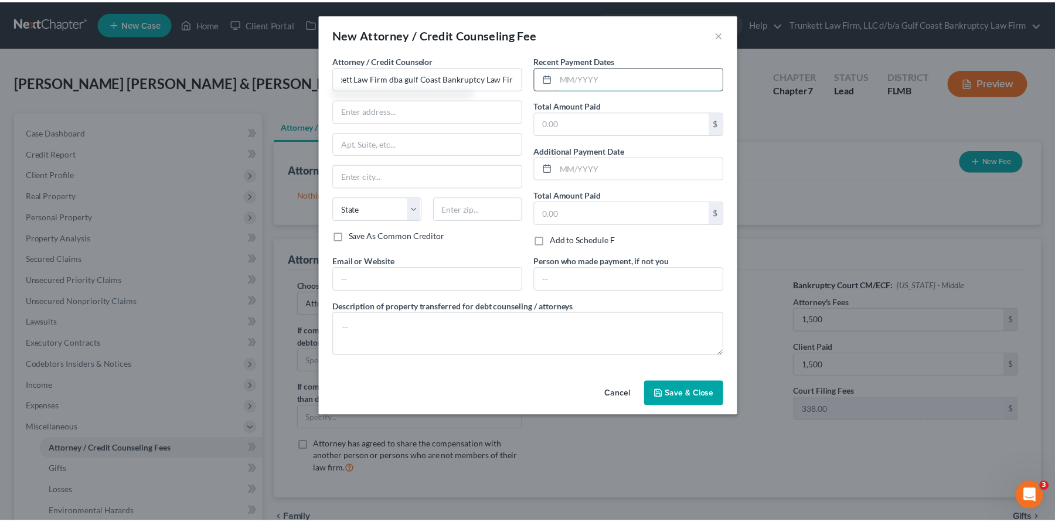
scroll to position [0, 0]
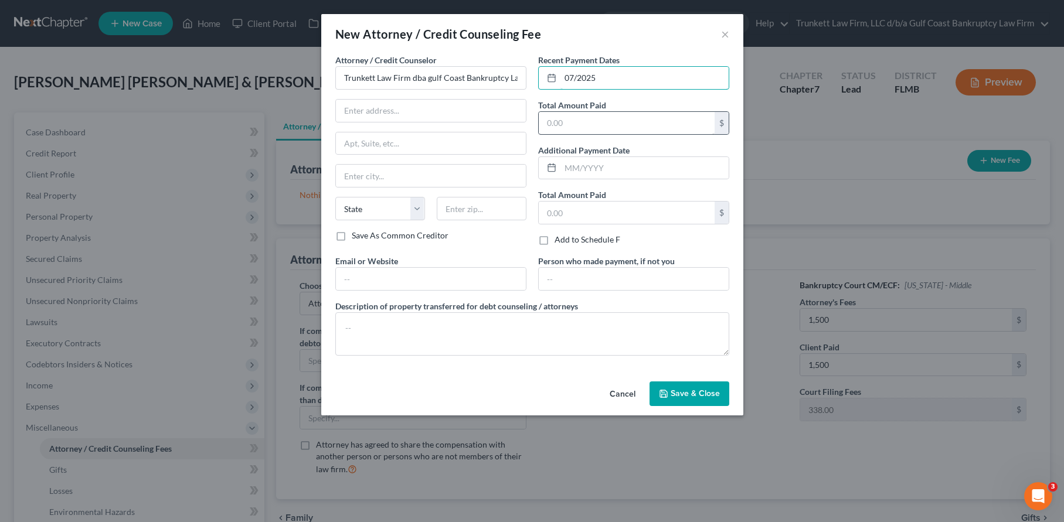
type input "07/2025"
click at [578, 125] on input "text" at bounding box center [627, 123] width 176 height 22
type input "1,500"
click at [457, 313] on textarea at bounding box center [532, 334] width 394 height 43
type textarea "bankruptcy attorney fee"
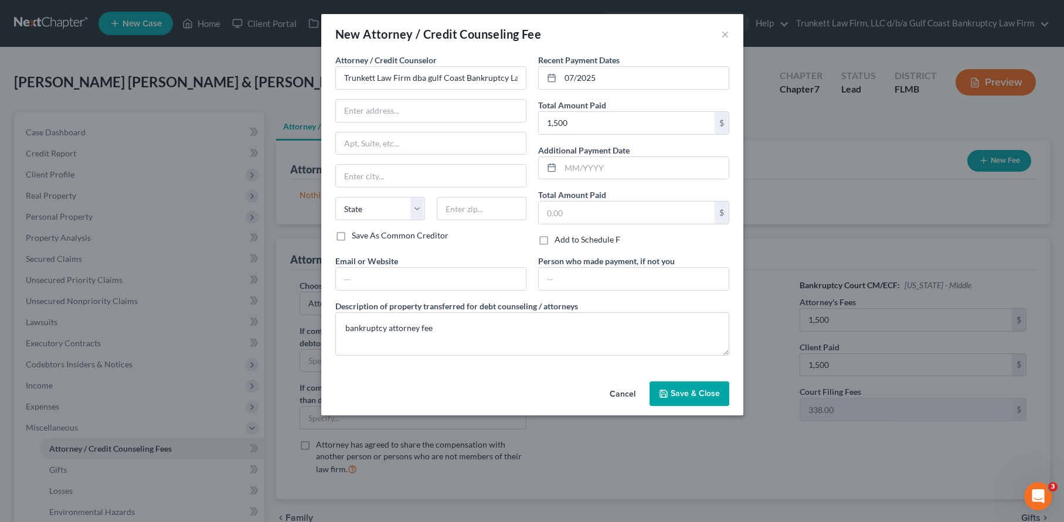
click at [695, 395] on span "Save & Close" at bounding box center [695, 394] width 49 height 10
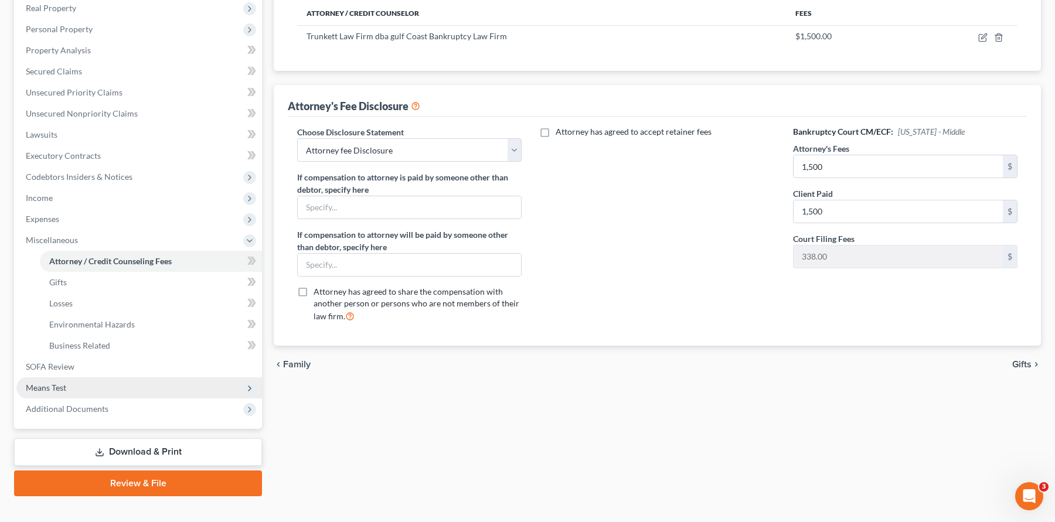
scroll to position [206, 0]
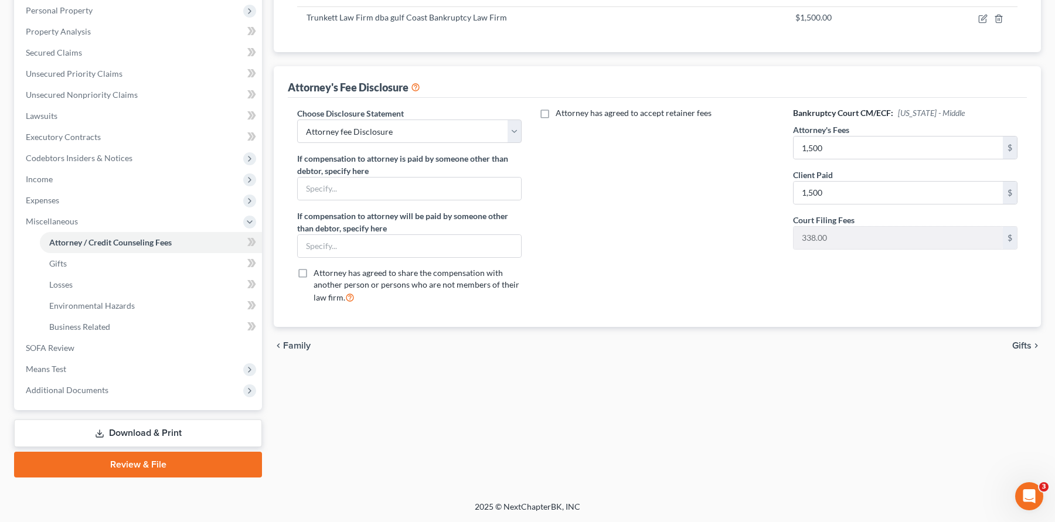
click at [161, 432] on link "Download & Print" at bounding box center [138, 434] width 248 height 28
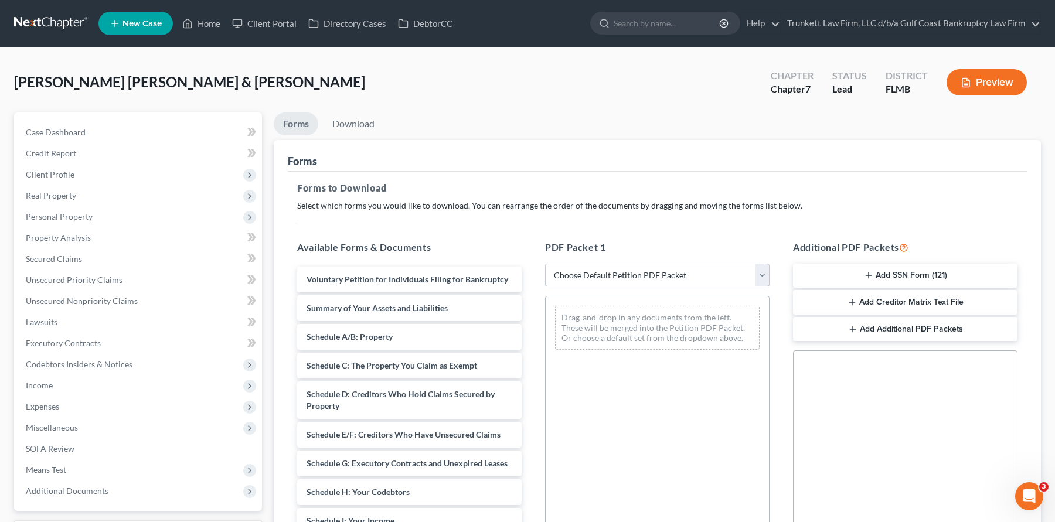
click at [624, 281] on select "Choose Default Petition PDF Packet Complete Bankruptcy Petition (all forms and …" at bounding box center [657, 275] width 225 height 23
select select "0"
click at [545, 264] on select "Choose Default Petition PDF Packet Complete Bankruptcy Petition (all forms and …" at bounding box center [657, 275] width 225 height 23
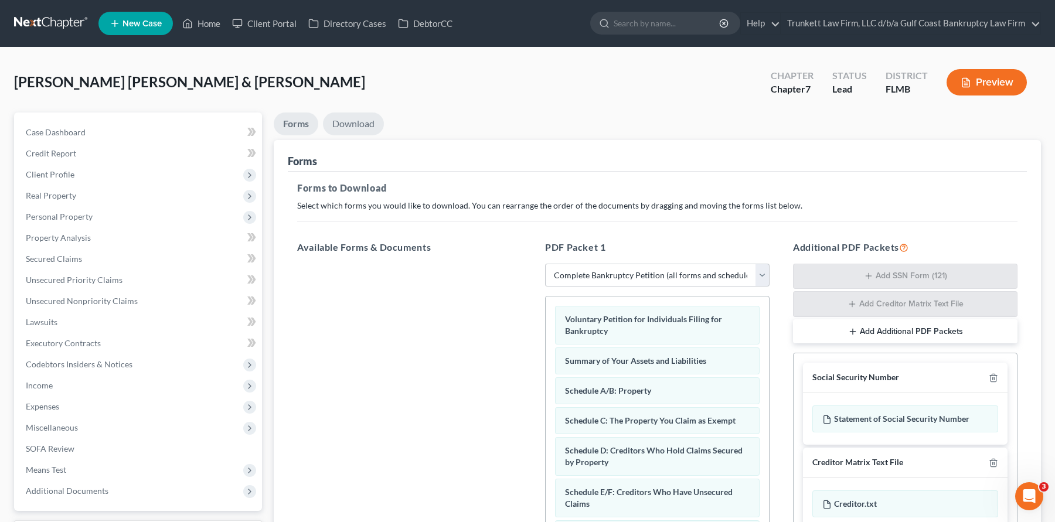
click at [358, 126] on link "Download" at bounding box center [353, 124] width 61 height 23
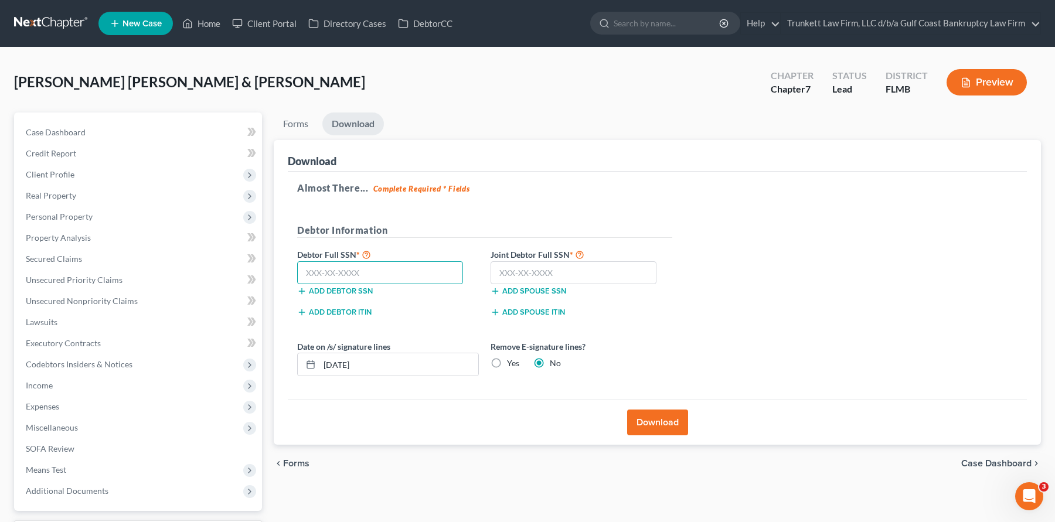
click at [327, 271] on input "text" at bounding box center [380, 273] width 166 height 23
type input "264-67-3737"
click at [516, 271] on input "text" at bounding box center [574, 273] width 166 height 23
click at [518, 280] on input "text" at bounding box center [574, 273] width 166 height 23
type input "467-49-8363"
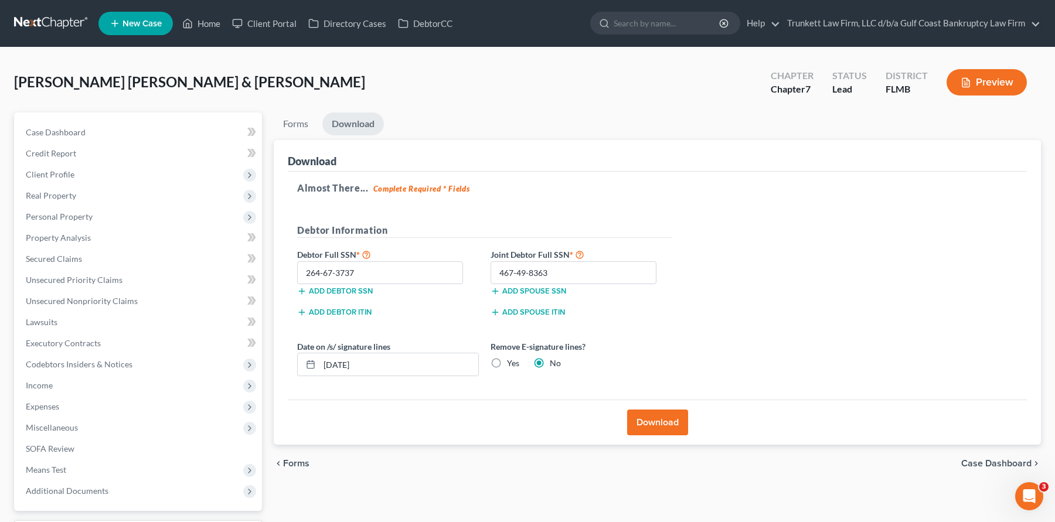
click at [507, 365] on label "Yes" at bounding box center [513, 364] width 12 height 12
click at [512, 365] on input "Yes" at bounding box center [516, 362] width 8 height 8
radio input "true"
radio input "false"
click at [655, 420] on button "Download" at bounding box center [657, 423] width 61 height 26
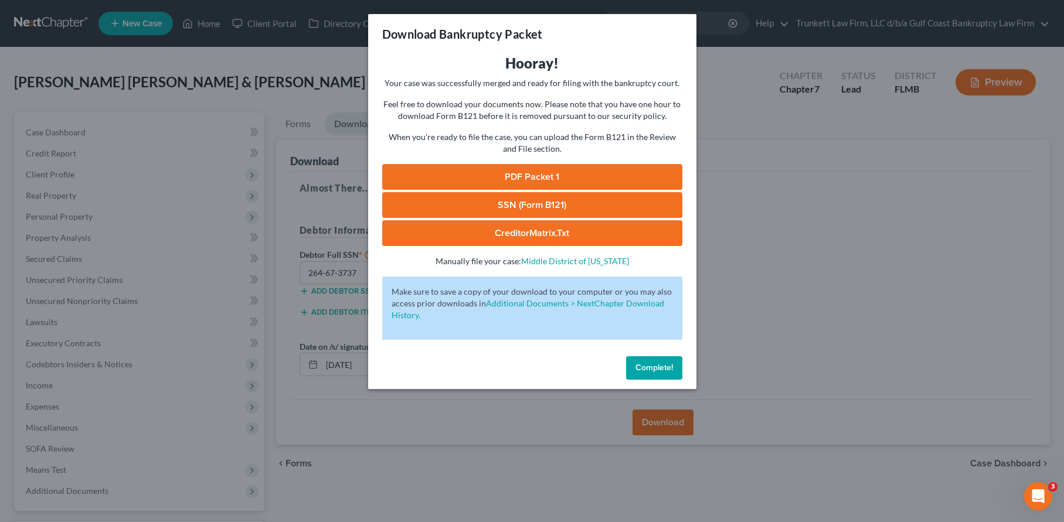
click at [525, 201] on link "SSN (Form B121)" at bounding box center [532, 205] width 300 height 26
click at [538, 176] on link "PDF Packet 1" at bounding box center [532, 177] width 300 height 26
click at [670, 366] on span "Complete!" at bounding box center [655, 368] width 38 height 10
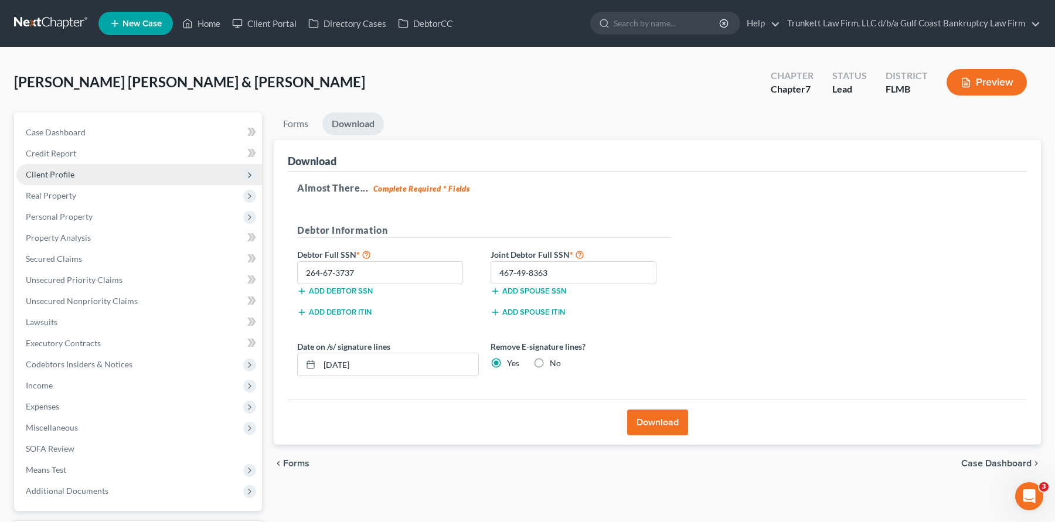
click at [65, 173] on span "Client Profile" at bounding box center [50, 174] width 49 height 10
click at [69, 168] on span "Client Profile" at bounding box center [139, 174] width 246 height 21
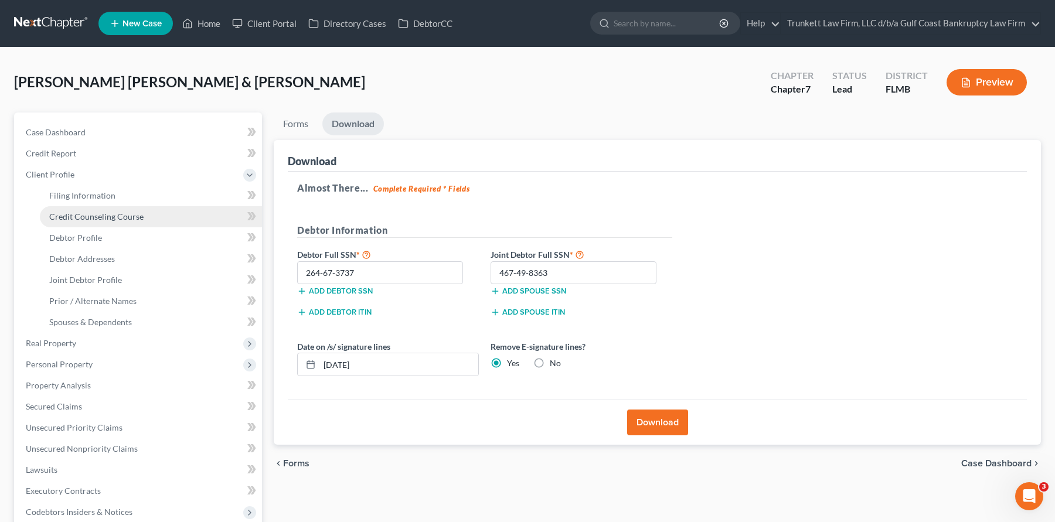
click at [97, 216] on span "Credit Counseling Course" at bounding box center [96, 217] width 94 height 10
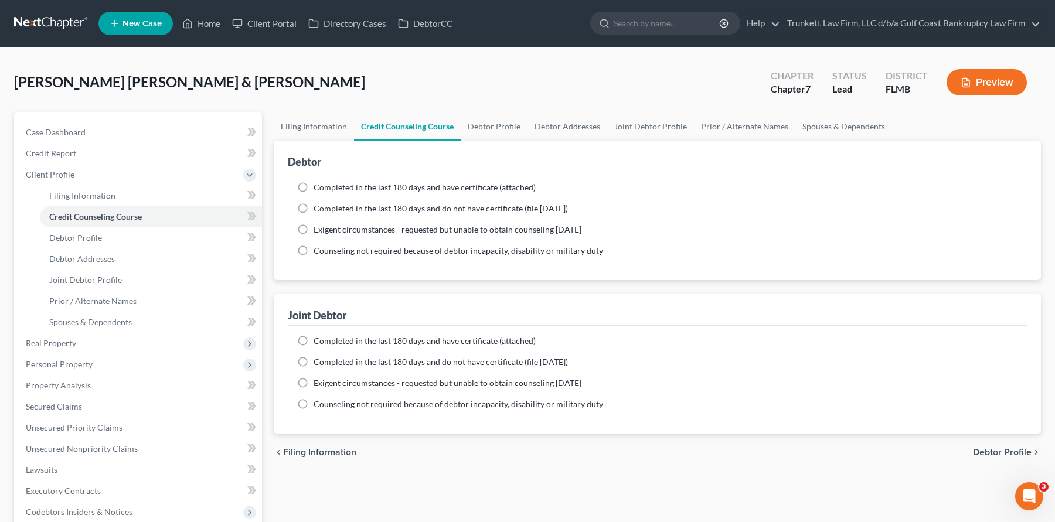
click at [314, 185] on label "Completed in the last 180 days and have certificate (attached)" at bounding box center [425, 188] width 222 height 12
click at [318, 185] on input "Completed in the last 180 days and have certificate (attached)" at bounding box center [322, 186] width 8 height 8
radio input "true"
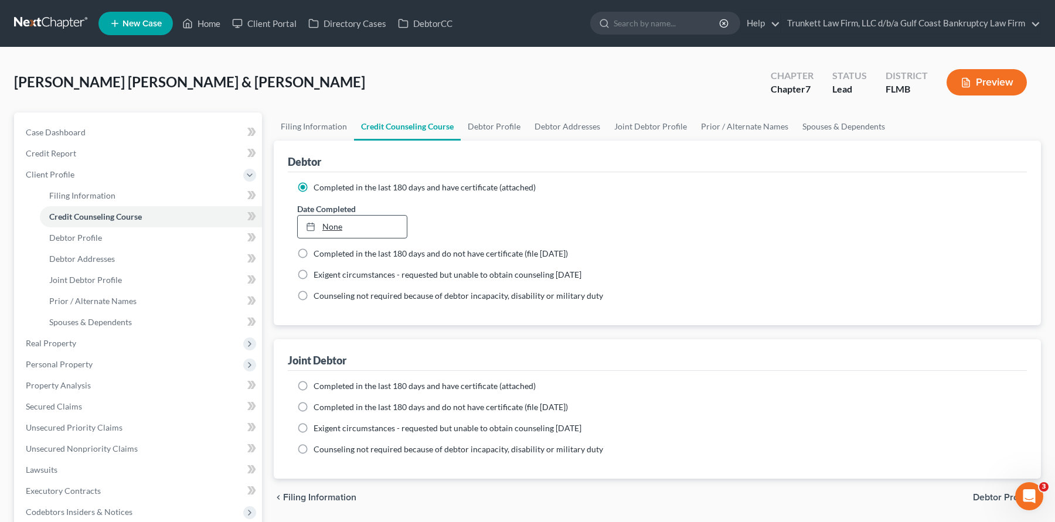
click at [342, 223] on link "None" at bounding box center [352, 227] width 109 height 22
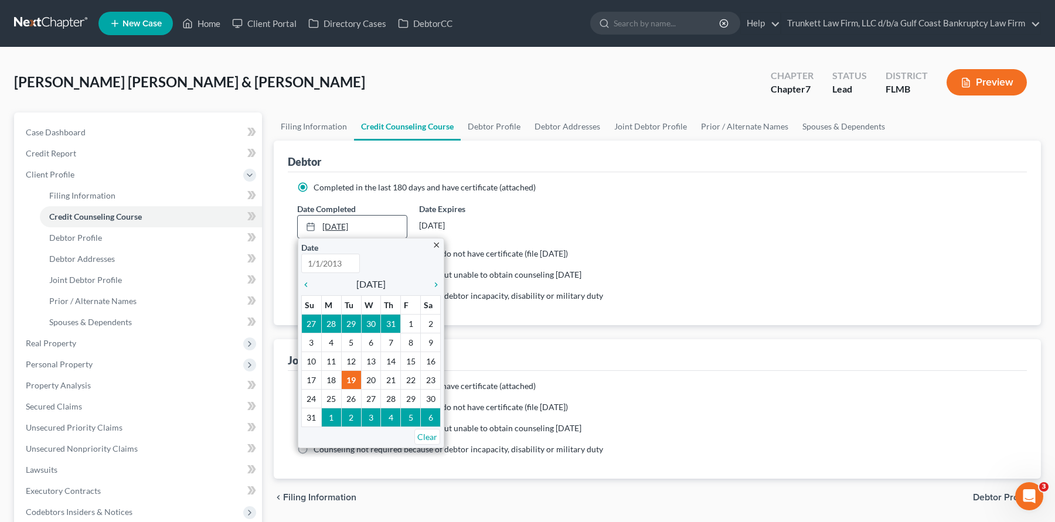
type input "[DATE]"
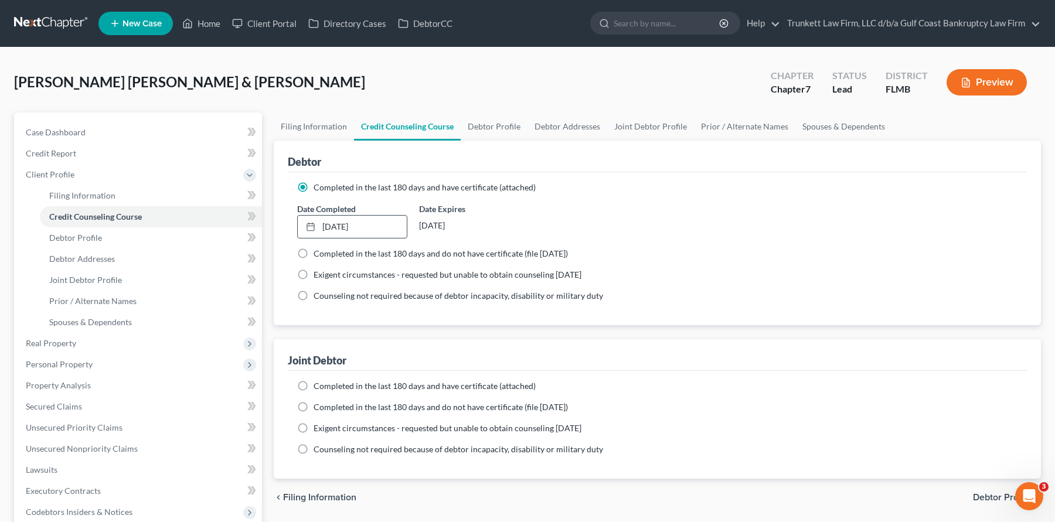
click at [314, 389] on label "Completed in the last 180 days and have certificate (attached)" at bounding box center [425, 387] width 222 height 12
click at [318, 388] on input "Completed in the last 180 days and have certificate (attached)" at bounding box center [322, 385] width 8 height 8
radio input "true"
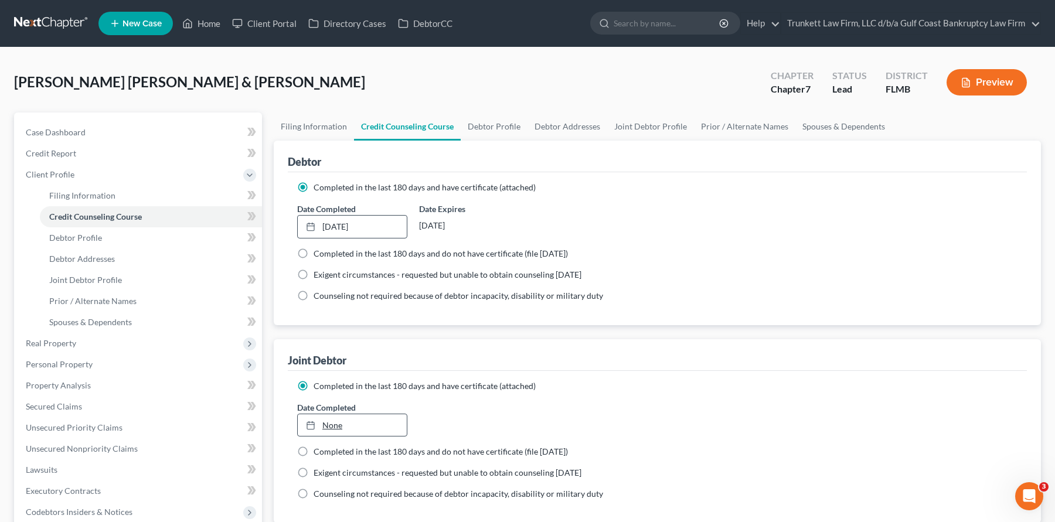
click at [331, 422] on link "None" at bounding box center [352, 426] width 109 height 22
type input "[DATE]"
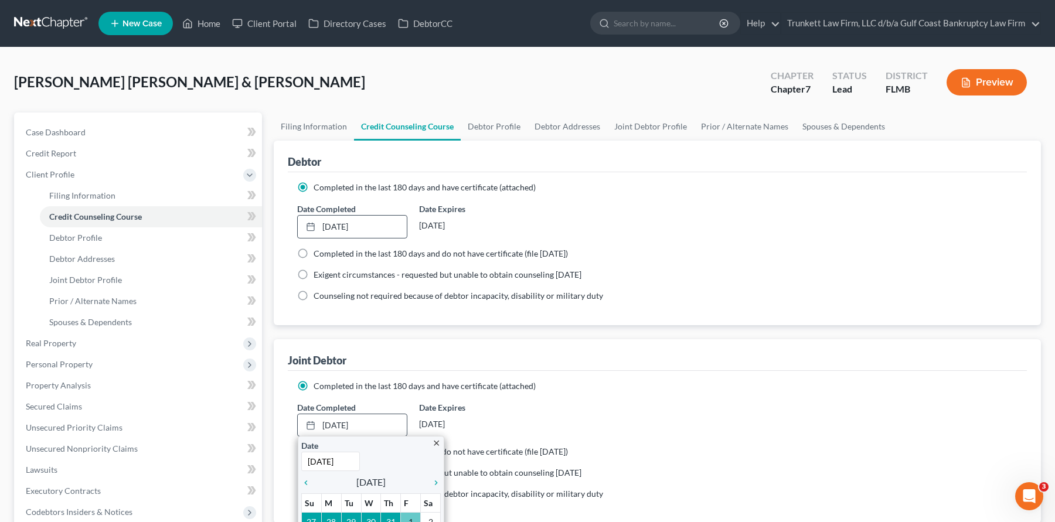
scroll to position [117, 0]
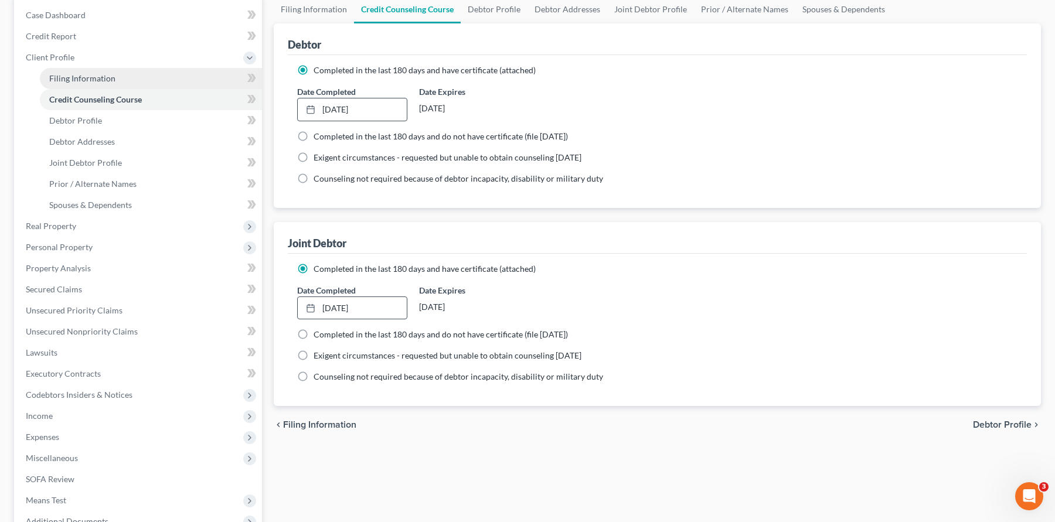
click at [100, 79] on span "Filing Information" at bounding box center [82, 78] width 66 height 10
select select "1"
select select "0"
select select "9"
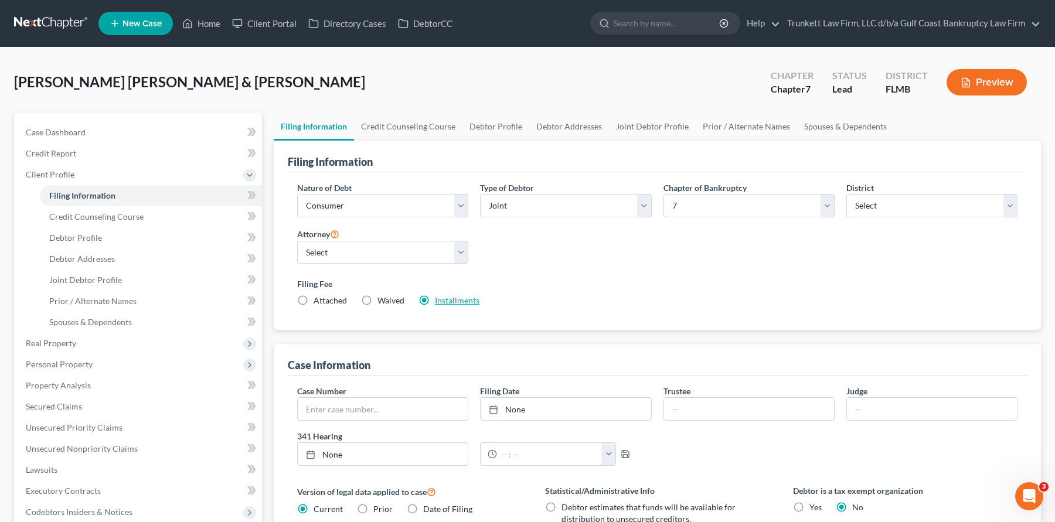
click at [463, 296] on link "Installments" at bounding box center [457, 301] width 45 height 10
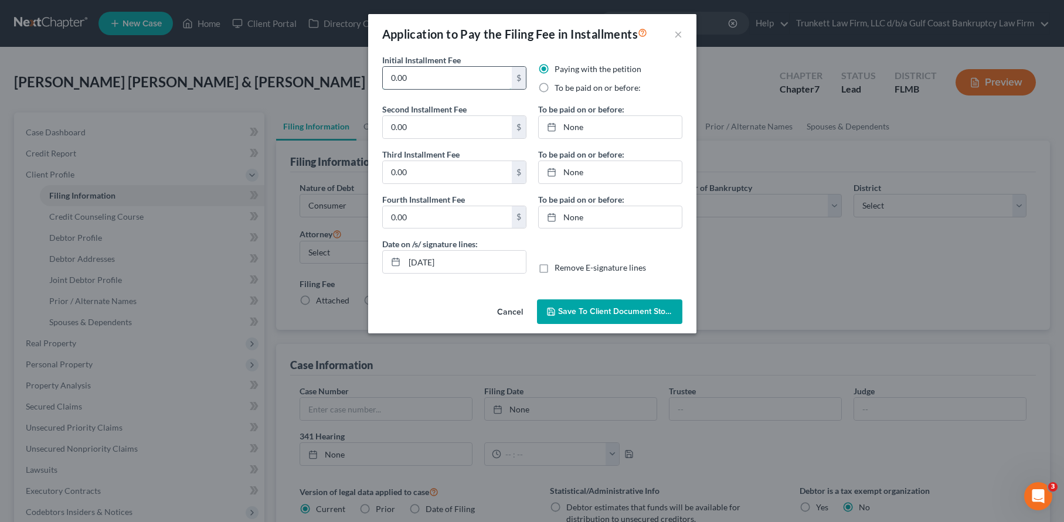
click at [436, 74] on input "0.00" at bounding box center [447, 78] width 129 height 22
type input "0"
type input "100"
click at [555, 88] on label "To be paid on or before:" at bounding box center [598, 88] width 86 height 12
click at [559, 88] on input "To be paid on or before:" at bounding box center [563, 86] width 8 height 8
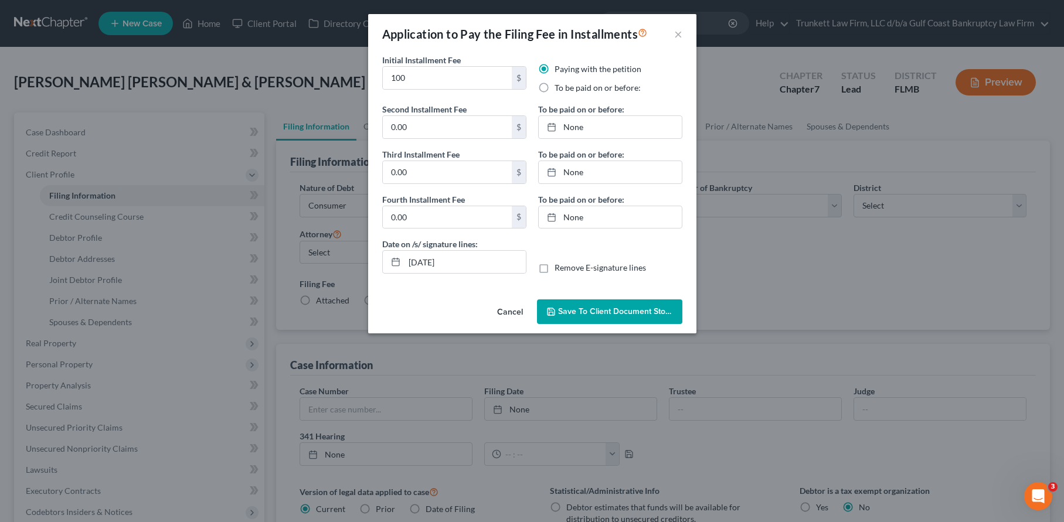
radio input "true"
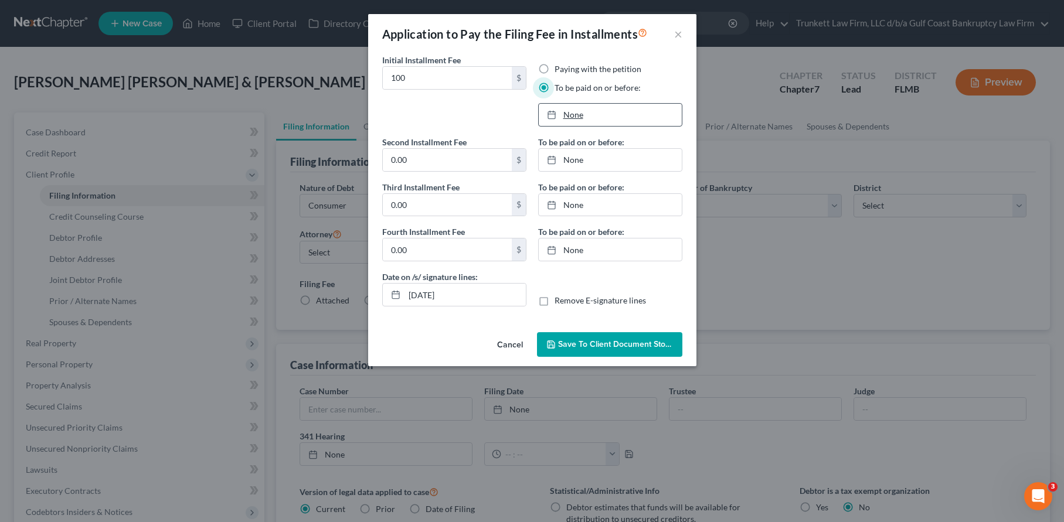
type input "[DATE]"
click at [579, 116] on link "[DATE]" at bounding box center [610, 115] width 143 height 22
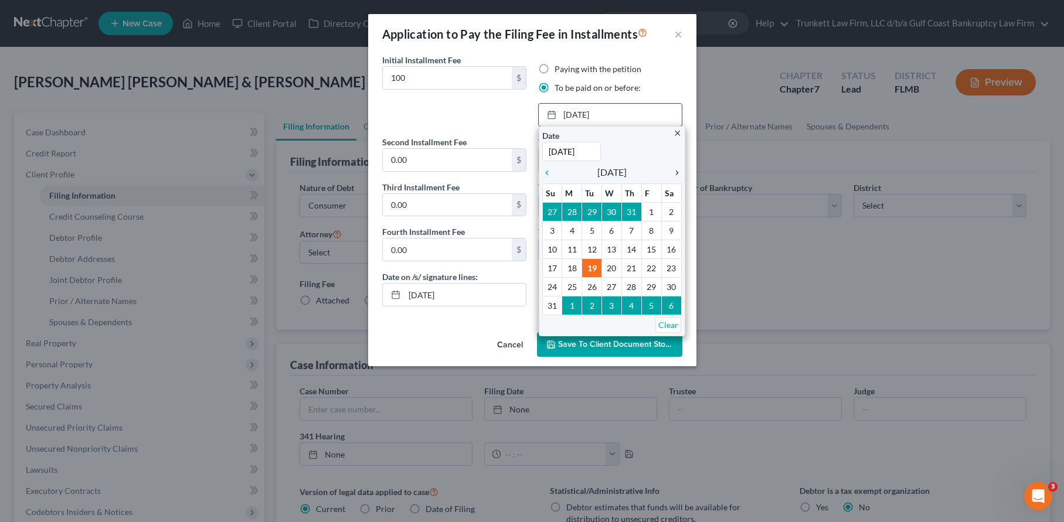
click at [675, 171] on icon "chevron_right" at bounding box center [674, 172] width 15 height 9
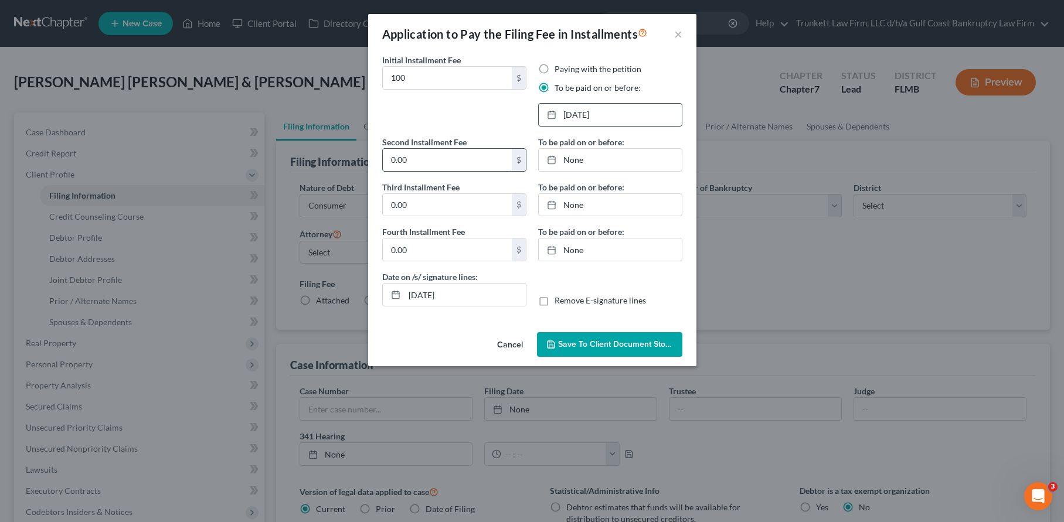
click at [437, 159] on input "0.00" at bounding box center [447, 160] width 129 height 22
type input "100"
click at [578, 155] on link "None" at bounding box center [610, 160] width 143 height 22
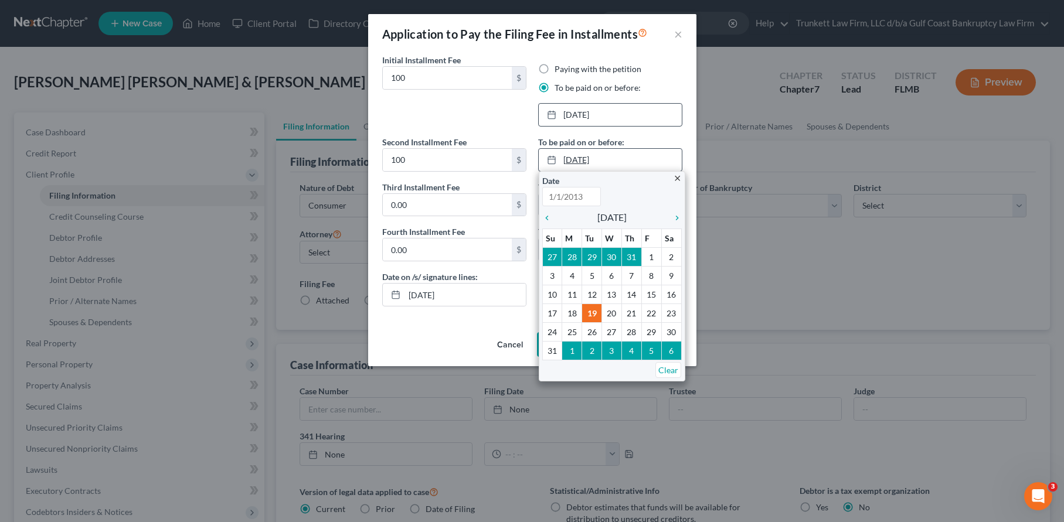
type input "[DATE]"
click at [674, 219] on icon "chevron_right" at bounding box center [674, 217] width 15 height 9
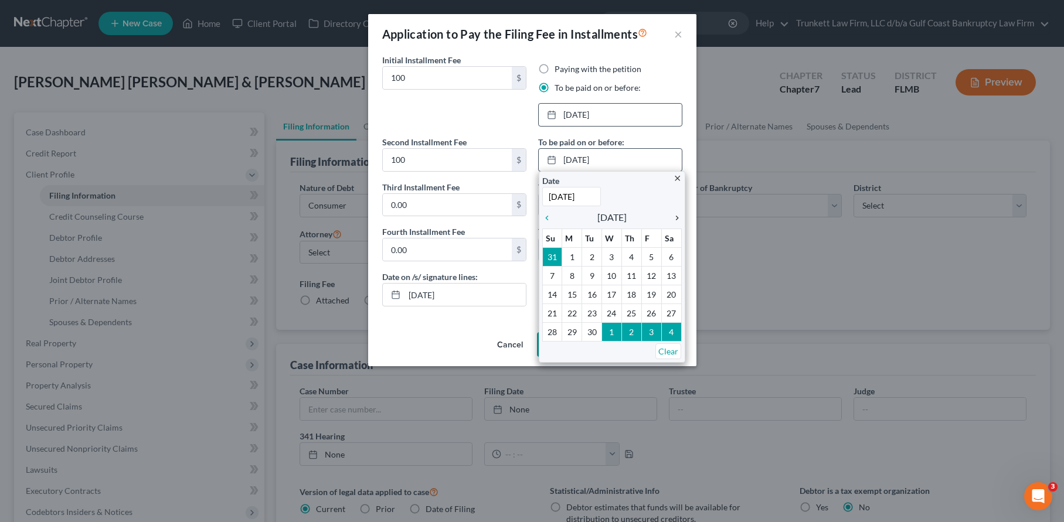
click at [674, 219] on icon "chevron_right" at bounding box center [674, 217] width 15 height 9
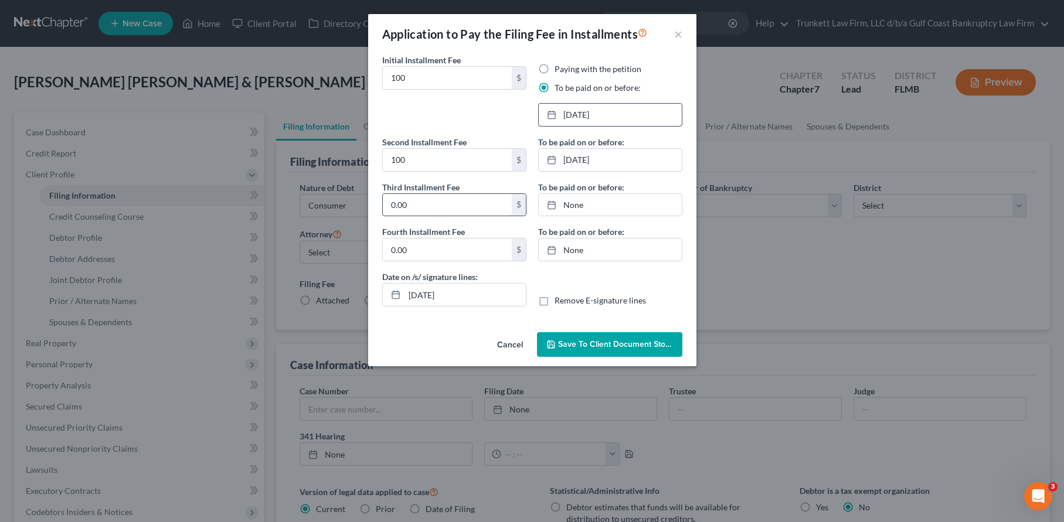
click at [412, 207] on input "0.00" at bounding box center [447, 205] width 129 height 22
type input "100"
type input "[DATE]"
click at [573, 205] on link "[DATE]" at bounding box center [610, 205] width 143 height 22
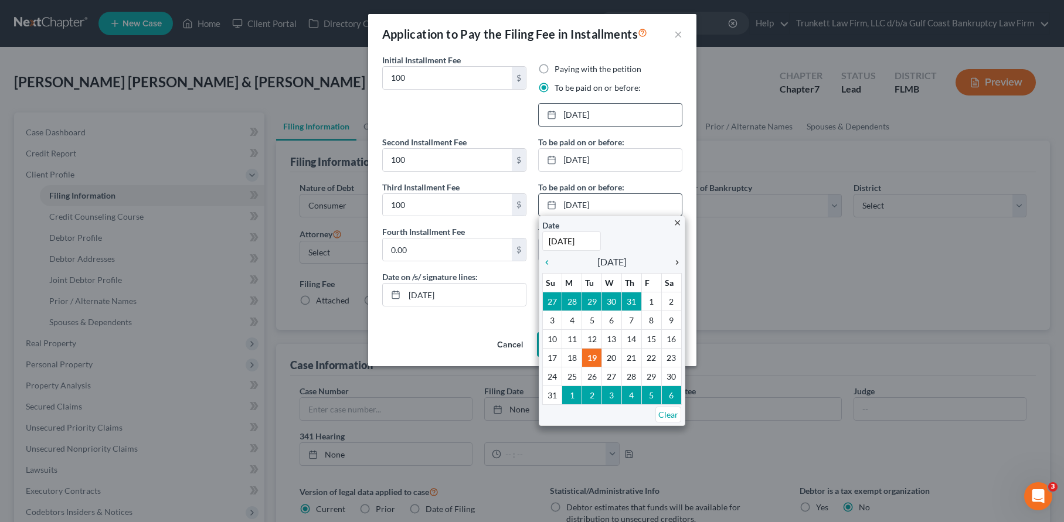
click at [677, 266] on icon "chevron_right" at bounding box center [674, 262] width 15 height 9
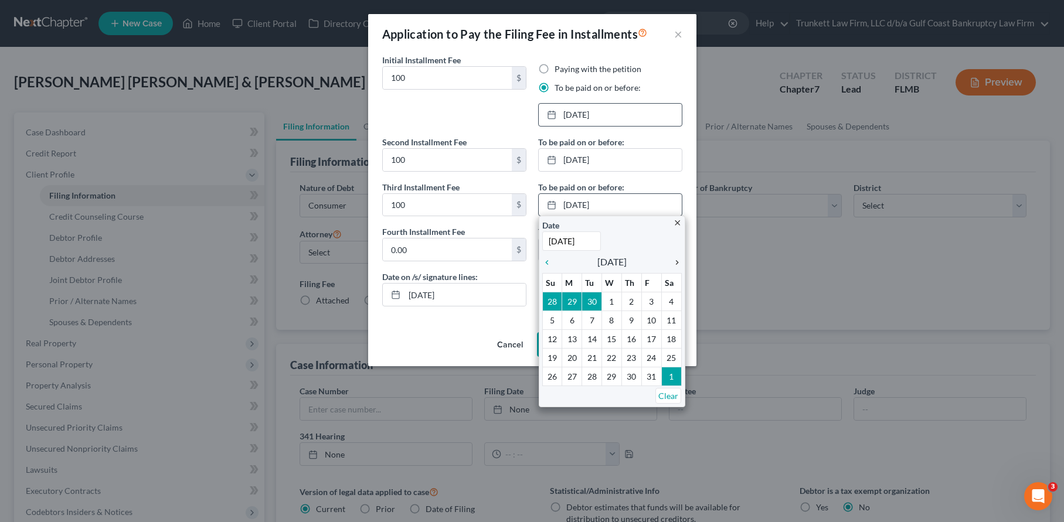
click at [677, 266] on icon "chevron_right" at bounding box center [674, 262] width 15 height 9
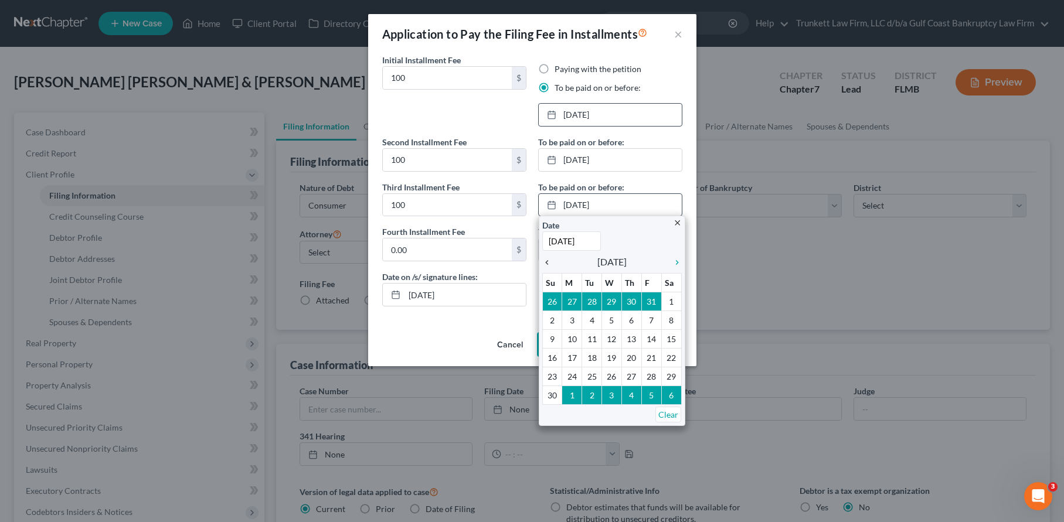
click at [544, 265] on icon "chevron_left" at bounding box center [549, 262] width 15 height 9
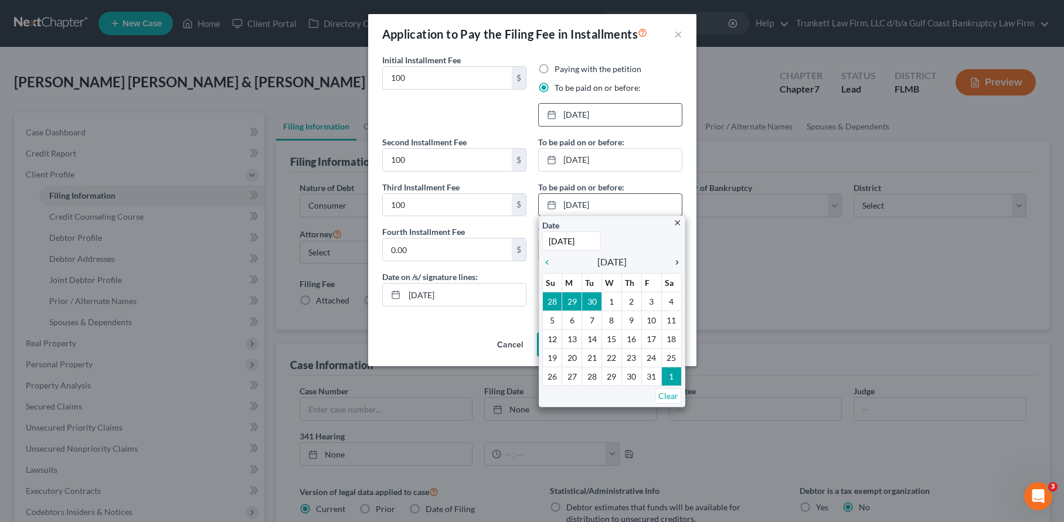
click at [674, 267] on icon "chevron_right" at bounding box center [674, 262] width 15 height 9
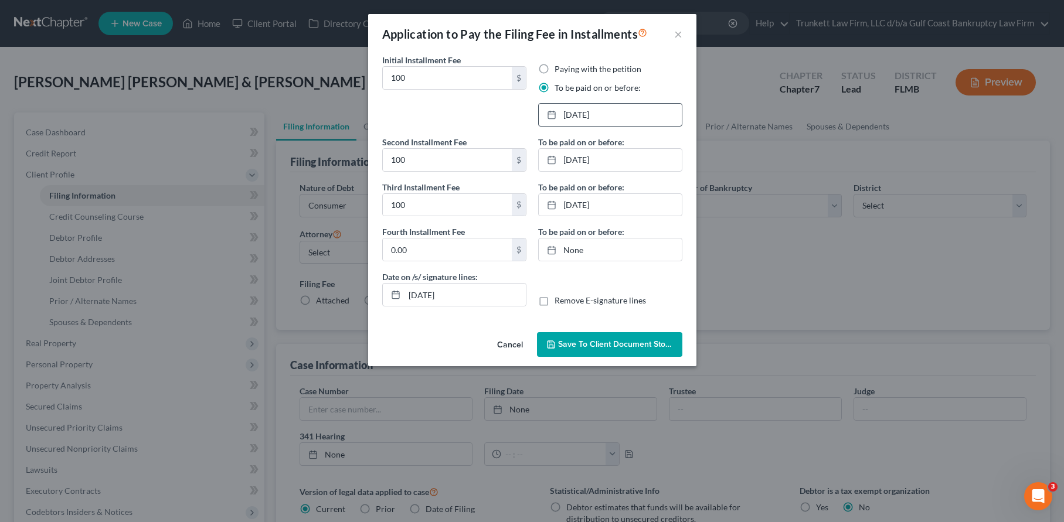
click at [612, 346] on span "Save to Client Document Storage" at bounding box center [620, 345] width 124 height 10
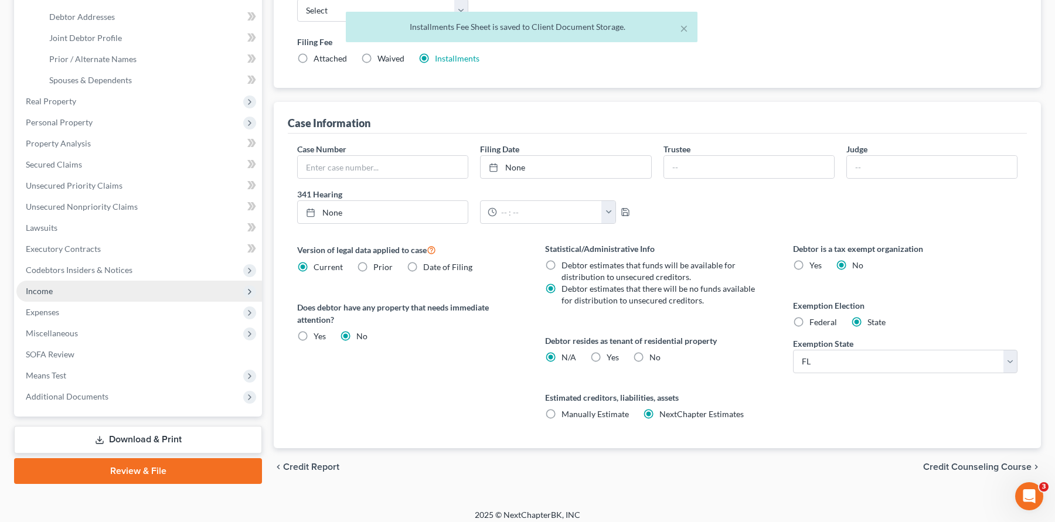
scroll to position [250, 0]
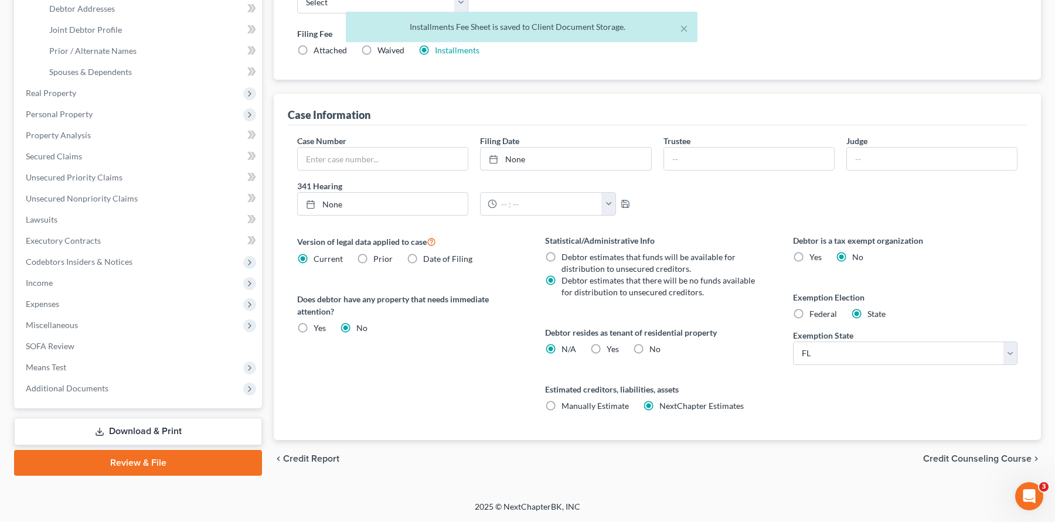
click at [134, 430] on link "Download & Print" at bounding box center [138, 432] width 248 height 28
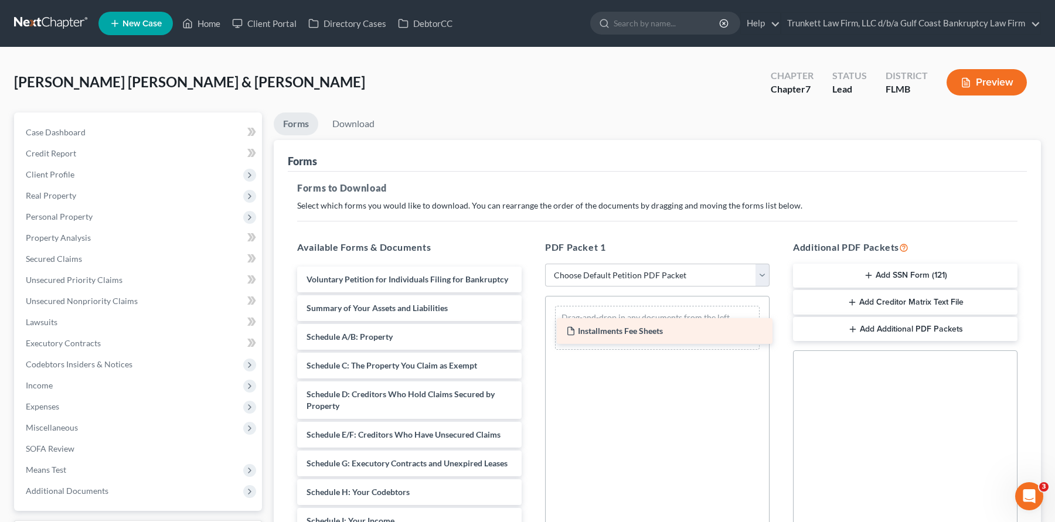
drag, startPoint x: 405, startPoint y: 280, endPoint x: 661, endPoint y: 332, distance: 261.4
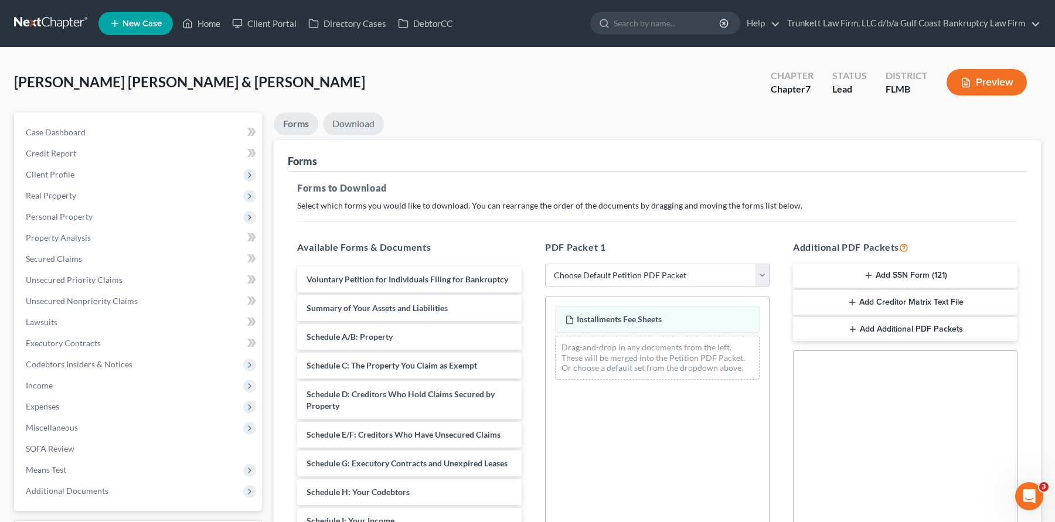
click at [355, 124] on link "Download" at bounding box center [353, 124] width 61 height 23
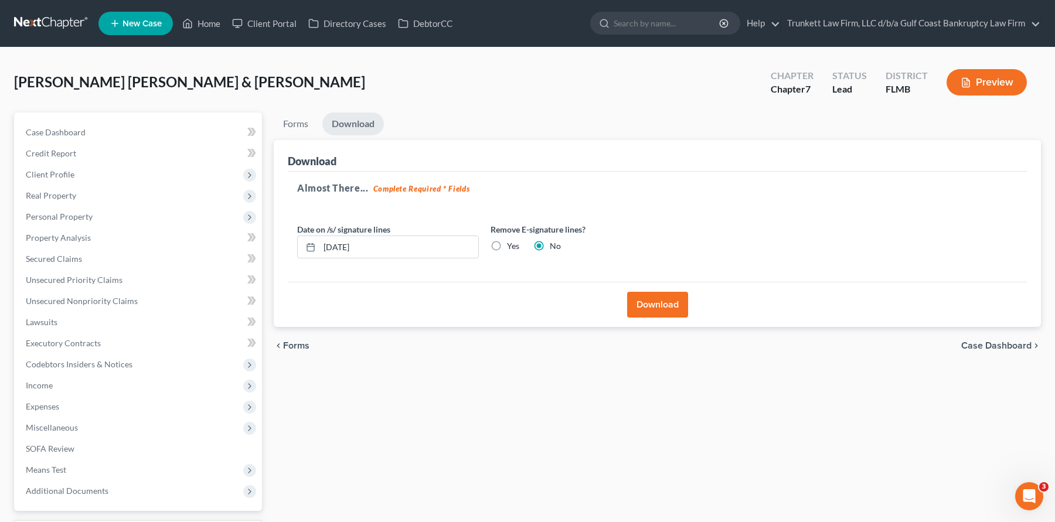
click at [655, 299] on button "Download" at bounding box center [657, 305] width 61 height 26
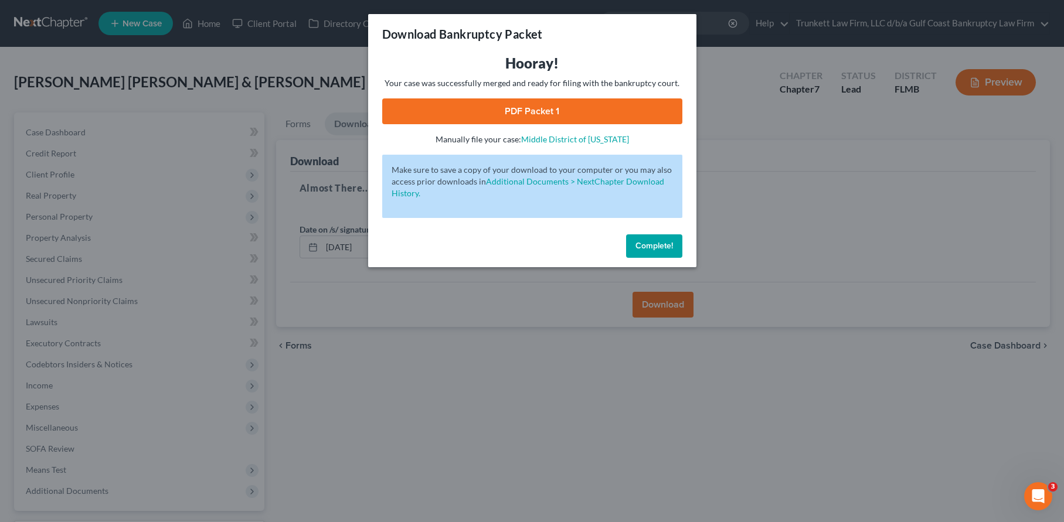
click at [511, 111] on link "PDF Packet 1" at bounding box center [532, 112] width 300 height 26
click at [666, 248] on span "Complete!" at bounding box center [655, 246] width 38 height 10
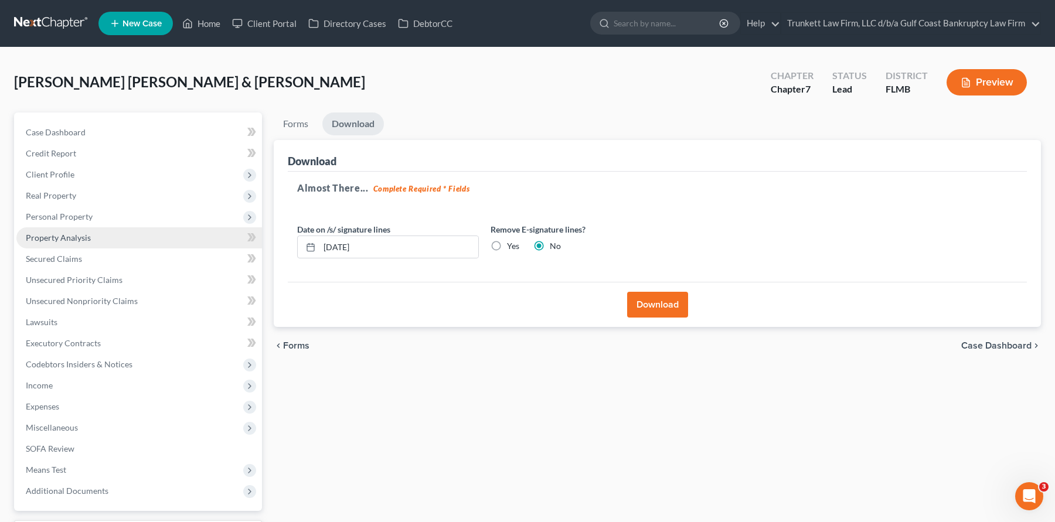
click at [71, 236] on span "Property Analysis" at bounding box center [58, 238] width 65 height 10
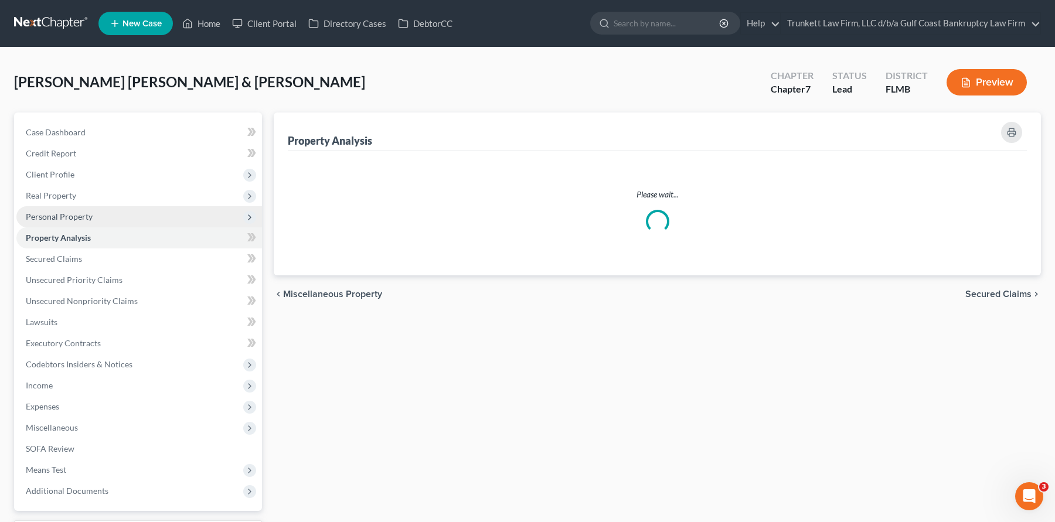
click at [73, 216] on span "Personal Property" at bounding box center [59, 217] width 67 height 10
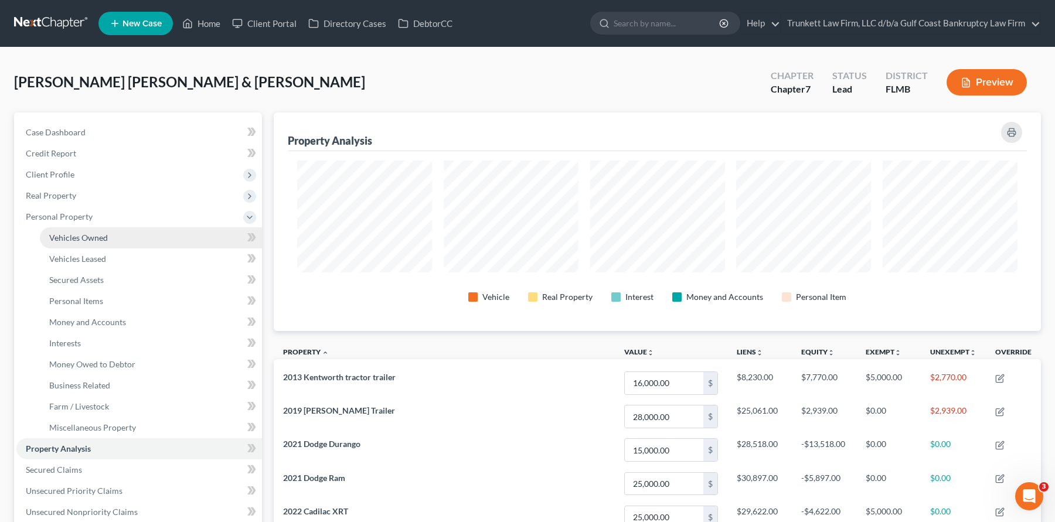
click at [91, 237] on span "Vehicles Owned" at bounding box center [78, 238] width 59 height 10
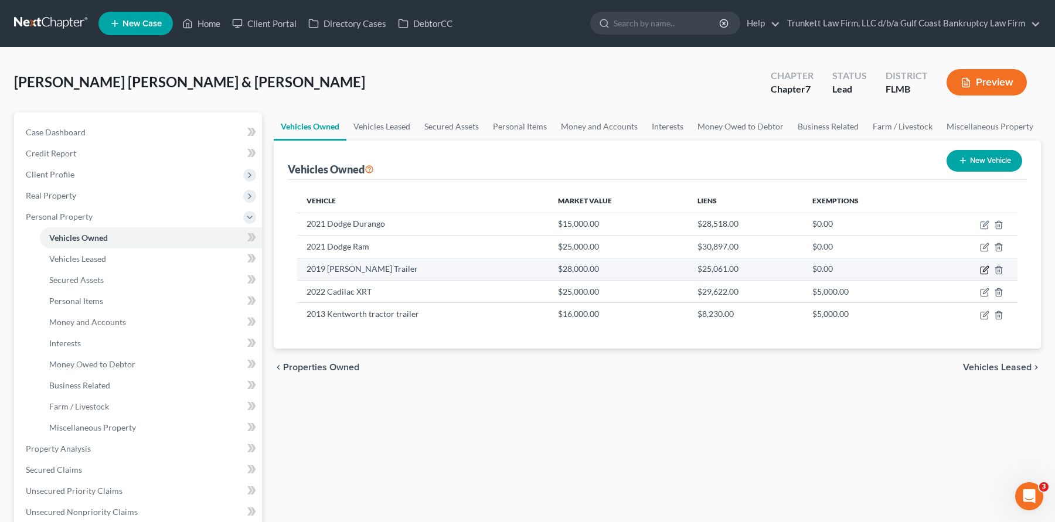
click at [985, 271] on icon "button" at bounding box center [985, 268] width 5 height 5
select select "0"
select select "7"
select select "3"
select select "2"
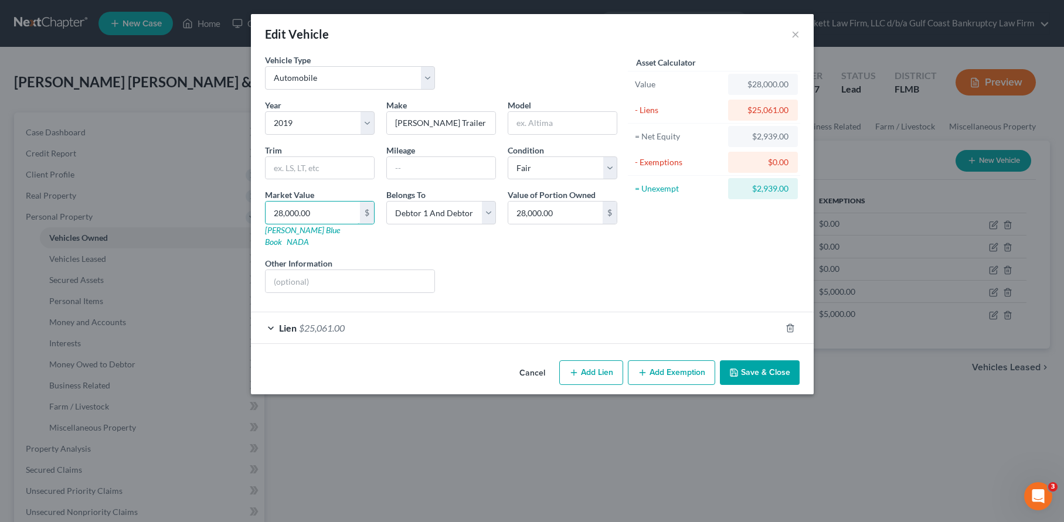
type input "2"
type input "2.00"
type input "24"
type input "24.00"
type input "240"
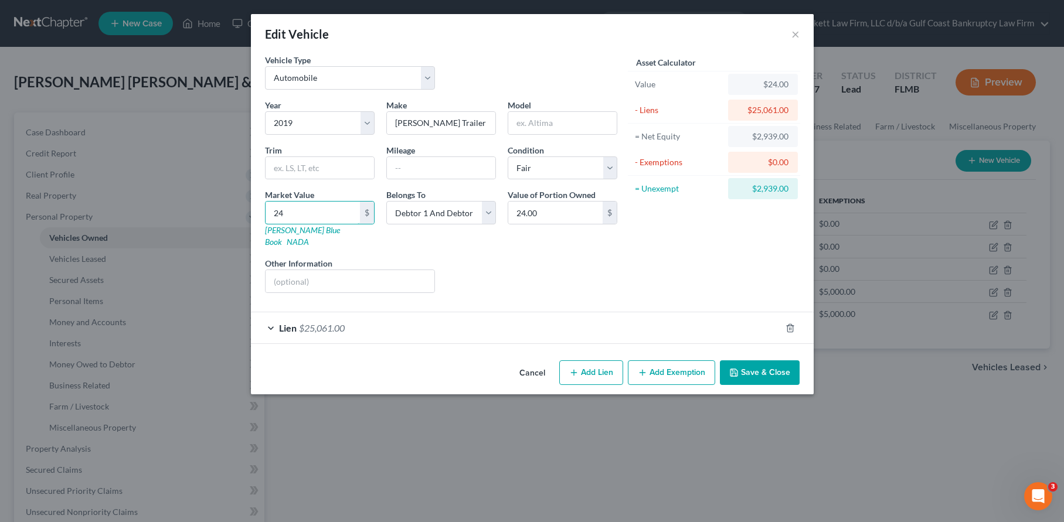
type input "240.00"
type input "2400"
type input "2,400.00"
type input "2,4000"
type input "24,000.00"
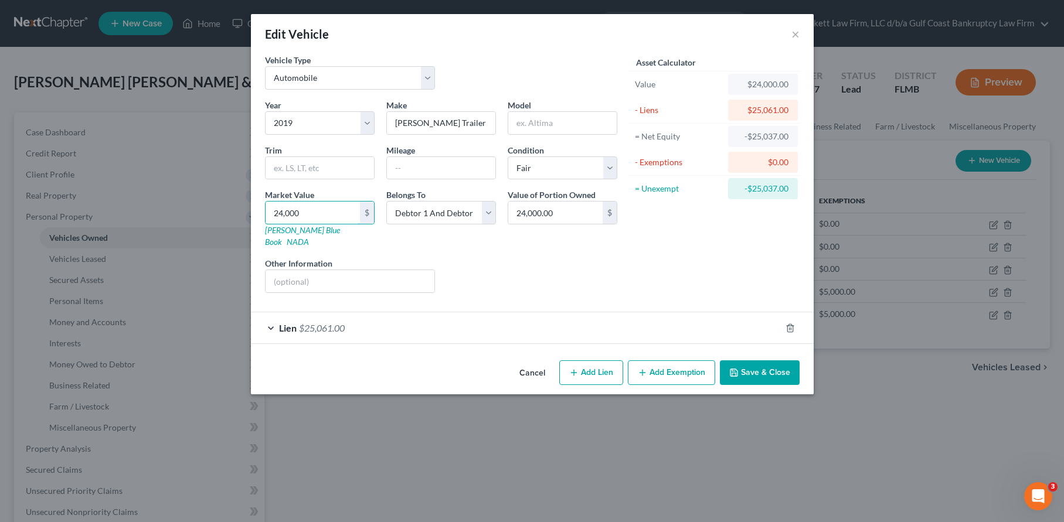
type input "24,000"
click at [768, 361] on button "Save & Close" at bounding box center [760, 373] width 80 height 25
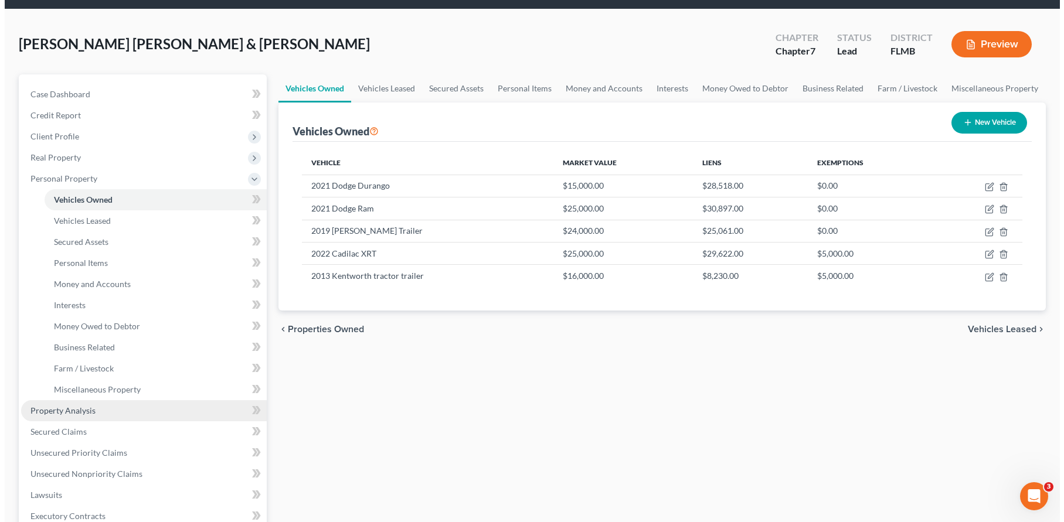
scroll to position [59, 0]
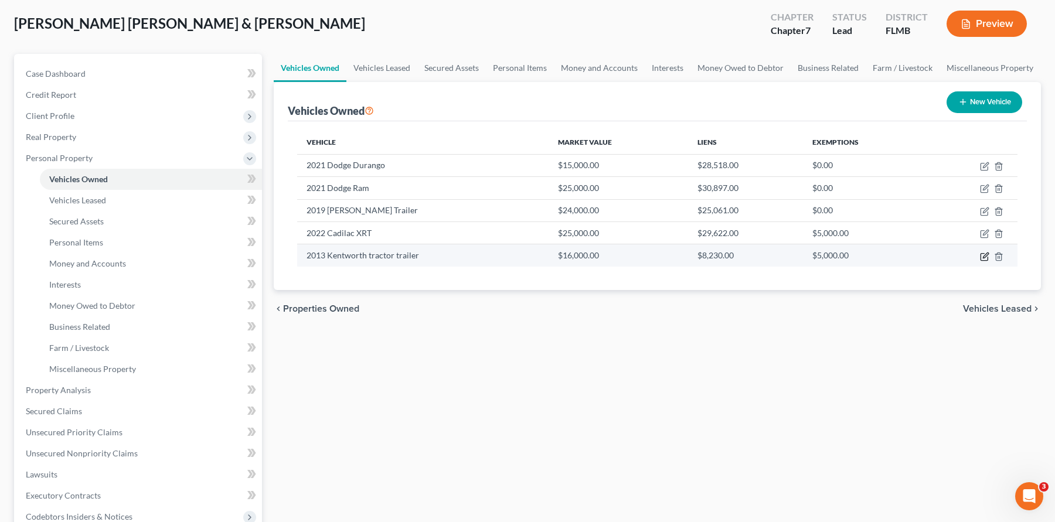
click at [986, 254] on icon "button" at bounding box center [985, 255] width 5 height 5
select select "0"
select select "13"
select select "3"
select select "0"
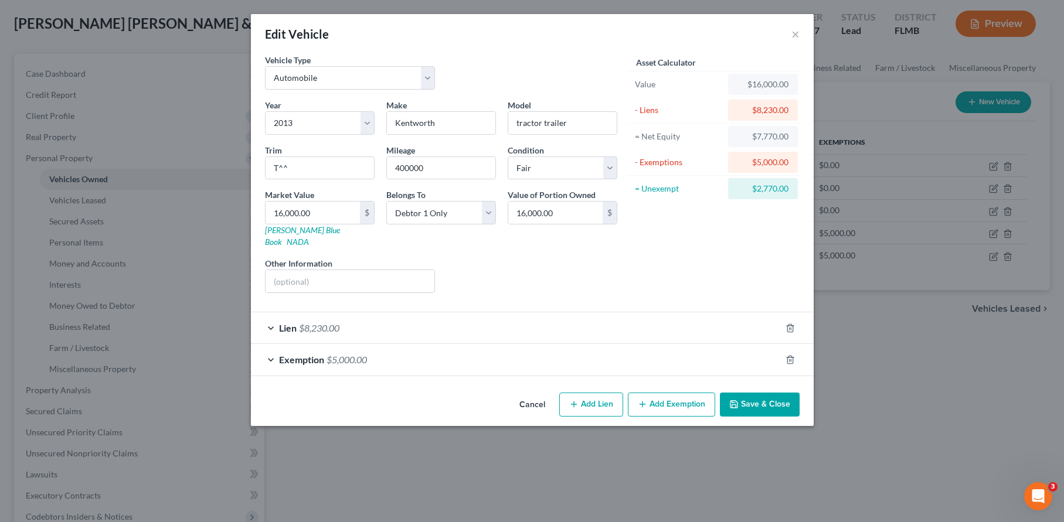
click at [734, 315] on div "Lien $8,230.00" at bounding box center [516, 328] width 530 height 31
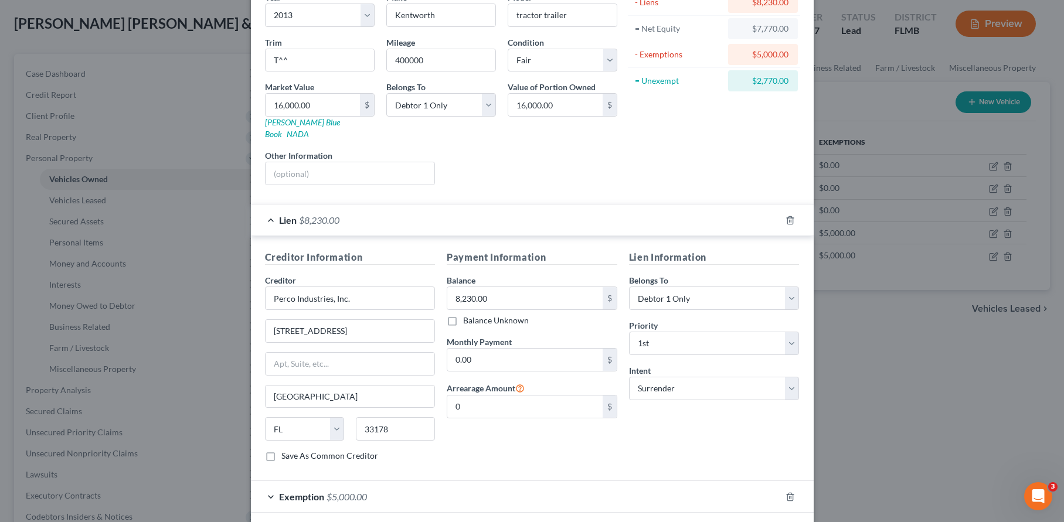
scroll to position [117, 0]
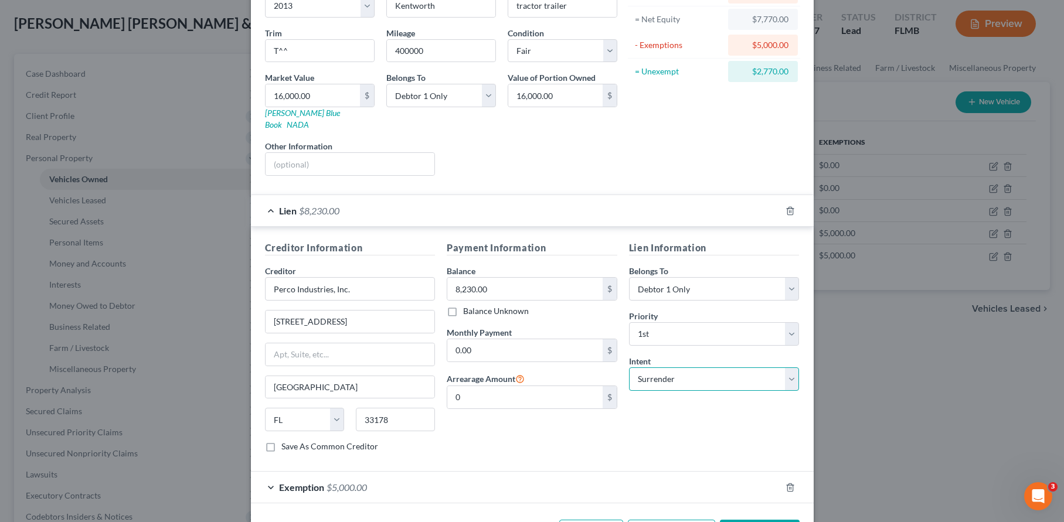
click at [658, 368] on select "Select Surrender Redeem Reaffirm Avoid Other" at bounding box center [714, 379] width 171 height 23
select select "2"
click at [629, 368] on select "Select Surrender Redeem Reaffirm Avoid Other" at bounding box center [714, 379] width 171 height 23
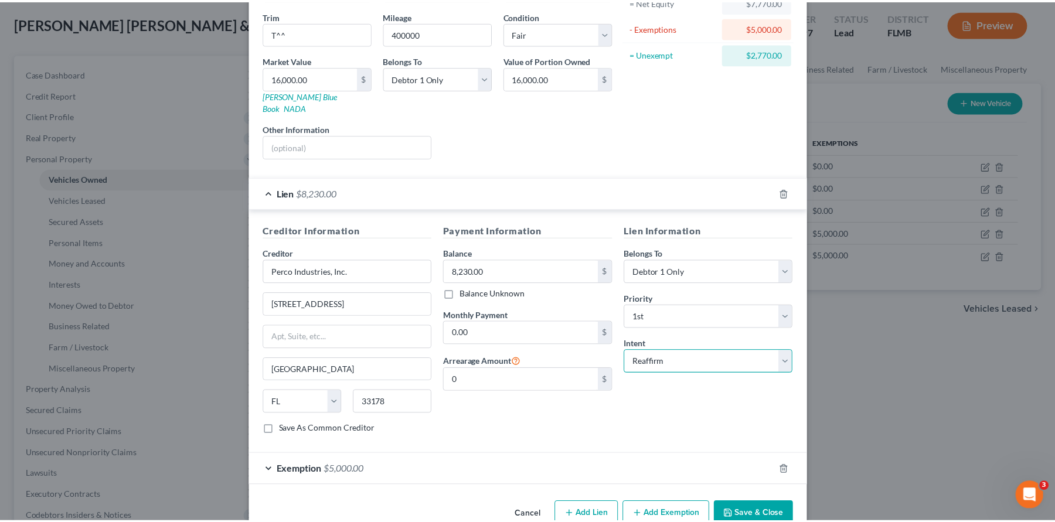
scroll to position [151, 0]
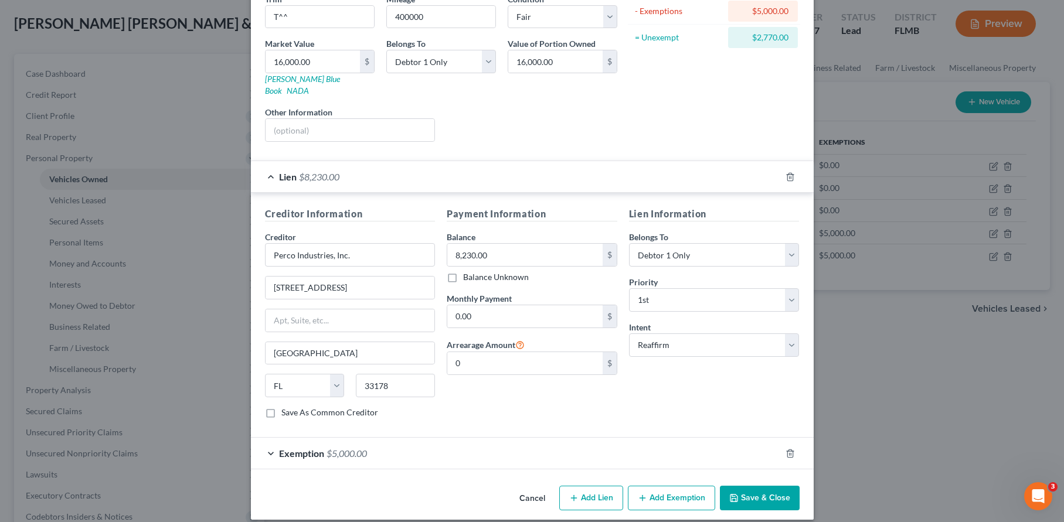
click at [765, 486] on button "Save & Close" at bounding box center [760, 498] width 80 height 25
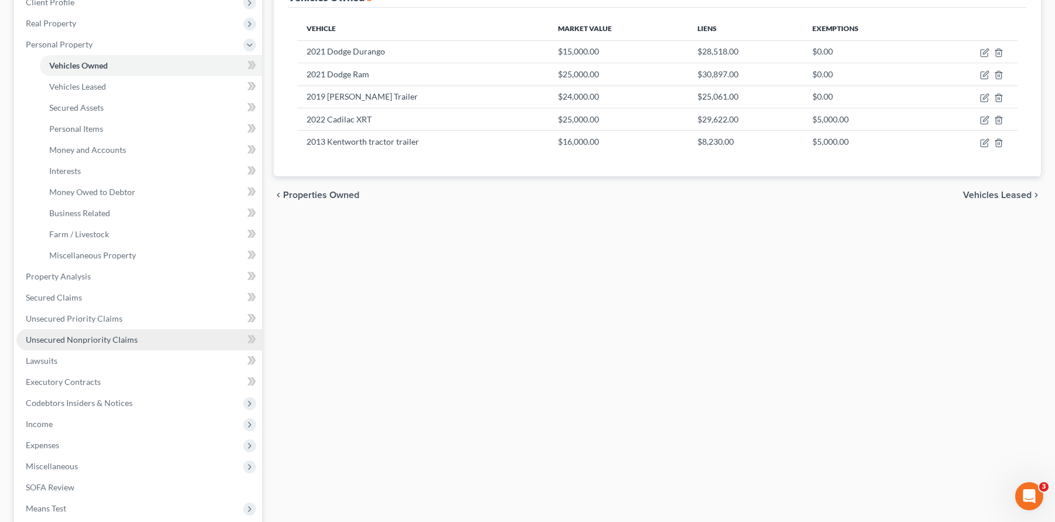
scroll to position [176, 0]
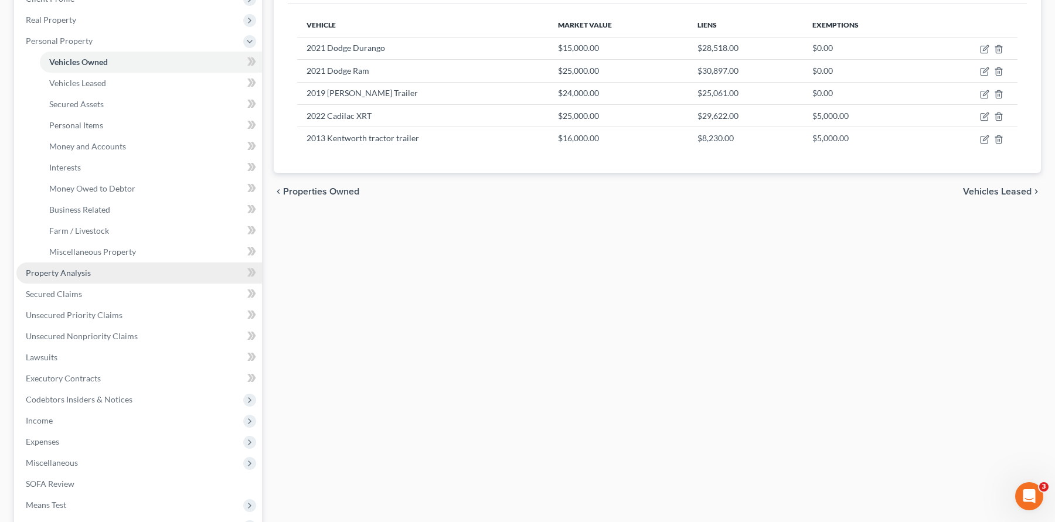
click at [80, 276] on span "Property Analysis" at bounding box center [58, 273] width 65 height 10
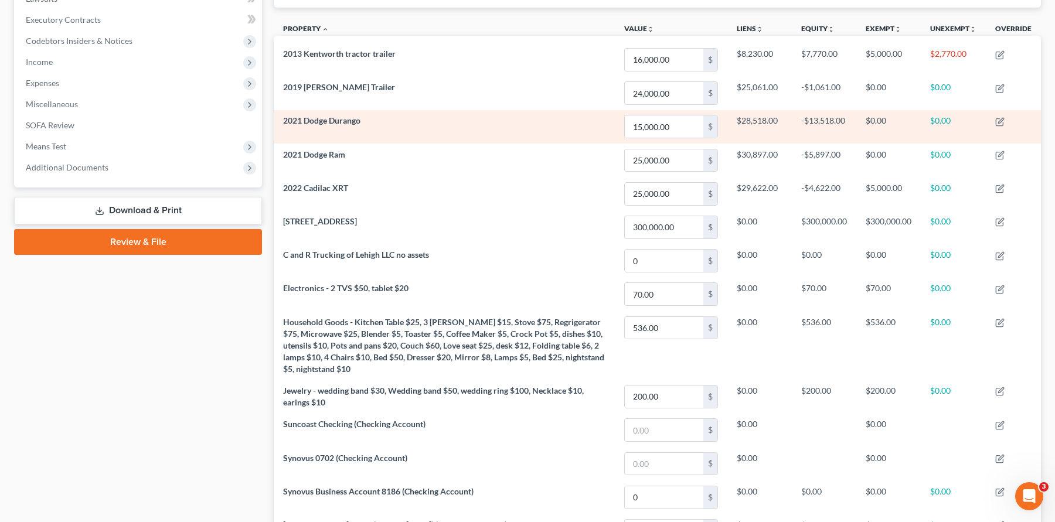
scroll to position [464, 0]
